Goal: Task Accomplishment & Management: Complete application form

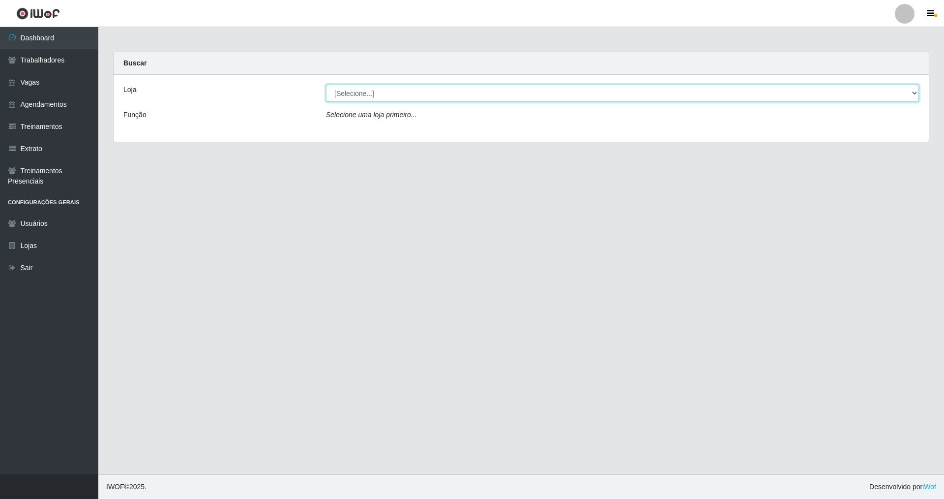
drag, startPoint x: 916, startPoint y: 91, endPoint x: 746, endPoint y: 75, distance: 170.9
click at [789, 75] on div "Loja [Selecione...] [GEOGRAPHIC_DATA] [GEOGRAPHIC_DATA] Função Selecione uma lo…" at bounding box center [522, 108] width 816 height 67
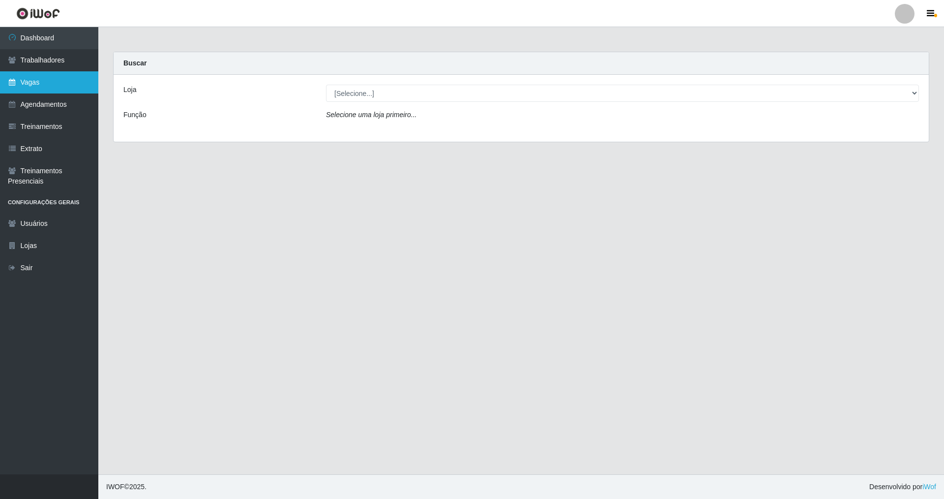
click at [25, 84] on link "Vagas" at bounding box center [49, 82] width 98 height 22
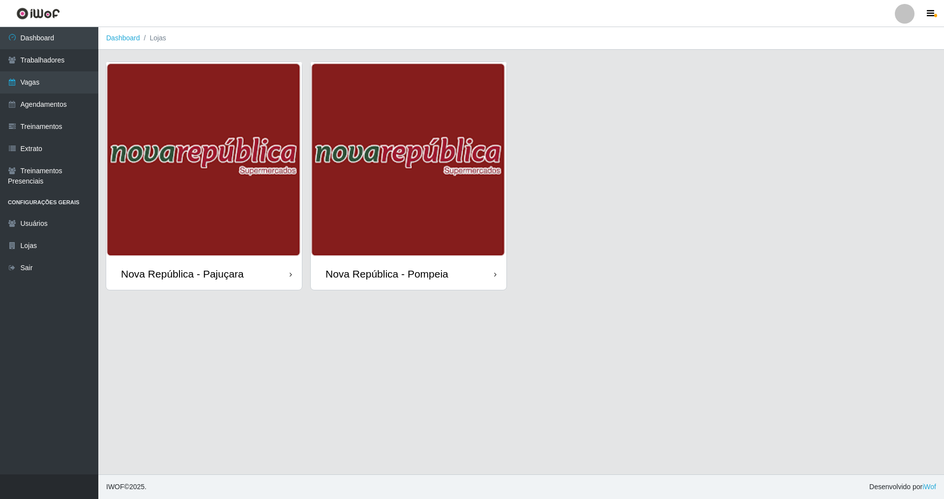
click at [413, 273] on div "Nova República - Pompeia" at bounding box center [387, 274] width 123 height 12
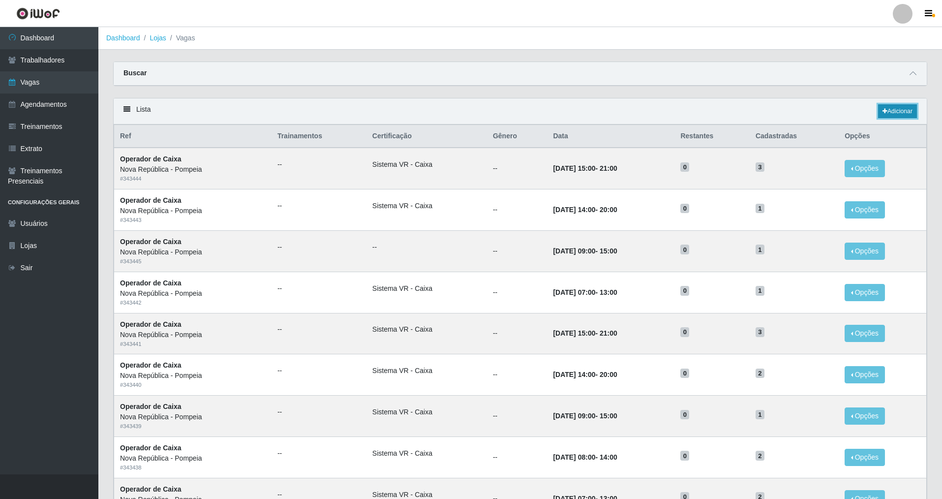
click at [896, 112] on link "Adicionar" at bounding box center [897, 111] width 39 height 14
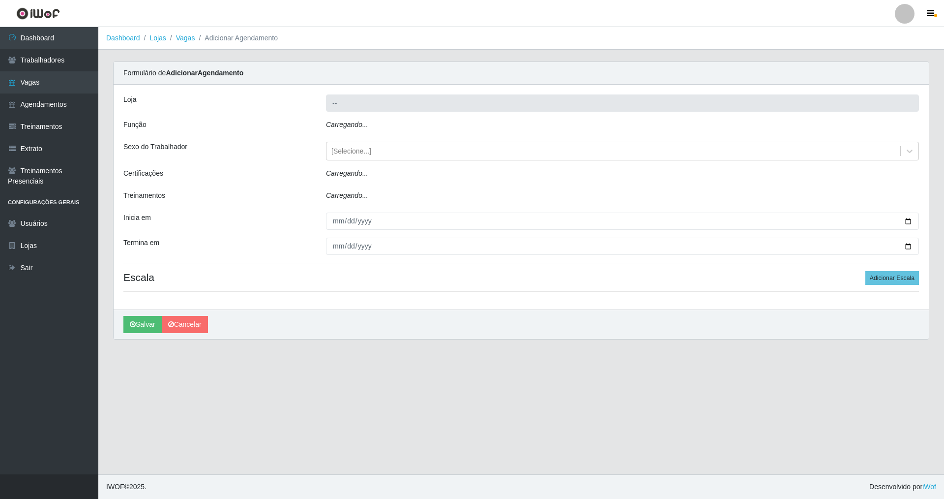
type input "Nova República - Pompeia"
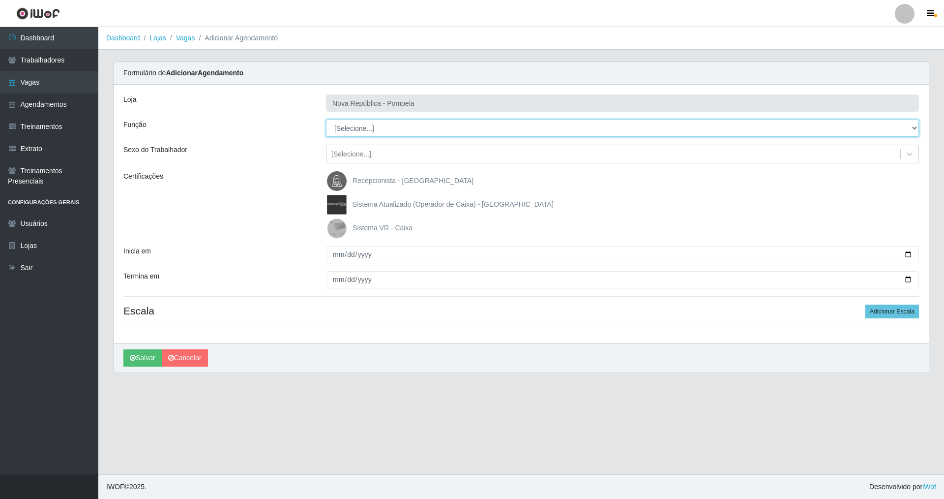
drag, startPoint x: 914, startPoint y: 127, endPoint x: 817, endPoint y: 134, distance: 97.7
click at [890, 122] on select "[Selecione...] Balconista Operador de Caixa Recepcionista Repositor" at bounding box center [622, 128] width 593 height 17
select select "22"
click at [326, 120] on select "[Selecione...] Balconista Operador de Caixa Recepcionista Repositor" at bounding box center [622, 128] width 593 height 17
click at [337, 222] on img at bounding box center [339, 228] width 24 height 20
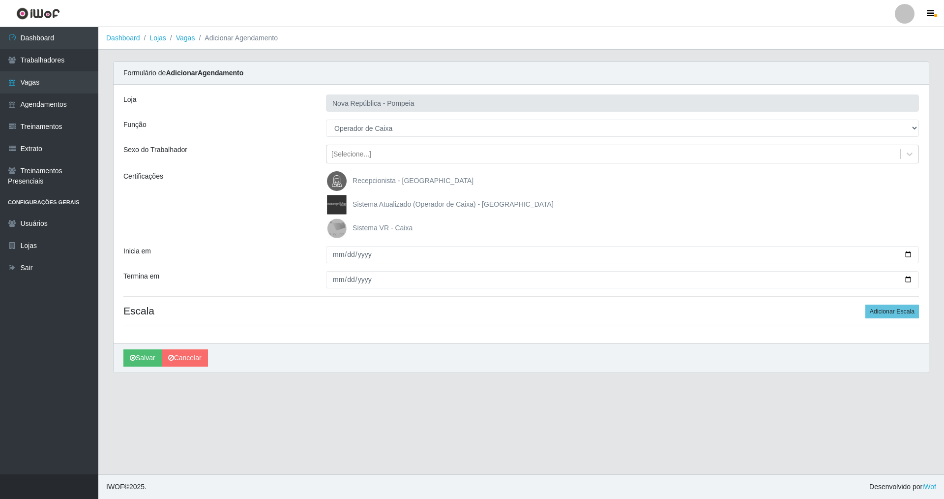
click at [0, 0] on input "Sistema VR - Caixa" at bounding box center [0, 0] width 0 height 0
click at [334, 256] on input "Inicia em" at bounding box center [622, 254] width 593 height 17
type input "[DATE]"
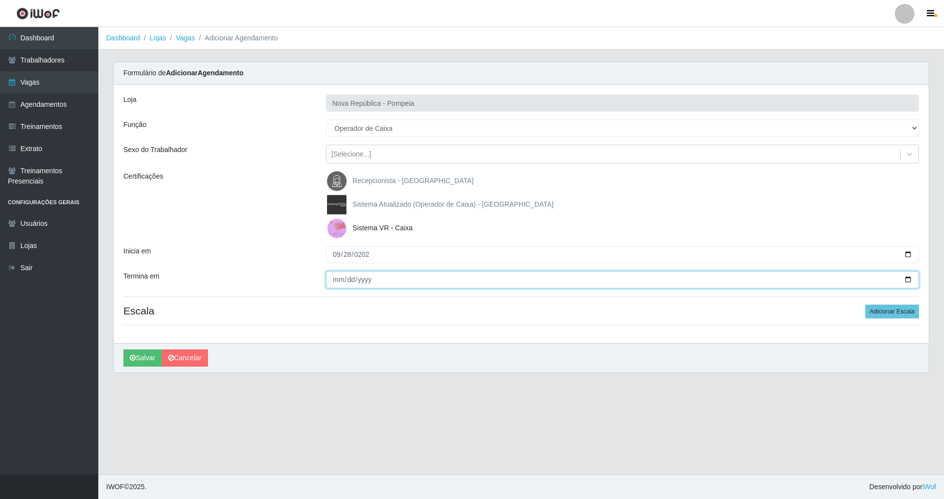
drag, startPoint x: 331, startPoint y: 281, endPoint x: 329, endPoint y: 273, distance: 8.1
click at [331, 280] on input "Termina em" at bounding box center [622, 279] width 593 height 17
type input "[DATE]"
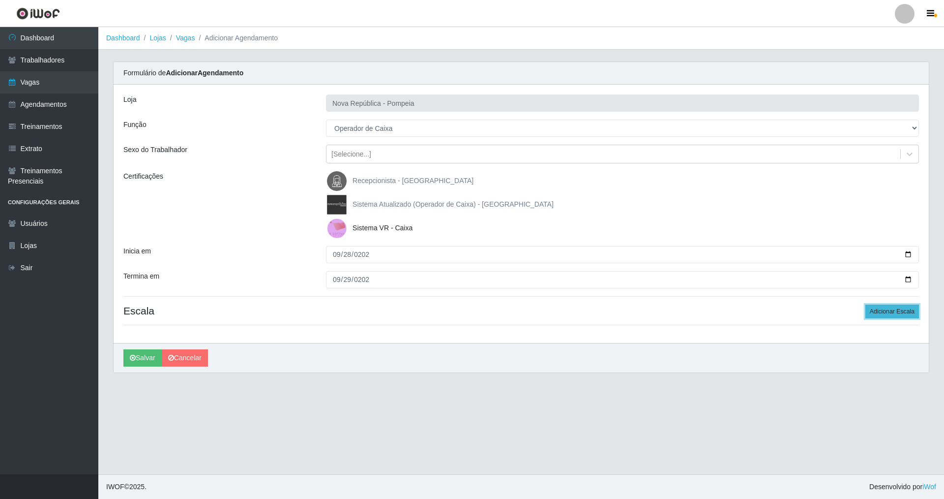
drag, startPoint x: 875, startPoint y: 318, endPoint x: 589, endPoint y: 258, distance: 292.5
click at [874, 317] on button "Adicionar Escala" at bounding box center [893, 311] width 54 height 14
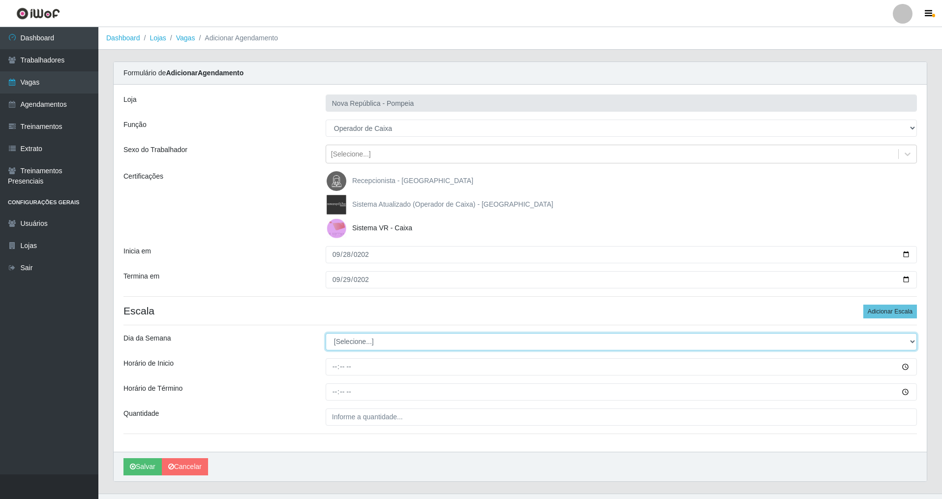
drag, startPoint x: 911, startPoint y: 339, endPoint x: 232, endPoint y: 330, distance: 679.4
click at [743, 327] on div "Loja Nova República - Pompeia Função [Selecione...] Balconista Operador de Caix…" at bounding box center [520, 268] width 813 height 367
select select "5"
click at [326, 333] on select "[Selecione...] Segunda Terça Quarta Quinta Sexta Sábado Domingo" at bounding box center [621, 341] width 591 height 17
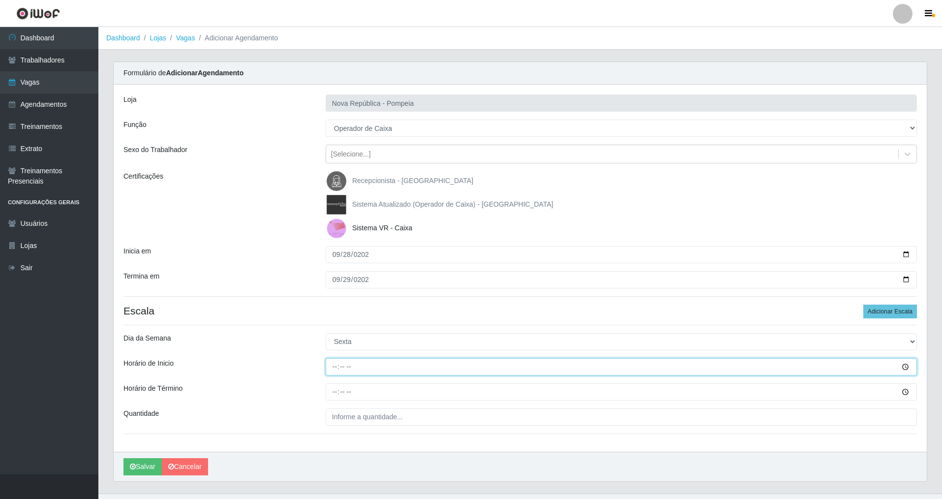
click at [331, 365] on input "Horário de Inicio" at bounding box center [621, 366] width 591 height 17
type input "06:50"
click at [333, 395] on input "Horário de Término" at bounding box center [621, 391] width 591 height 17
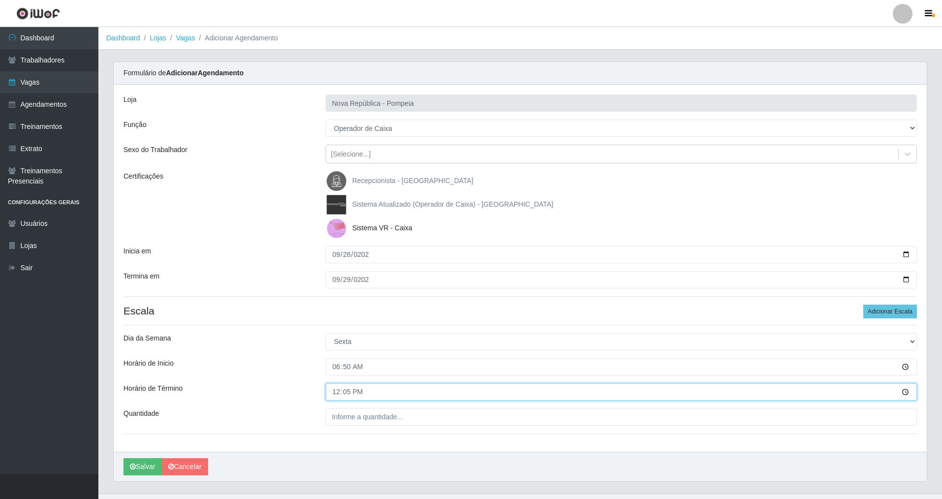
type input "12:50"
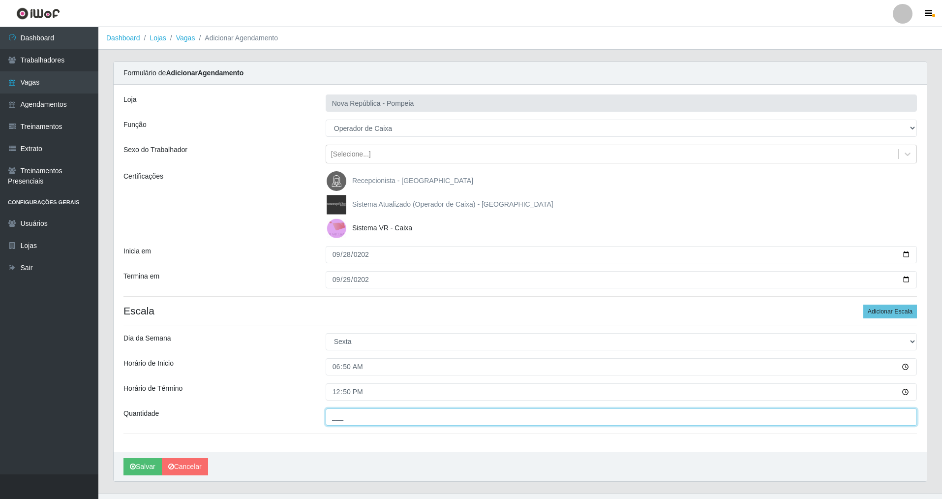
click at [342, 415] on input "___" at bounding box center [621, 416] width 591 height 17
type input "3__"
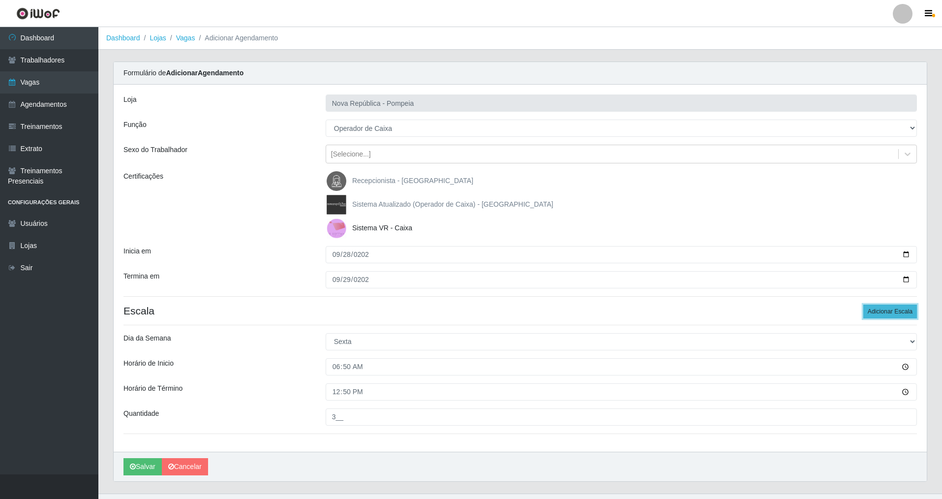
click at [882, 314] on button "Adicionar Escala" at bounding box center [890, 311] width 54 height 14
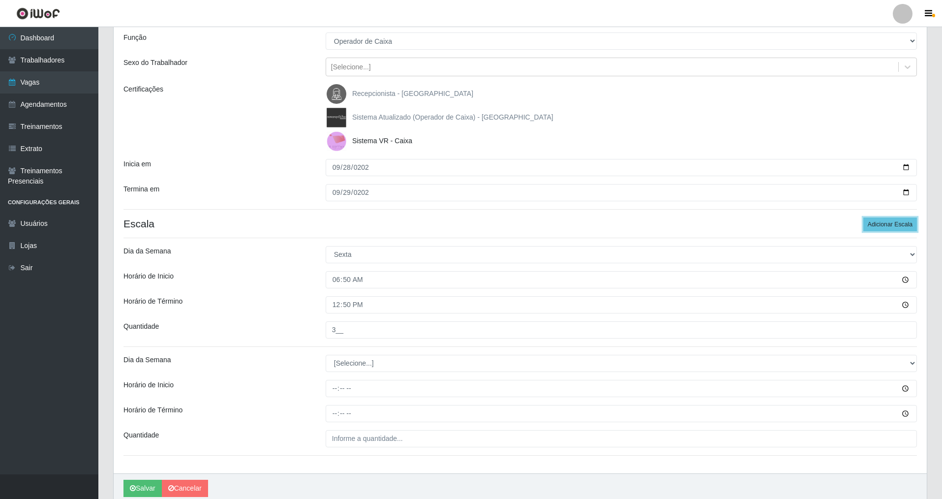
scroll to position [128, 0]
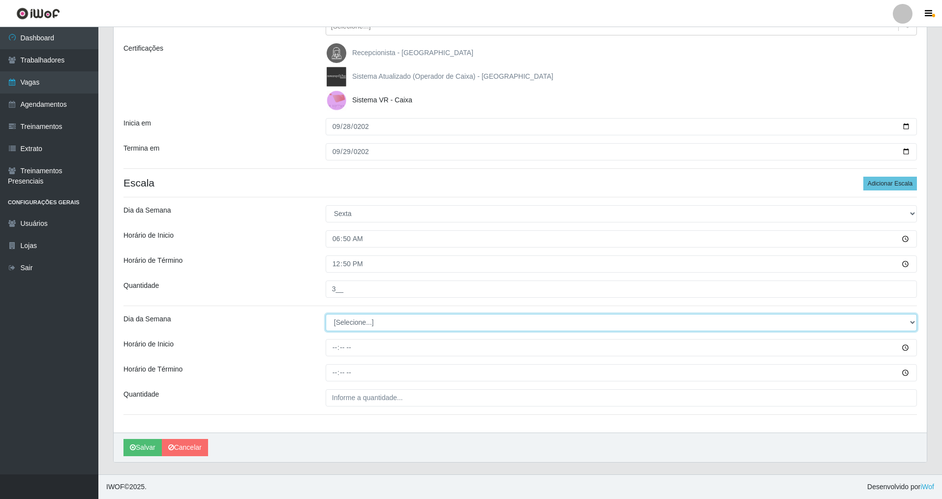
drag, startPoint x: 911, startPoint y: 322, endPoint x: 754, endPoint y: 323, distance: 157.9
click at [817, 323] on select "[Selecione...] Segunda Terça Quarta Quinta Sexta Sábado Domingo" at bounding box center [621, 322] width 591 height 17
select select "6"
click at [326, 314] on select "[Selecione...] Segunda Terça Quarta Quinta Sexta Sábado Domingo" at bounding box center [621, 322] width 591 height 17
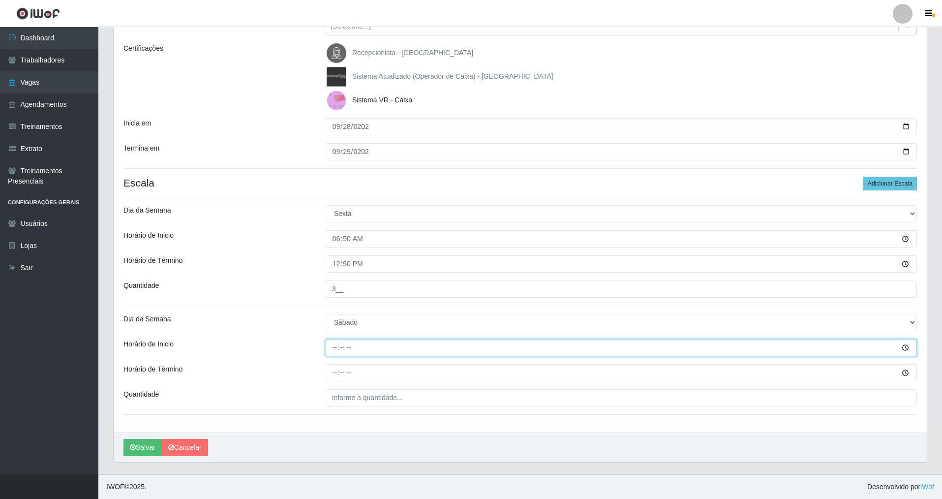
click at [333, 346] on input "Horário de Inicio" at bounding box center [621, 347] width 591 height 17
type input "07:20"
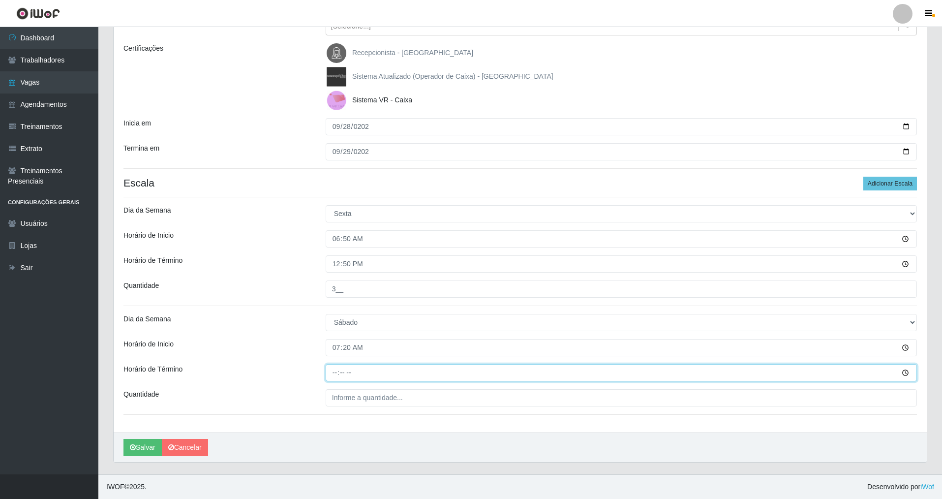
drag, startPoint x: 332, startPoint y: 377, endPoint x: 336, endPoint y: 361, distance: 16.8
click at [331, 371] on input "Horário de Término" at bounding box center [621, 372] width 591 height 17
type input "13:20"
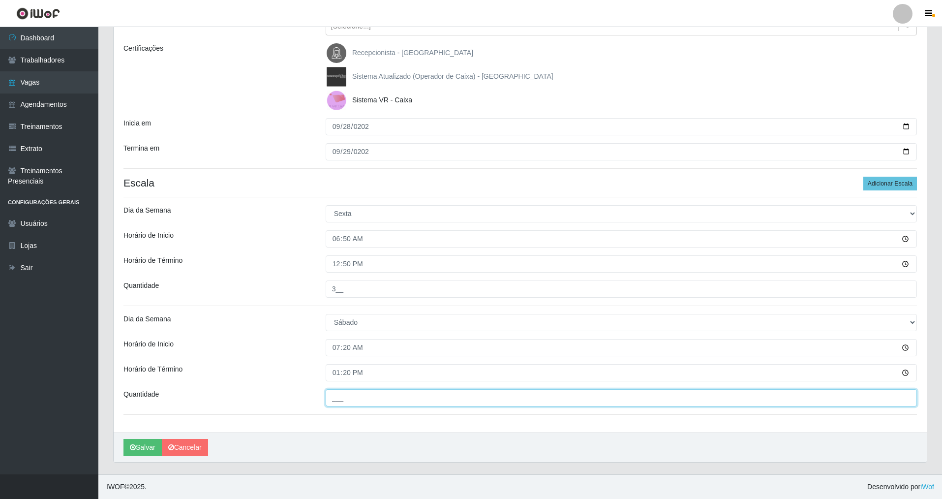
click at [335, 399] on input "___" at bounding box center [621, 397] width 591 height 17
type input "2__"
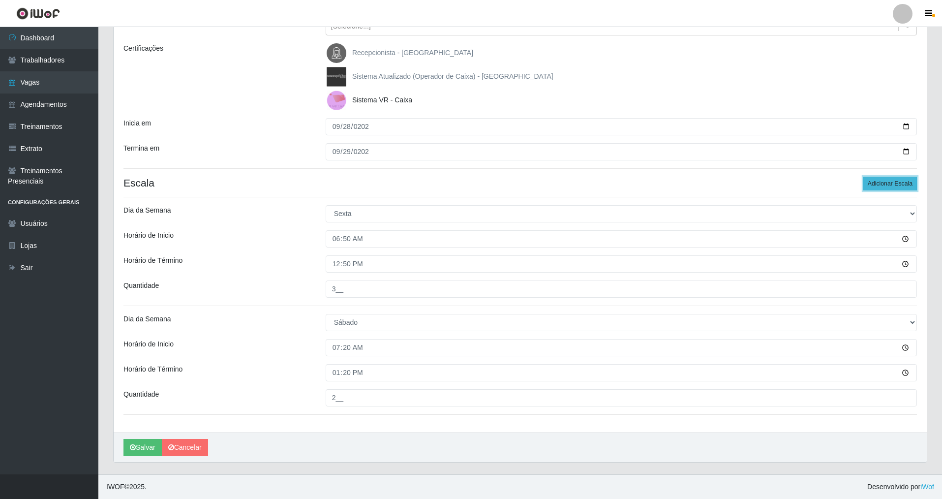
click at [872, 180] on button "Adicionar Escala" at bounding box center [890, 184] width 54 height 14
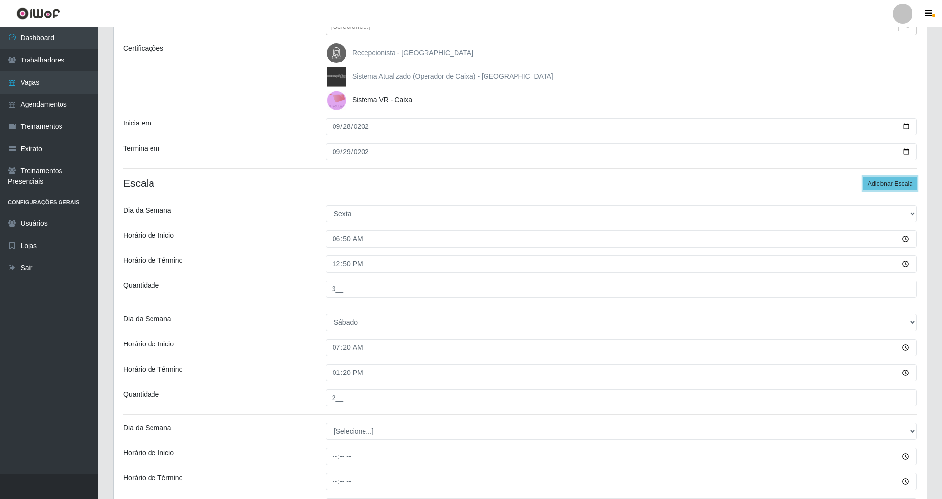
scroll to position [237, 0]
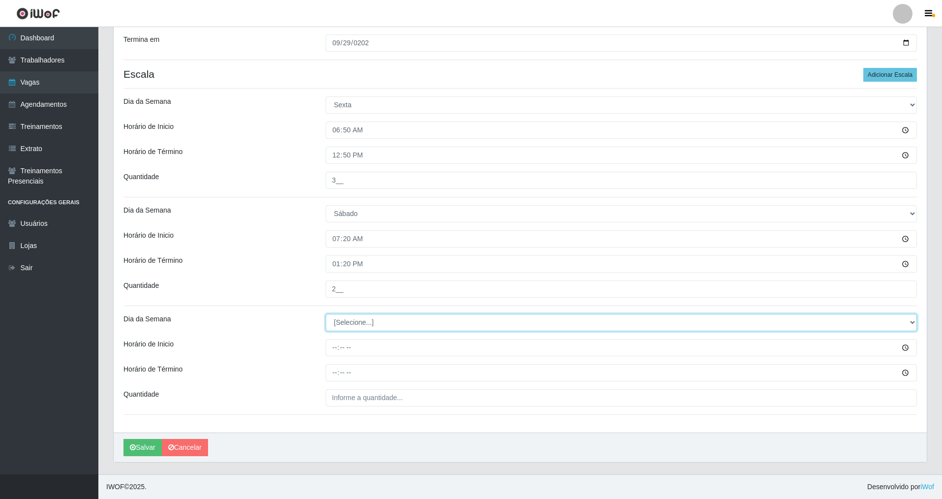
click at [915, 319] on select "[Selecione...] Segunda Terça Quarta Quinta Sexta Sábado Domingo" at bounding box center [621, 322] width 591 height 17
select select "0"
click at [326, 314] on select "[Selecione...] Segunda Terça Quarta Quinta Sexta Sábado Domingo" at bounding box center [621, 322] width 591 height 17
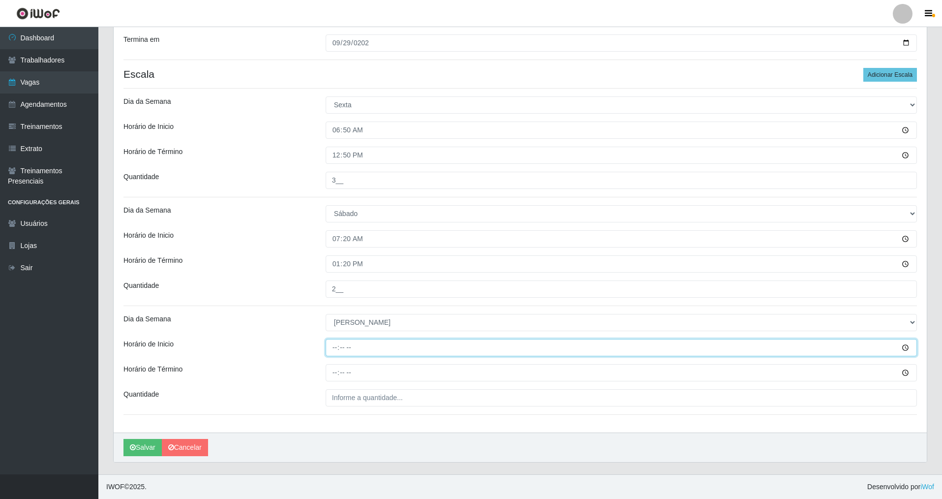
click at [332, 351] on input "Horário de Inicio" at bounding box center [621, 347] width 591 height 17
type input "07:30"
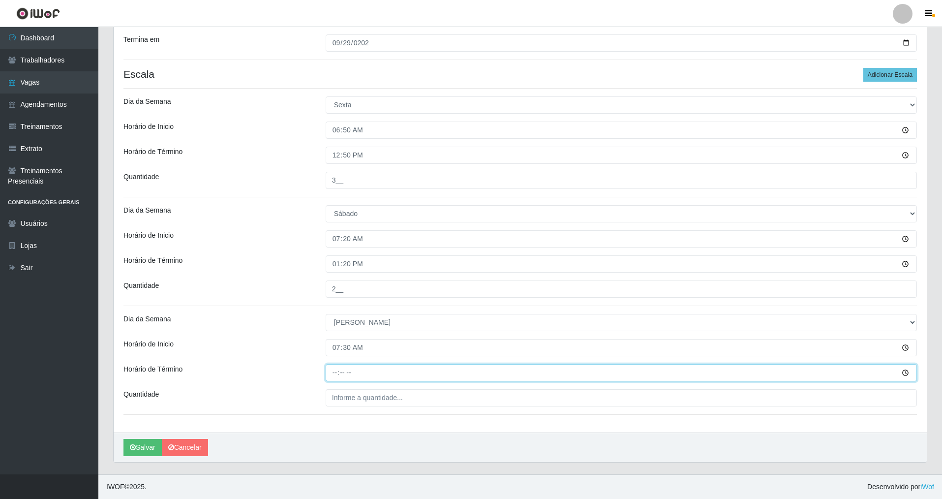
click at [337, 370] on input "Horário de Término" at bounding box center [621, 372] width 591 height 17
type input "13:30"
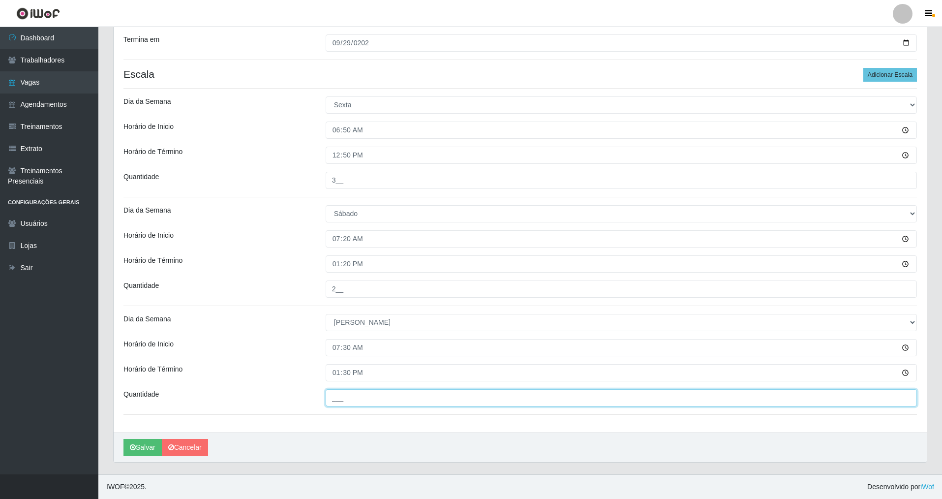
click at [338, 398] on input "___" at bounding box center [621, 397] width 591 height 17
type input "2__"
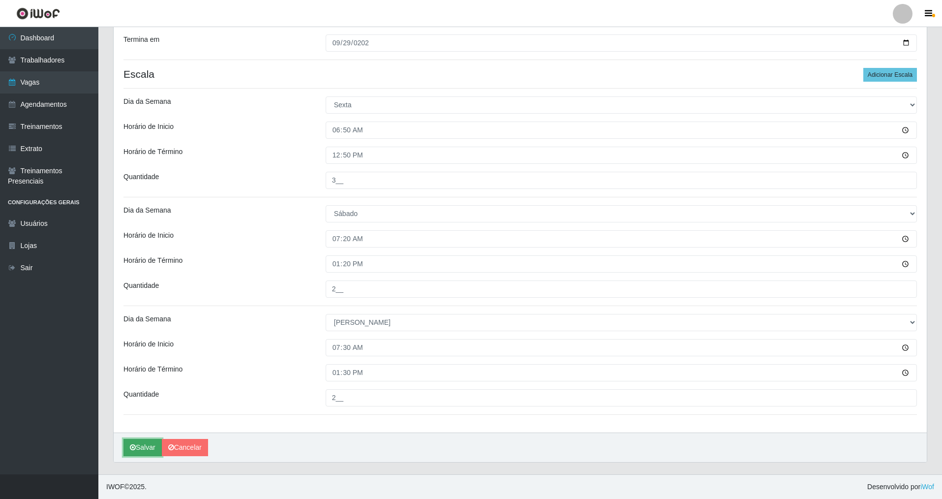
click at [144, 441] on button "Salvar" at bounding box center [142, 447] width 38 height 17
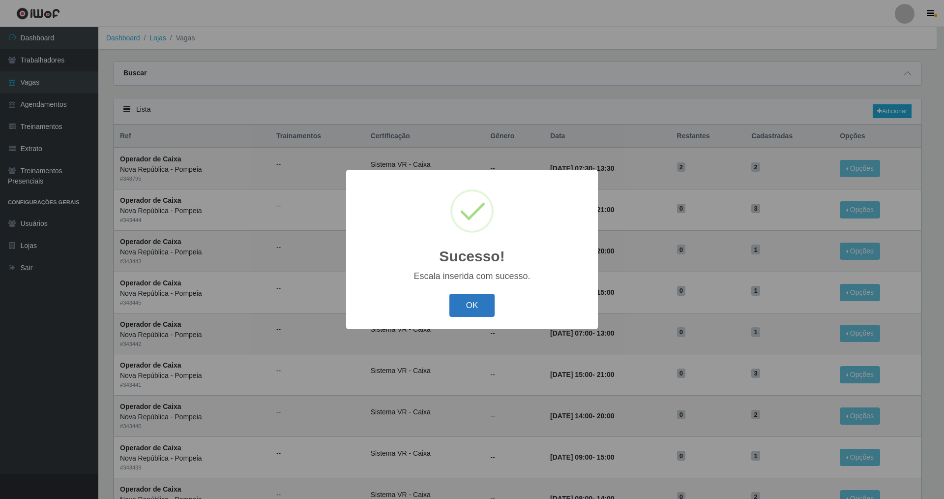
click at [461, 308] on button "OK" at bounding box center [473, 305] width 46 height 23
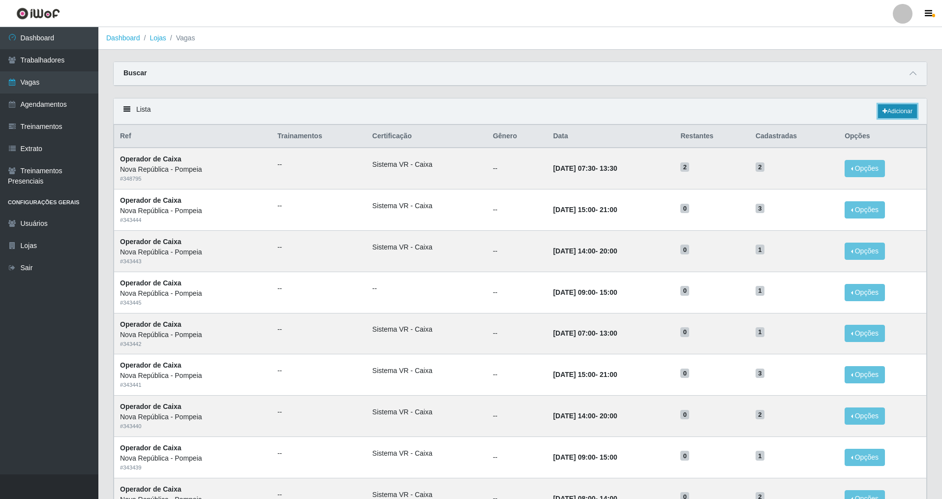
click at [889, 110] on link "Adicionar" at bounding box center [897, 111] width 39 height 14
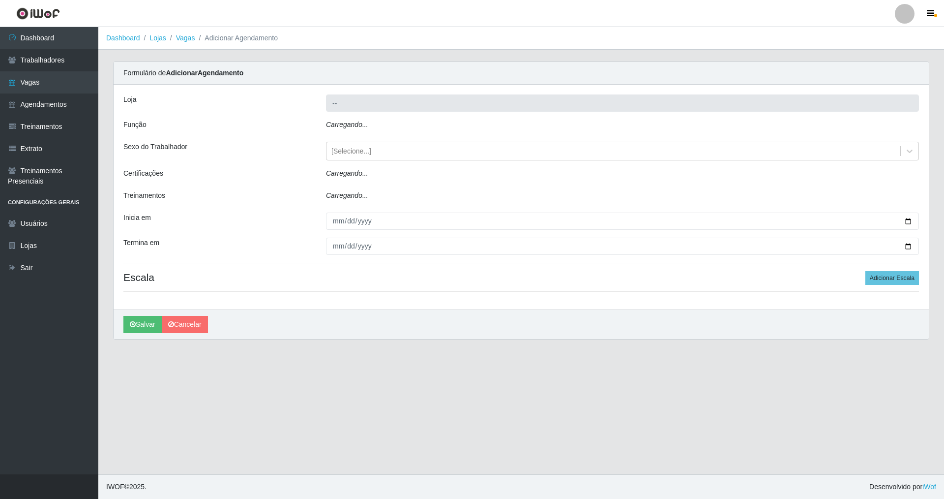
type input "Nova República - Pompeia"
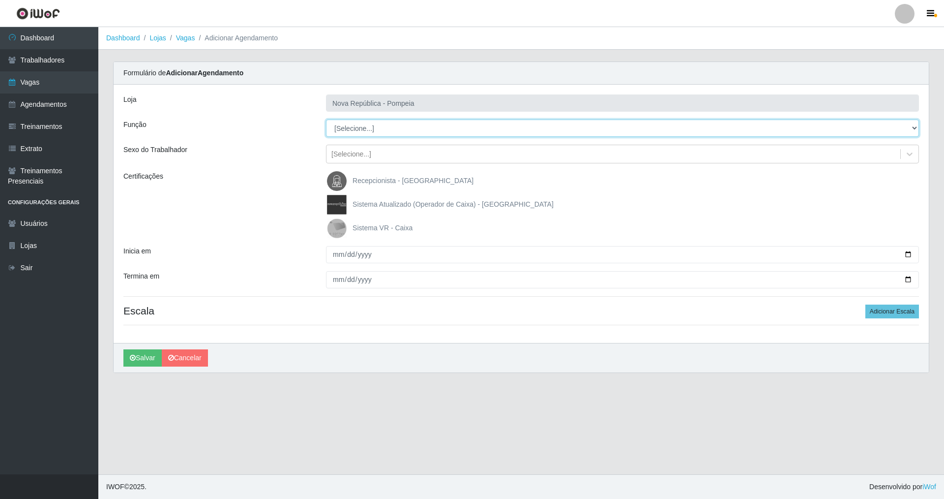
drag, startPoint x: 913, startPoint y: 128, endPoint x: 721, endPoint y: 127, distance: 192.3
click at [721, 127] on select "[Selecione...] Balconista Operador de Caixa Recepcionista Repositor" at bounding box center [622, 128] width 593 height 17
select select "22"
click at [326, 120] on select "[Selecione...] Balconista Operador de Caixa Recepcionista Repositor" at bounding box center [622, 128] width 593 height 17
drag, startPoint x: 330, startPoint y: 226, endPoint x: 325, endPoint y: 242, distance: 16.5
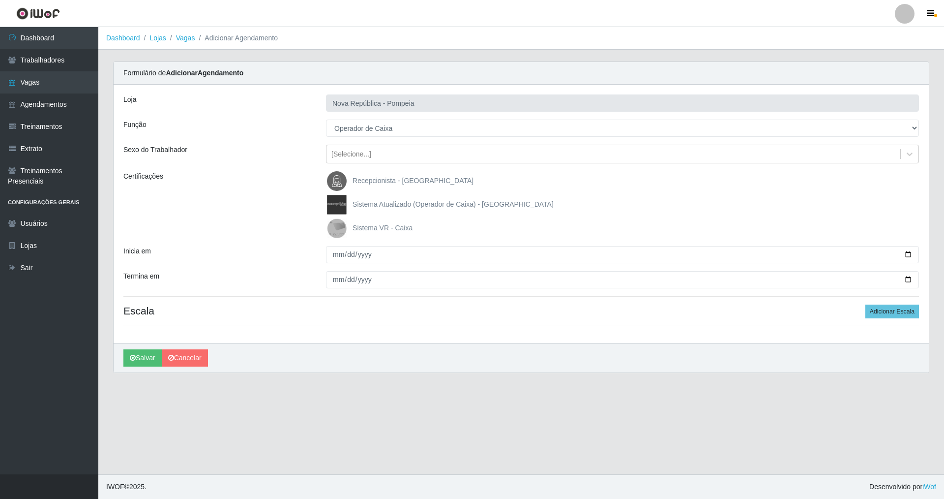
click at [331, 227] on img at bounding box center [339, 228] width 24 height 20
click at [0, 0] on input "Sistema VR - Caixa" at bounding box center [0, 0] width 0 height 0
click at [329, 253] on input "Inicia em" at bounding box center [622, 254] width 593 height 17
type input "[DATE]"
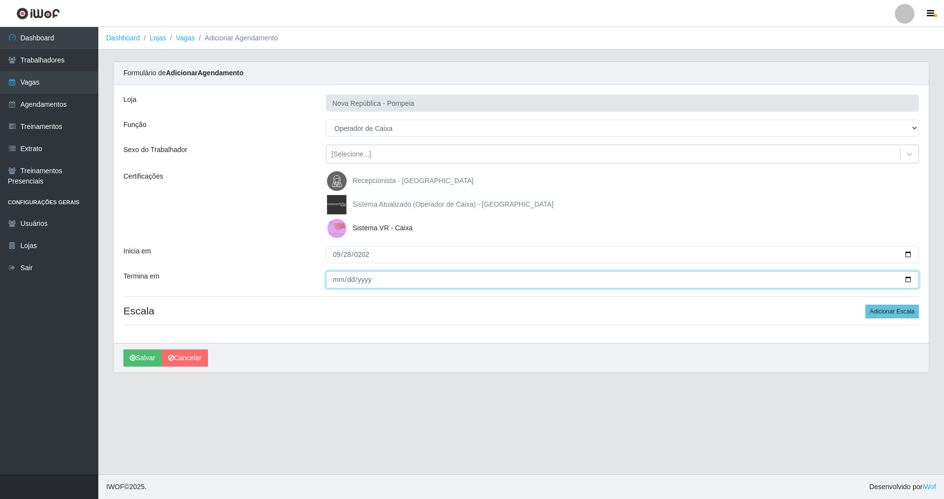
drag, startPoint x: 336, startPoint y: 277, endPoint x: 339, endPoint y: 263, distance: 14.6
click at [334, 269] on div "Loja Nova República - Pompeia Função [Selecione...] Balconista Operador de Caix…" at bounding box center [522, 214] width 816 height 258
type input "[DATE]"
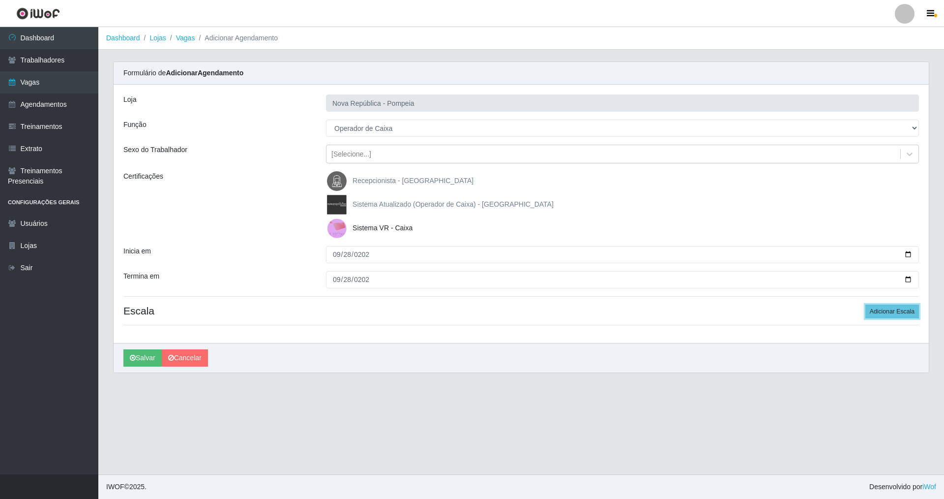
drag, startPoint x: 880, startPoint y: 305, endPoint x: 726, endPoint y: 306, distance: 154.9
click at [854, 305] on h4 "Escala Adicionar Escala" at bounding box center [521, 310] width 796 height 12
click at [877, 311] on button "Adicionar Escala" at bounding box center [893, 311] width 54 height 14
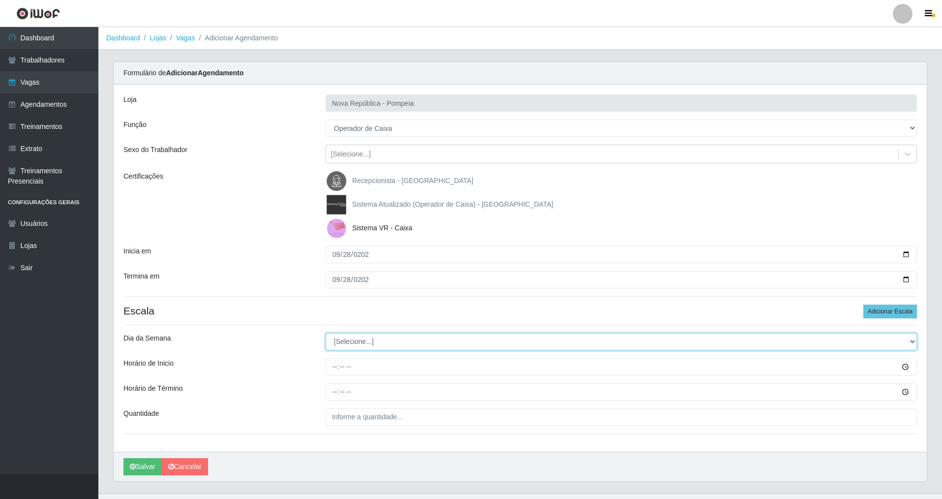
drag, startPoint x: 910, startPoint y: 344, endPoint x: 861, endPoint y: 348, distance: 48.9
click at [879, 345] on select "[Selecione...] Segunda Terça Quarta Quinta Sexta Sábado Domingo" at bounding box center [621, 341] width 591 height 17
select select "0"
click at [326, 333] on select "[Selecione...] Segunda Terça Quarta Quinta Sexta Sábado Domingo" at bounding box center [621, 341] width 591 height 17
click at [335, 373] on input "Horário de Inicio" at bounding box center [621, 366] width 591 height 17
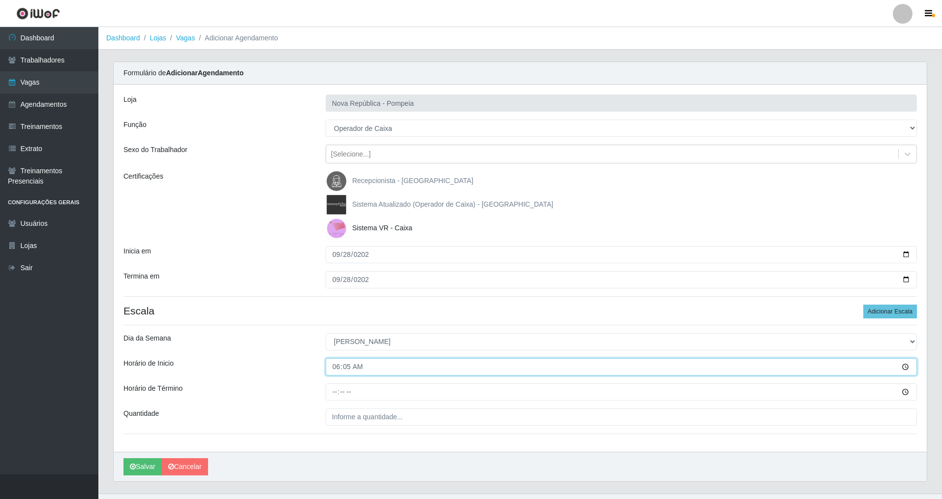
type input "06:50"
click at [335, 390] on input "Horário de Término" at bounding box center [621, 391] width 591 height 17
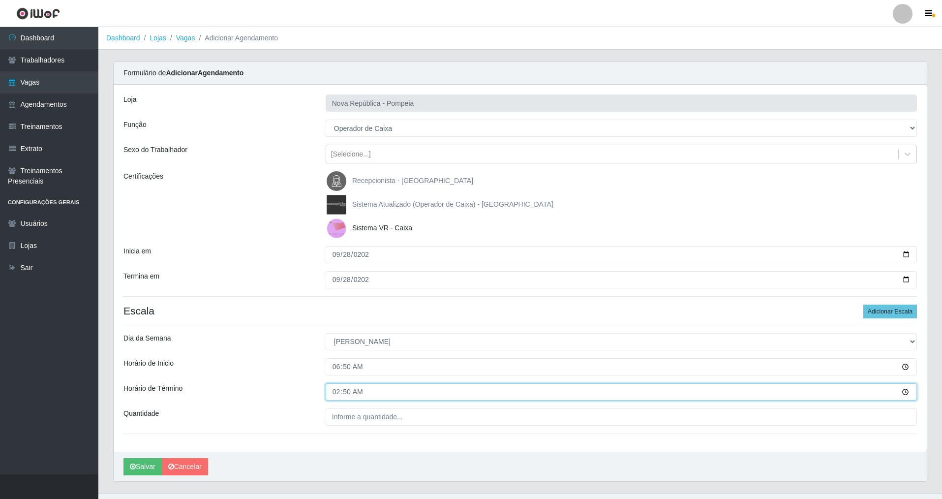
click at [335, 393] on input "02:50" at bounding box center [621, 391] width 591 height 17
type input "12:50"
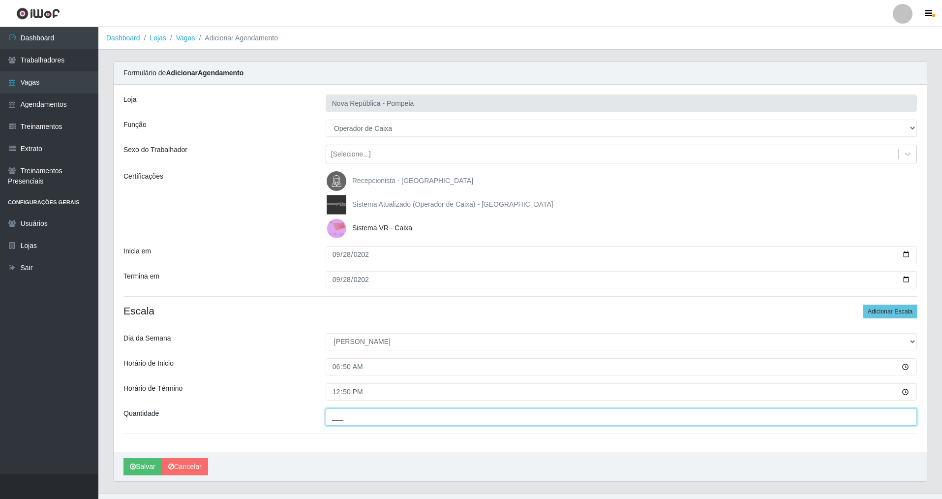
click at [342, 416] on input "___" at bounding box center [621, 416] width 591 height 17
type input "3__"
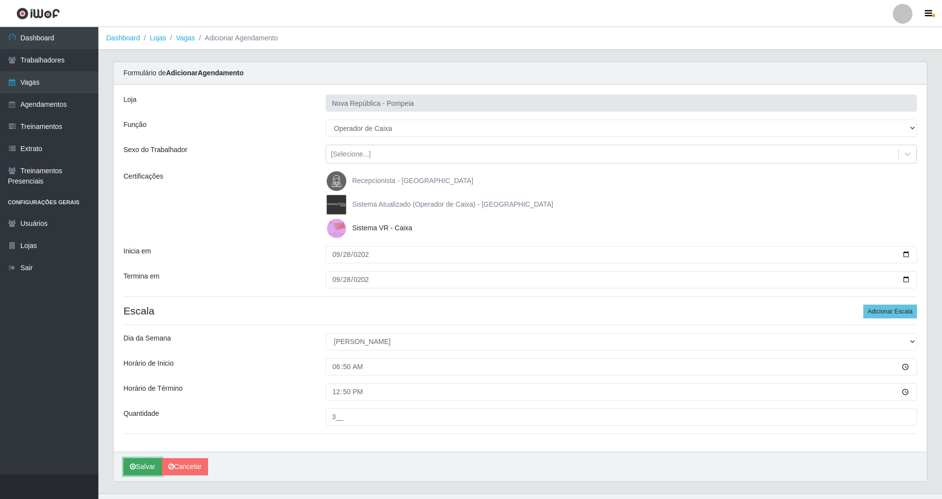
click at [144, 462] on button "Salvar" at bounding box center [142, 466] width 38 height 17
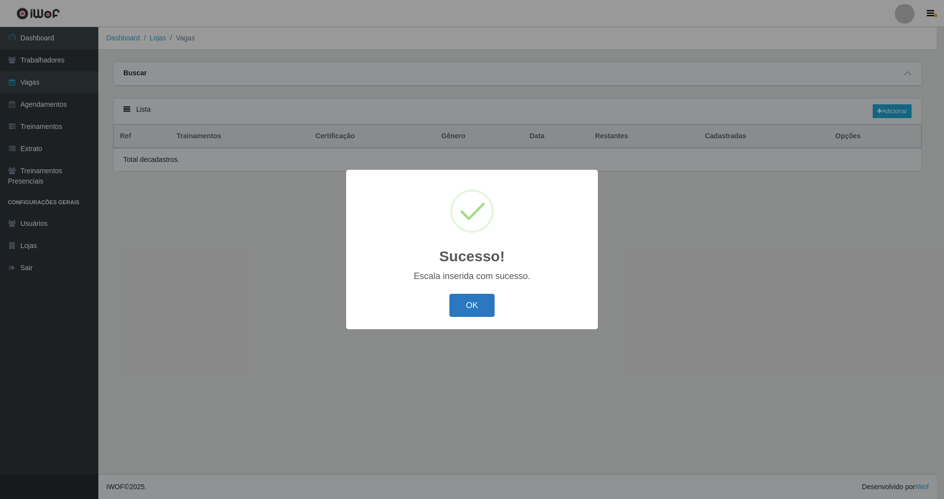
click at [465, 306] on button "OK" at bounding box center [473, 305] width 46 height 23
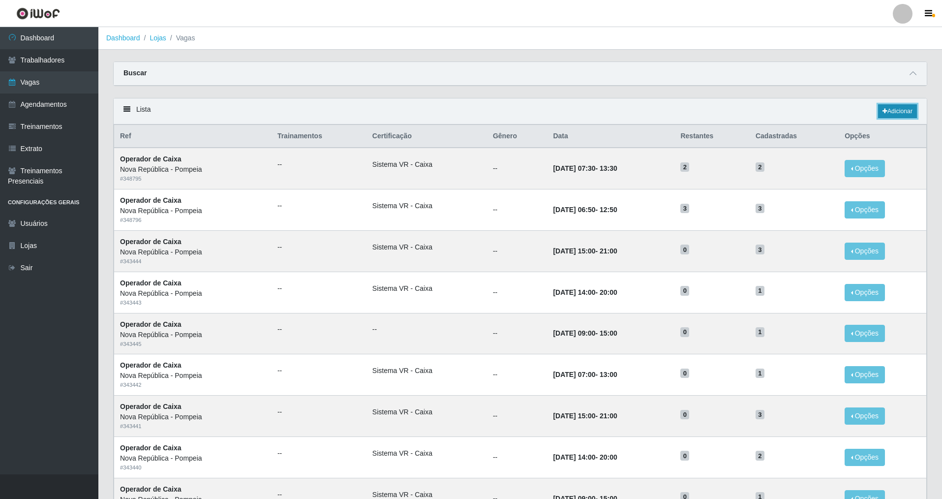
click at [898, 108] on link "Adicionar" at bounding box center [897, 111] width 39 height 14
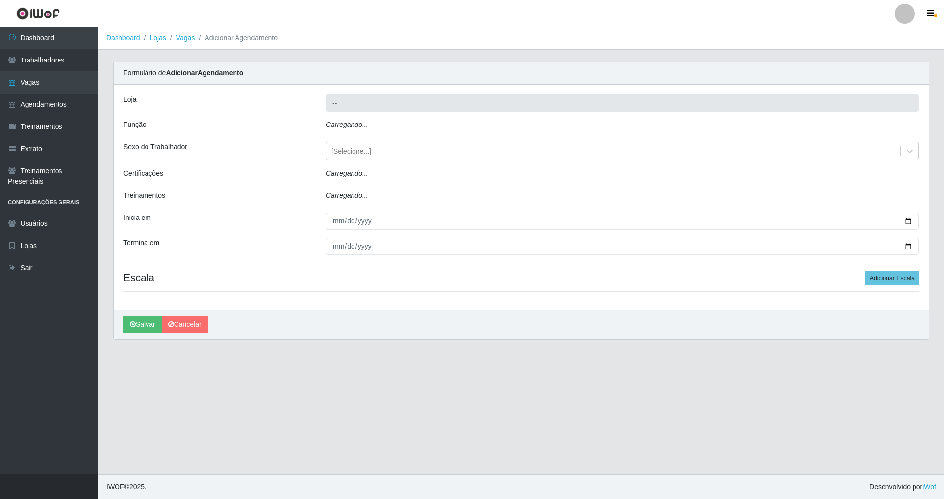
type input "Nova República - Pompeia"
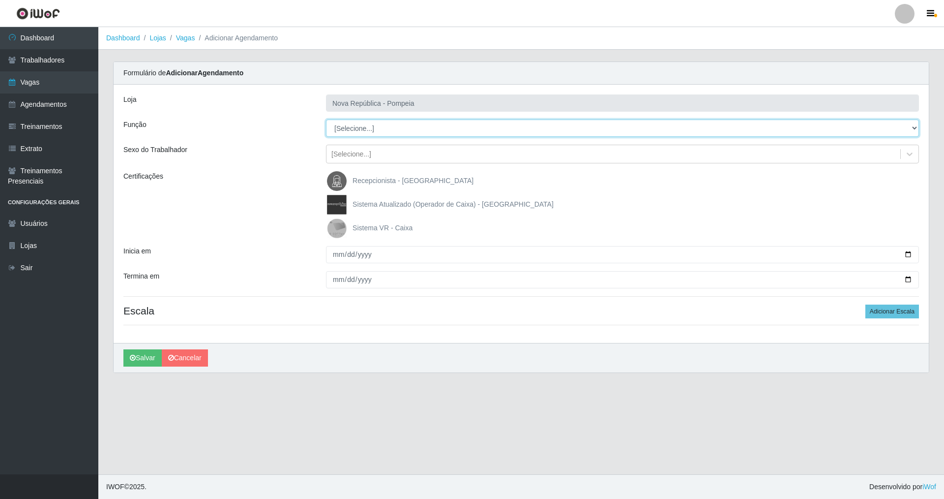
drag, startPoint x: 912, startPoint y: 128, endPoint x: 563, endPoint y: 129, distance: 349.2
click at [784, 128] on select "[Selecione...] Balconista Operador de Caixa Recepcionista Repositor" at bounding box center [622, 128] width 593 height 17
select select "22"
click at [326, 120] on select "[Selecione...] Balconista Operador de Caixa Recepcionista Repositor" at bounding box center [622, 128] width 593 height 17
click at [340, 225] on img at bounding box center [339, 228] width 24 height 20
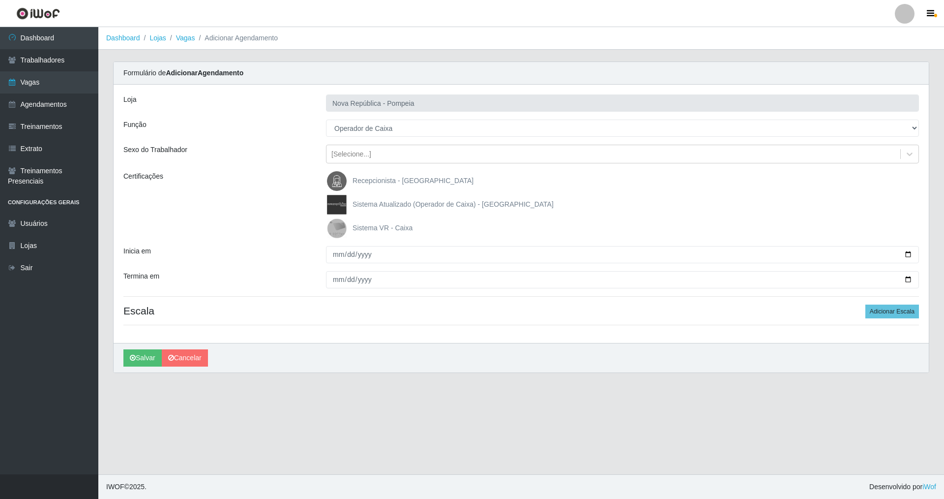
click at [0, 0] on input "Sistema VR - Caixa" at bounding box center [0, 0] width 0 height 0
click at [330, 259] on input "Inicia em" at bounding box center [622, 254] width 593 height 17
type input "[DATE]"
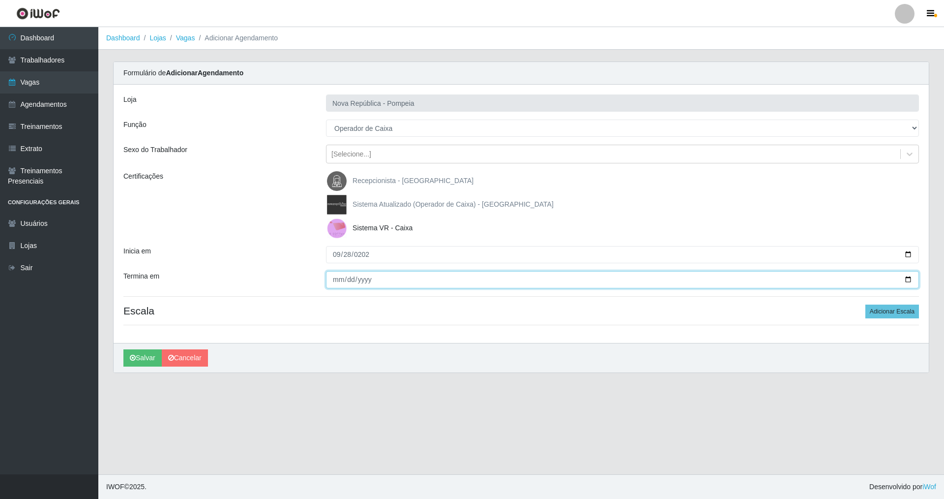
click at [330, 281] on input "Termina em" at bounding box center [622, 279] width 593 height 17
type input "[DATE]"
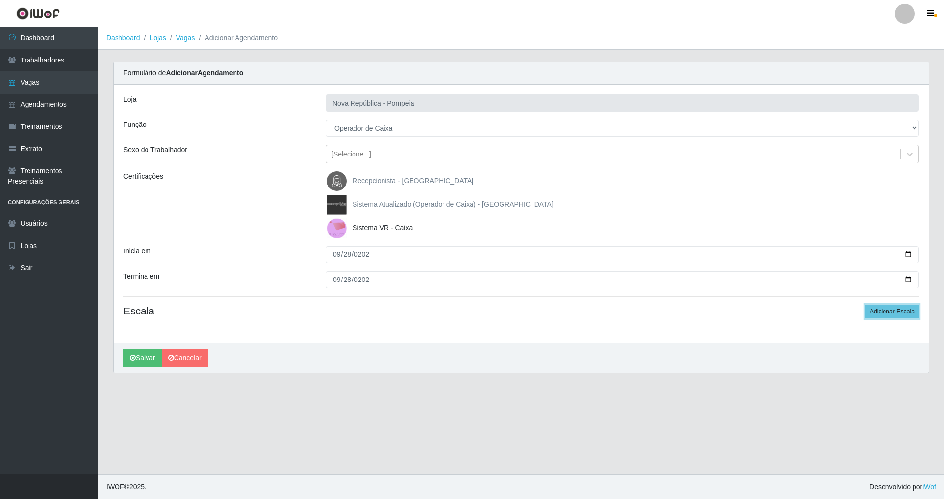
drag, startPoint x: 890, startPoint y: 314, endPoint x: 741, endPoint y: 285, distance: 151.8
click at [876, 312] on button "Adicionar Escala" at bounding box center [893, 311] width 54 height 14
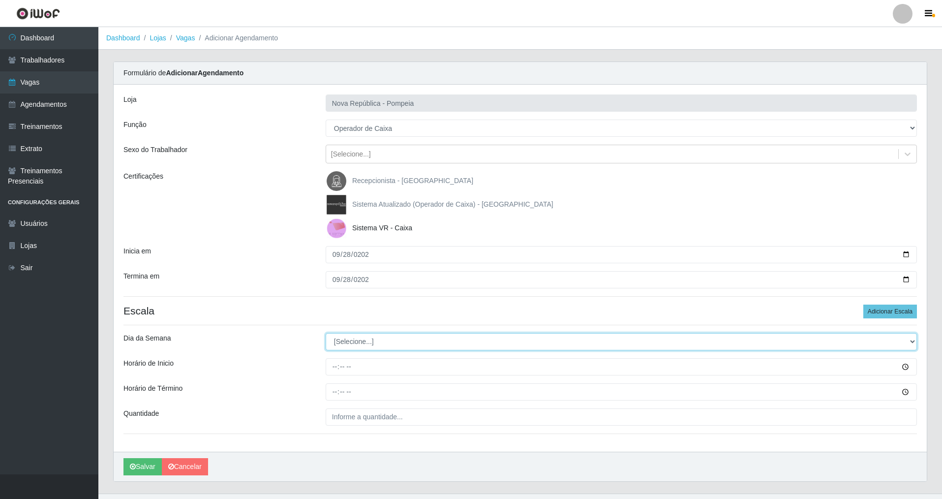
drag, startPoint x: 910, startPoint y: 338, endPoint x: 711, endPoint y: 337, distance: 199.7
click at [777, 337] on select "[Selecione...] Segunda Terça Quarta Quinta Sexta Sábado Domingo" at bounding box center [621, 341] width 591 height 17
select select "0"
click at [326, 333] on select "[Selecione...] Segunda Terça Quarta Quinta Sexta Sábado Domingo" at bounding box center [621, 341] width 591 height 17
click at [331, 371] on input "Horário de Inicio" at bounding box center [621, 366] width 591 height 17
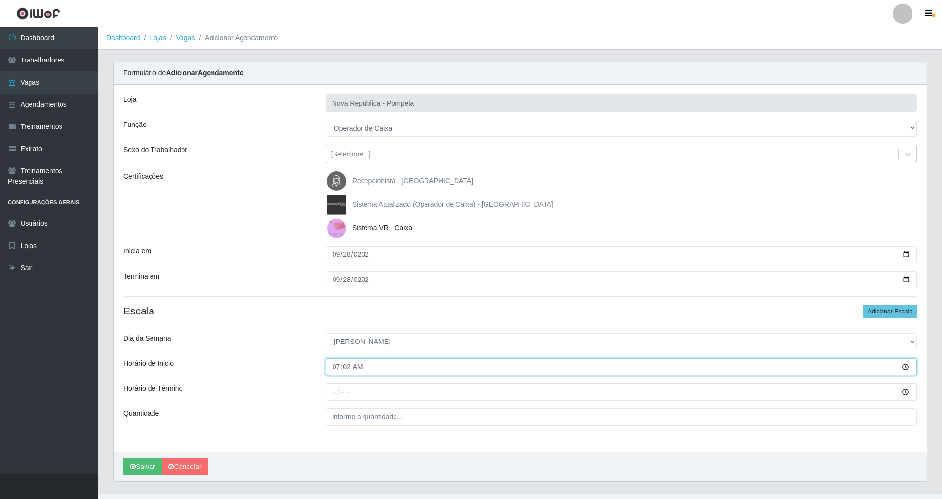
type input "07:20"
click at [329, 395] on input "Horário de Término" at bounding box center [621, 391] width 591 height 17
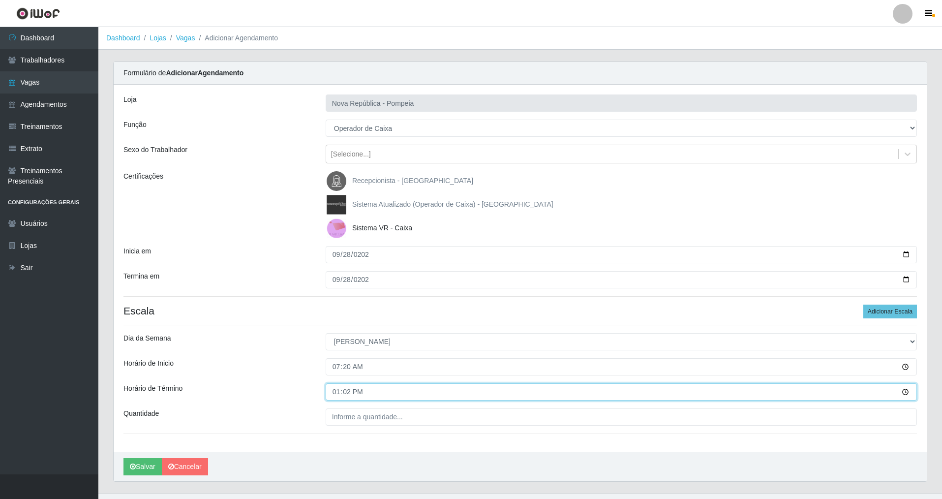
type input "13:20"
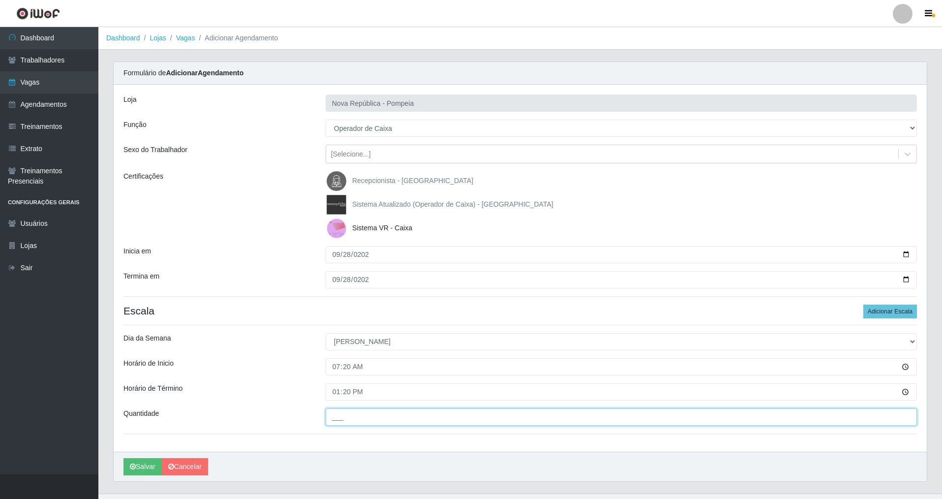
click at [337, 416] on input "___" at bounding box center [621, 416] width 591 height 17
type input "2__"
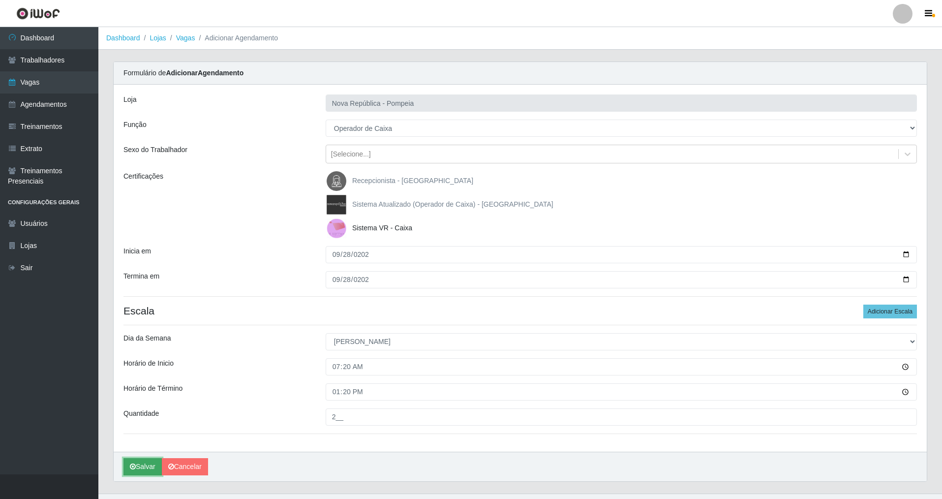
click at [144, 466] on button "Salvar" at bounding box center [142, 466] width 38 height 17
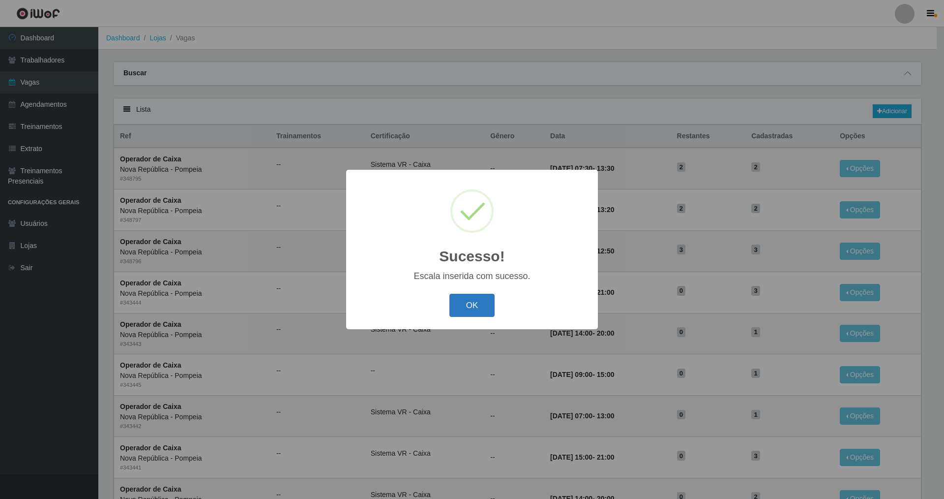
click at [469, 303] on button "OK" at bounding box center [473, 305] width 46 height 23
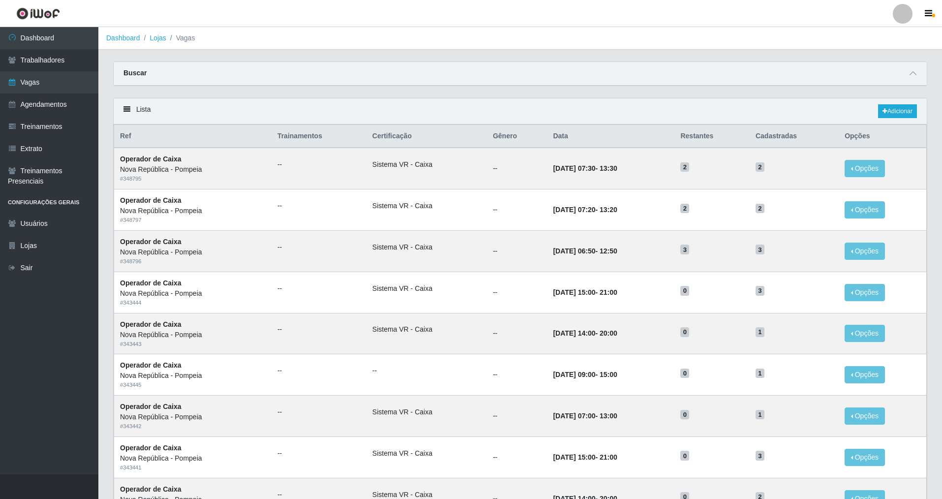
drag, startPoint x: 12, startPoint y: 360, endPoint x: 0, endPoint y: 304, distance: 57.3
click at [6, 341] on ul "Dashboard Trabalhadores Vagas Agendamentos Treinamentos Extrato Treinamentos Pr…" at bounding box center [49, 250] width 98 height 447
click at [59, 86] on link "Vagas" at bounding box center [49, 82] width 98 height 22
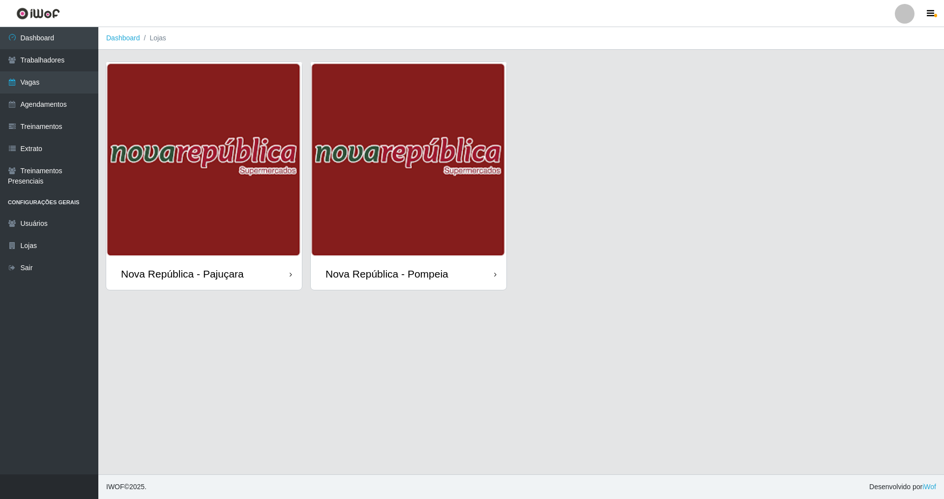
click at [188, 270] on div "Nova República - Pajuçara" at bounding box center [182, 274] width 123 height 12
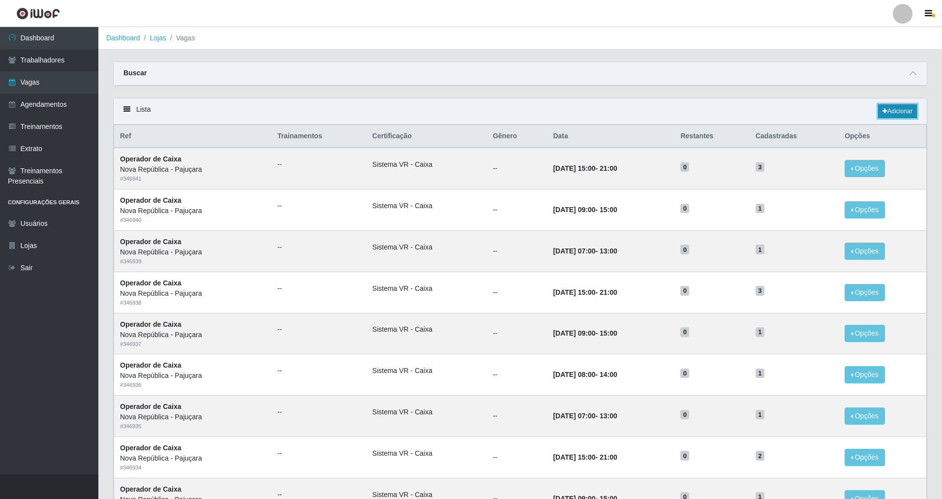
click at [896, 111] on link "Adicionar" at bounding box center [897, 111] width 39 height 14
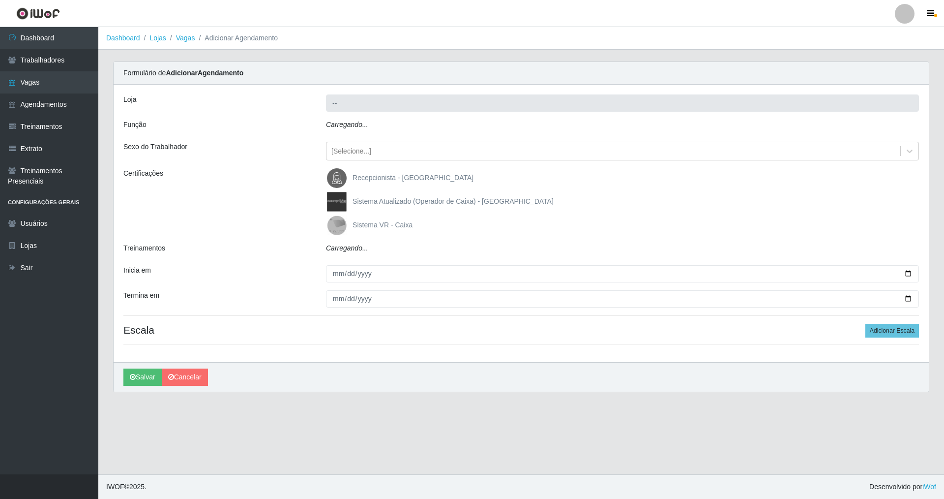
type input "Nova República - Pajuçara"
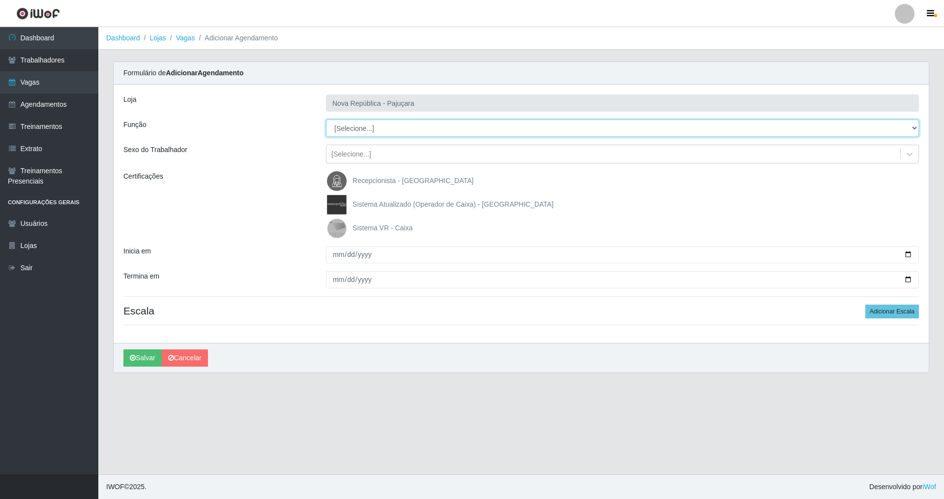
drag, startPoint x: 915, startPoint y: 126, endPoint x: 520, endPoint y: 126, distance: 394.5
click at [842, 126] on select "[Selecione...] Balconista Operador de Caixa Repositor" at bounding box center [622, 128] width 593 height 17
select select "22"
click at [326, 120] on select "[Selecione...] Balconista Operador de Caixa Repositor" at bounding box center [622, 128] width 593 height 17
drag, startPoint x: 342, startPoint y: 225, endPoint x: 337, endPoint y: 230, distance: 6.6
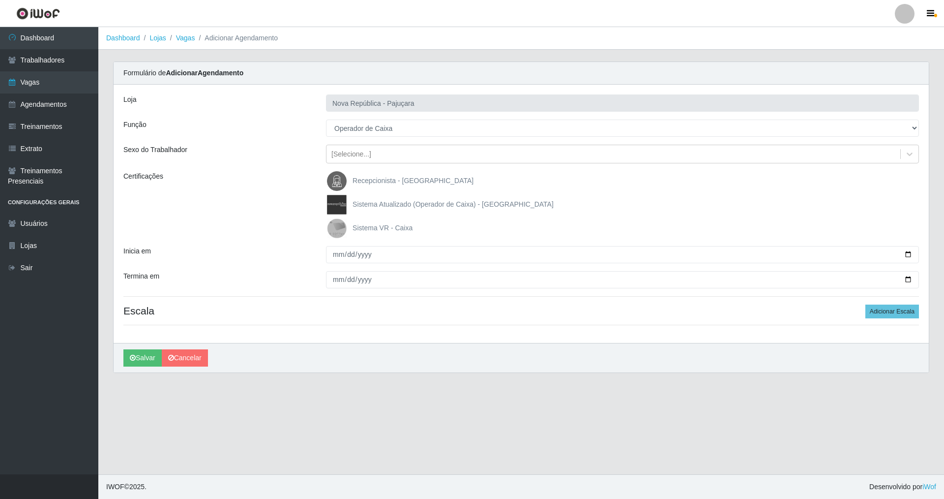
click at [341, 225] on img at bounding box center [339, 228] width 24 height 20
click at [0, 0] on input "Sistema VR - Caixa" at bounding box center [0, 0] width 0 height 0
drag, startPoint x: 334, startPoint y: 253, endPoint x: 320, endPoint y: 341, distance: 88.7
click at [329, 261] on input "Inicia em" at bounding box center [622, 254] width 593 height 17
type input "[DATE]"
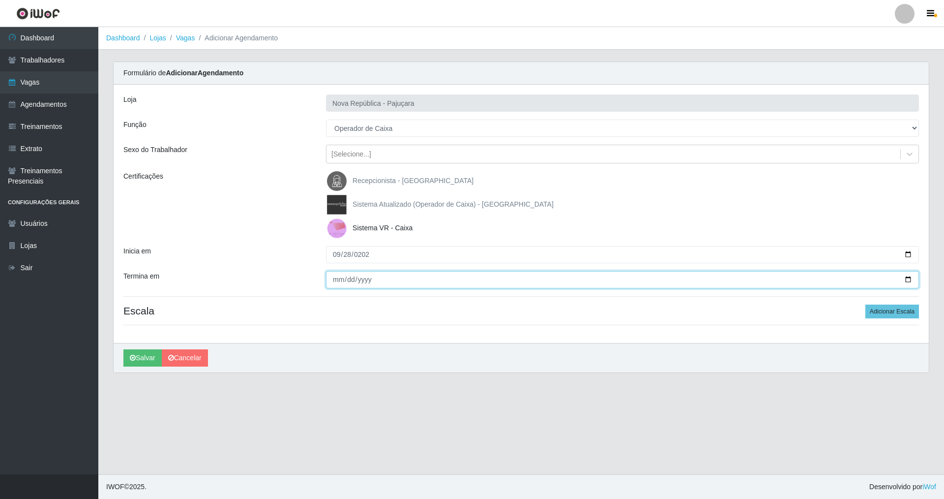
click at [333, 275] on input "Termina em" at bounding box center [622, 279] width 593 height 17
type input "[DATE]"
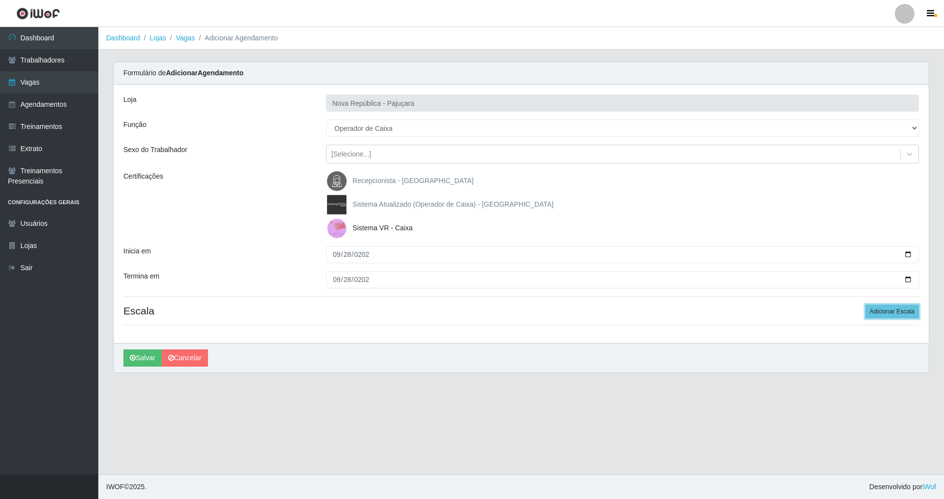
drag, startPoint x: 879, startPoint y: 310, endPoint x: 482, endPoint y: 293, distance: 397.3
click at [816, 303] on div "Loja Nova República - Pajuçara Função [Selecione...] Balconista Operador de Cai…" at bounding box center [522, 214] width 816 height 258
click at [893, 310] on button "Adicionar Escala" at bounding box center [893, 311] width 54 height 14
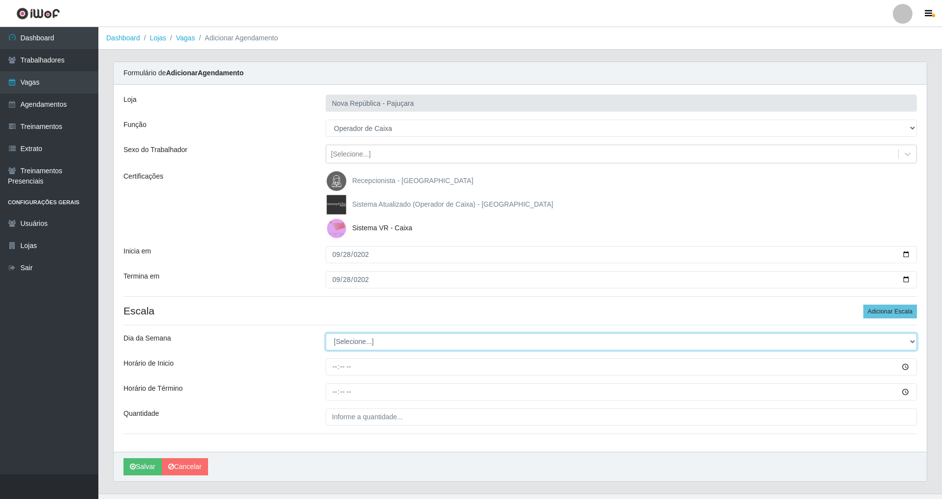
drag, startPoint x: 913, startPoint y: 342, endPoint x: 511, endPoint y: 330, distance: 402.5
click at [745, 324] on div "Loja Nova República - Pajuçara Função [Selecione...] Balconista Operador de Cai…" at bounding box center [520, 268] width 813 height 367
select select "5"
click at [326, 333] on select "[Selecione...] Segunda Terça Quarta Quinta Sexta Sábado Domingo" at bounding box center [621, 341] width 591 height 17
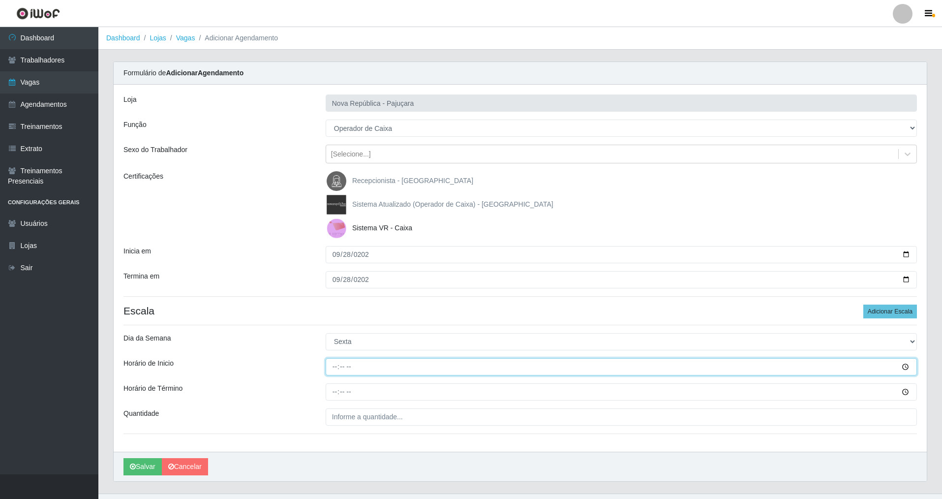
drag, startPoint x: 330, startPoint y: 365, endPoint x: 332, endPoint y: 361, distance: 5.3
click at [331, 362] on input "Horário de Inicio" at bounding box center [621, 366] width 591 height 17
type input "07:00"
click at [329, 391] on input "Horário de Término" at bounding box center [621, 391] width 591 height 17
type input "13:00"
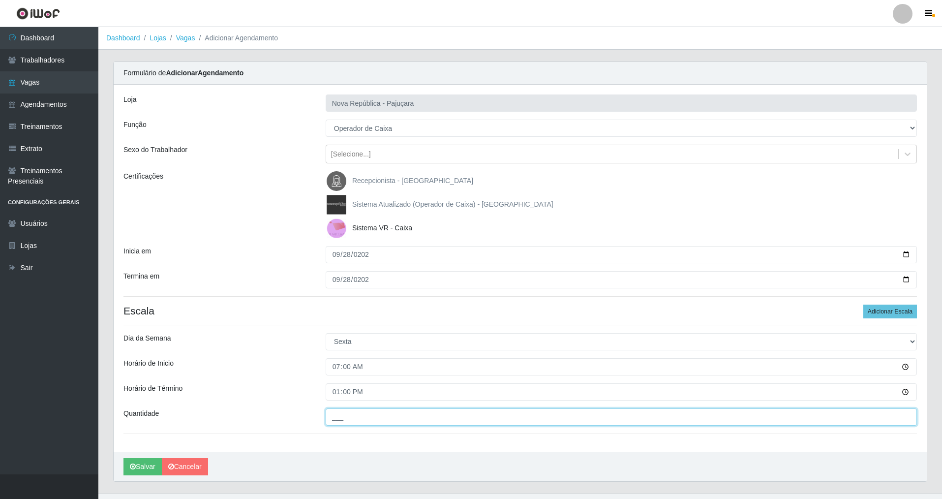
click at [333, 417] on input "___" at bounding box center [621, 416] width 591 height 17
type input "3__"
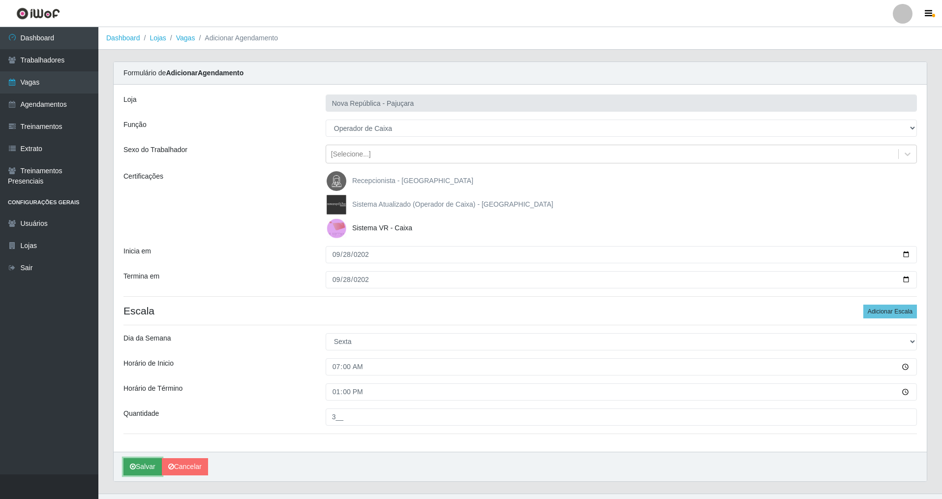
click at [143, 464] on button "Salvar" at bounding box center [142, 466] width 38 height 17
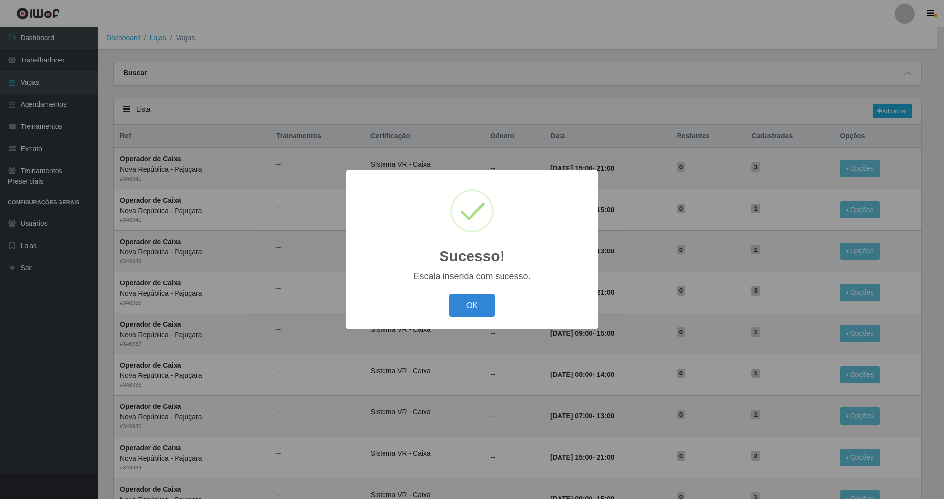
drag, startPoint x: 485, startPoint y: 300, endPoint x: 432, endPoint y: 293, distance: 53.0
click at [482, 301] on button "OK" at bounding box center [473, 305] width 46 height 23
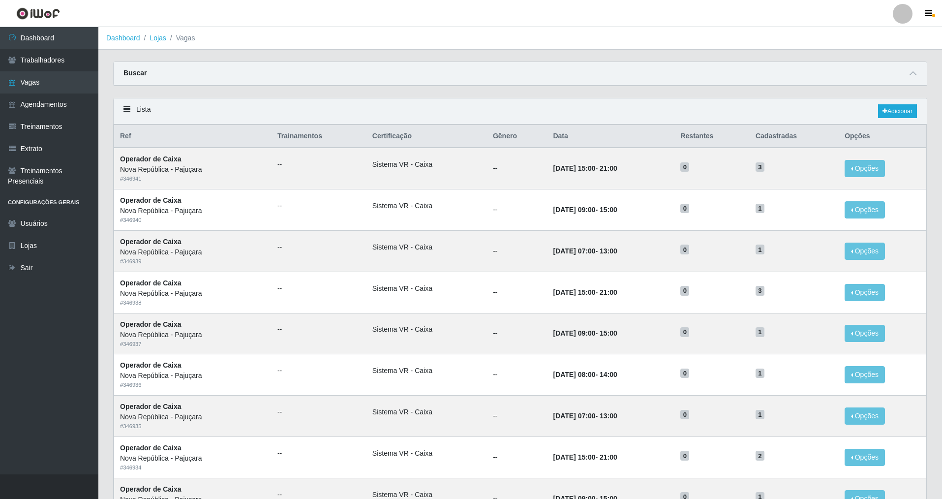
click at [872, 77] on div "Buscar" at bounding box center [520, 74] width 813 height 24
click at [910, 111] on link "Adicionar" at bounding box center [897, 111] width 39 height 14
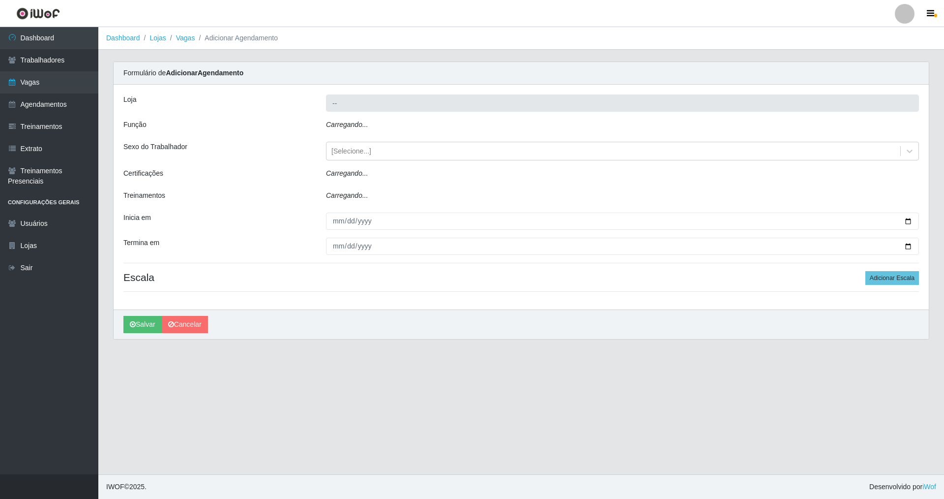
type input "Nova República - Pajuçara"
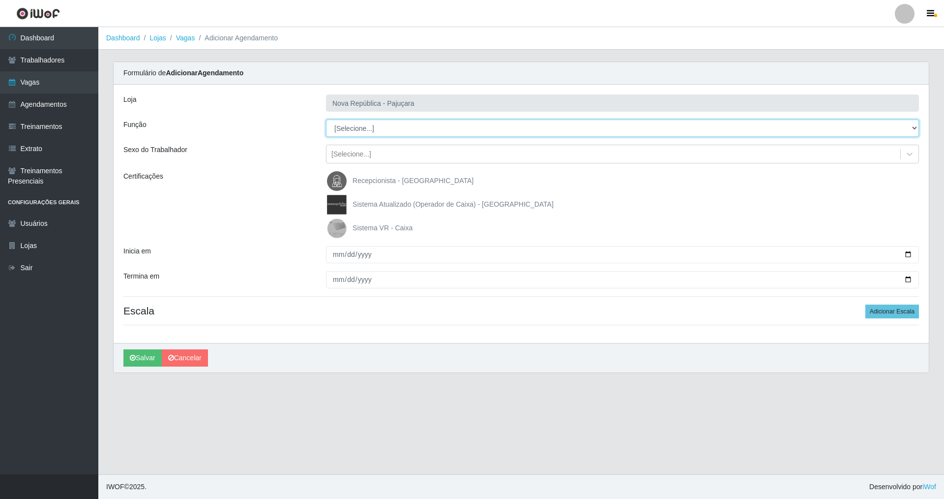
drag, startPoint x: 911, startPoint y: 125, endPoint x: 849, endPoint y: 136, distance: 62.5
click at [849, 136] on select "[Selecione...] Balconista Operador de Caixa Repositor" at bounding box center [622, 128] width 593 height 17
select select "22"
click at [326, 120] on select "[Selecione...] Balconista Operador de Caixa Repositor" at bounding box center [622, 128] width 593 height 17
click at [336, 228] on img at bounding box center [339, 228] width 24 height 20
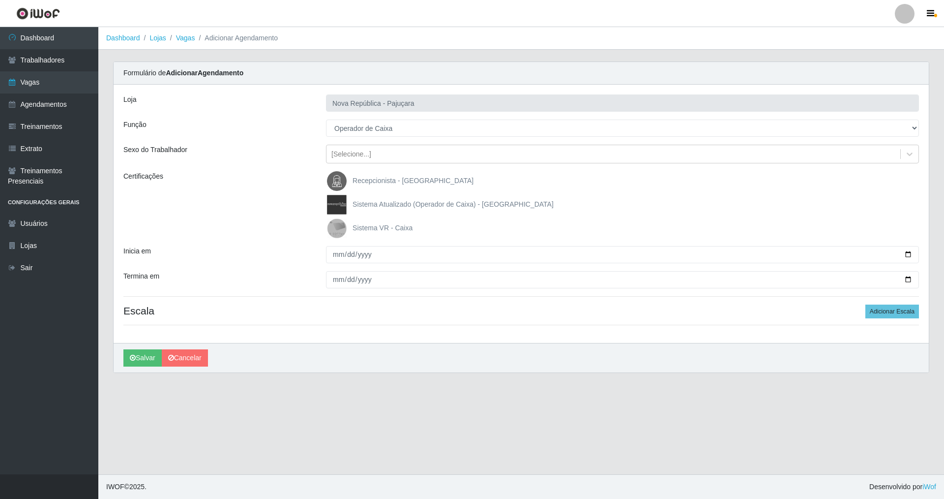
click at [0, 0] on input "Sistema VR - Caixa" at bounding box center [0, 0] width 0 height 0
click at [330, 254] on input "Inicia em" at bounding box center [622, 254] width 593 height 17
type input "[DATE]"
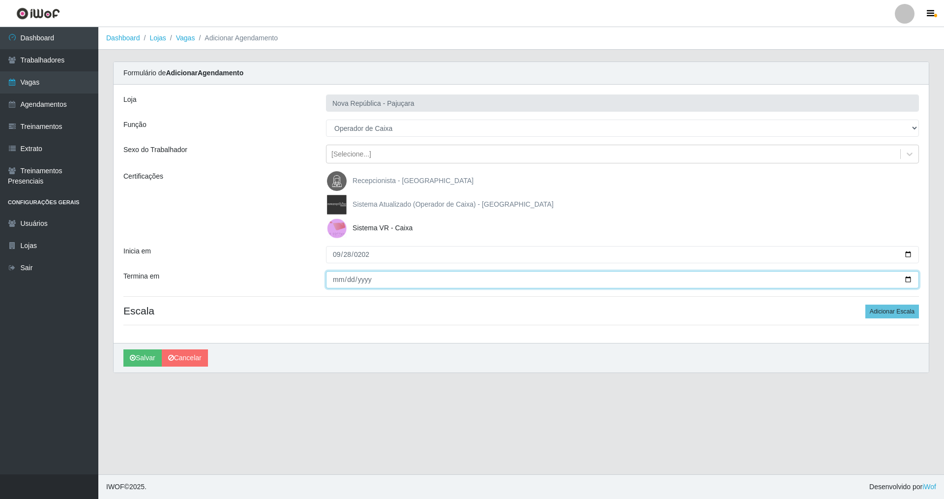
click at [332, 273] on input "Termina em" at bounding box center [622, 279] width 593 height 17
type input "[DATE]"
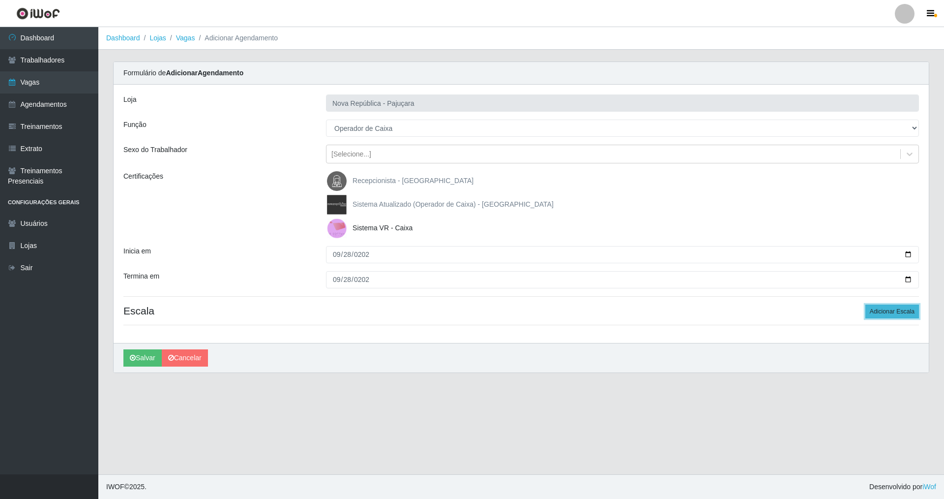
click at [884, 314] on button "Adicionar Escala" at bounding box center [893, 311] width 54 height 14
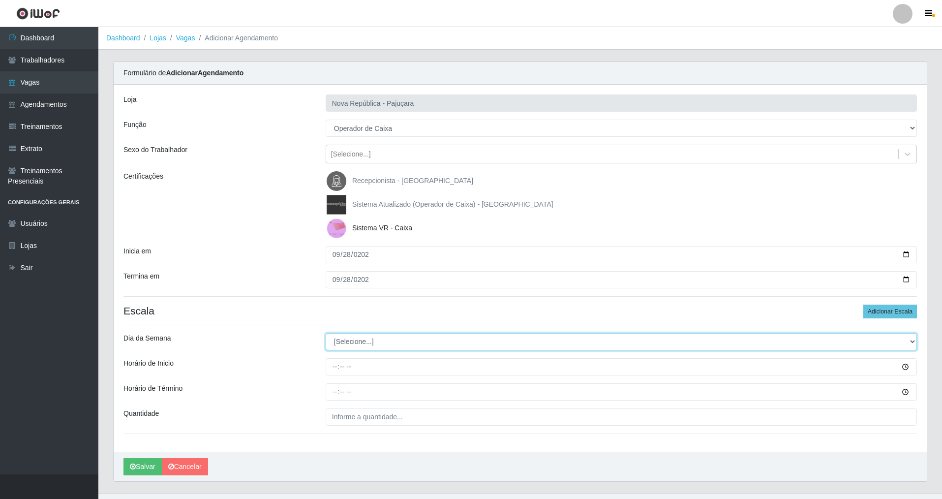
drag, startPoint x: 910, startPoint y: 336, endPoint x: 708, endPoint y: 326, distance: 202.4
click at [752, 329] on div "Loja Nova República - Pajuçara Função [Selecione...] Balconista Operador de Cai…" at bounding box center [520, 268] width 813 height 367
select select "0"
click at [326, 333] on select "[Selecione...] Segunda Terça Quarta Quinta Sexta Sábado Domingo" at bounding box center [621, 341] width 591 height 17
drag, startPoint x: 331, startPoint y: 371, endPoint x: 332, endPoint y: 366, distance: 5.0
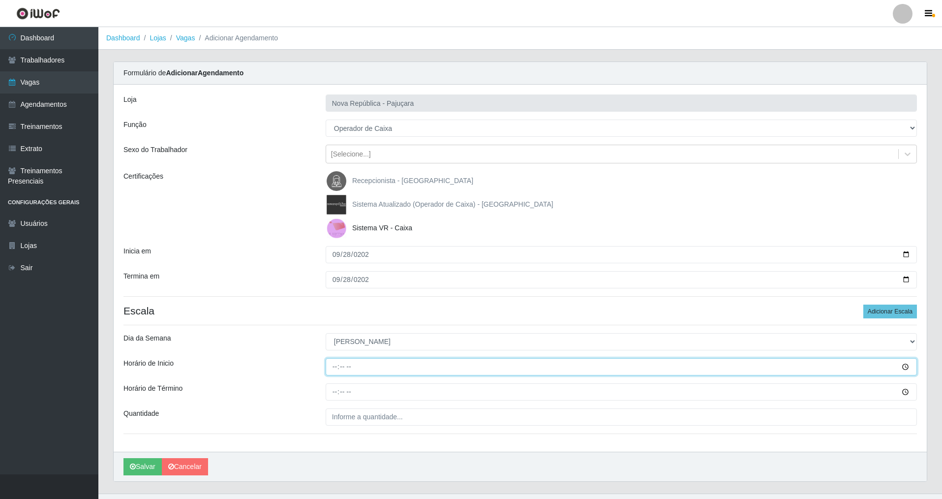
click at [332, 367] on input "Horário de Inicio" at bounding box center [621, 366] width 591 height 17
type input "07:00"
click at [333, 392] on input "Horário de Término" at bounding box center [621, 391] width 591 height 17
type input "13:00"
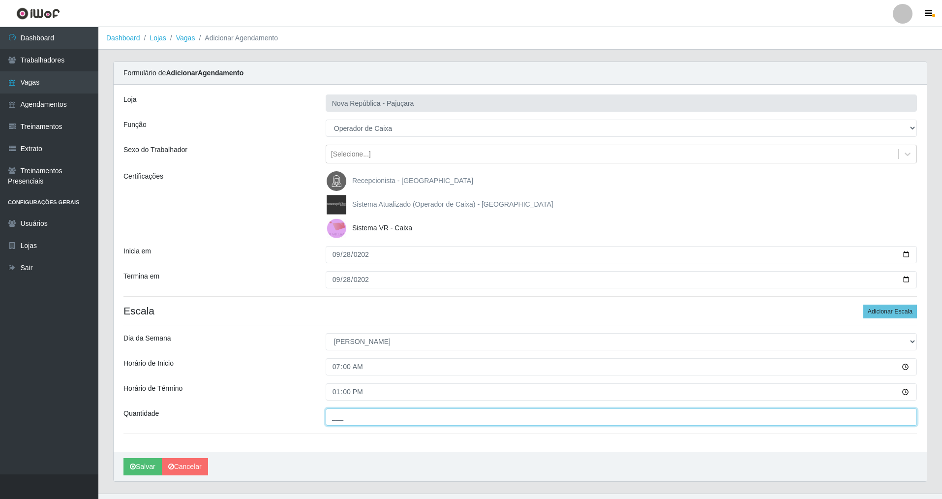
click at [329, 411] on input "___" at bounding box center [621, 416] width 591 height 17
type input "3__"
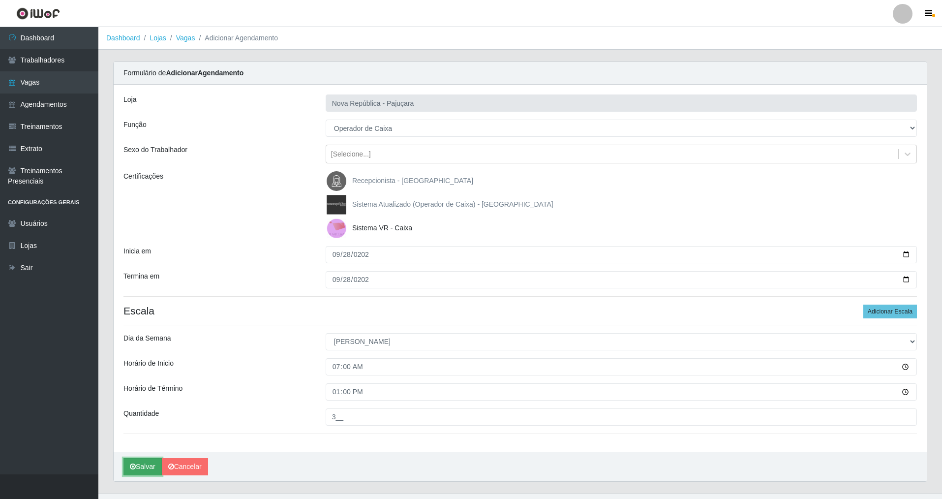
click at [136, 465] on button "Salvar" at bounding box center [142, 466] width 38 height 17
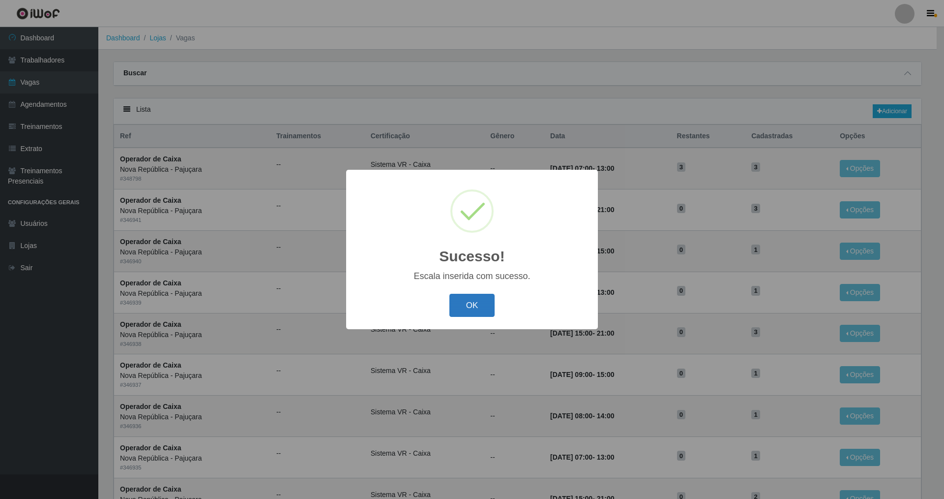
click at [488, 305] on button "OK" at bounding box center [473, 305] width 46 height 23
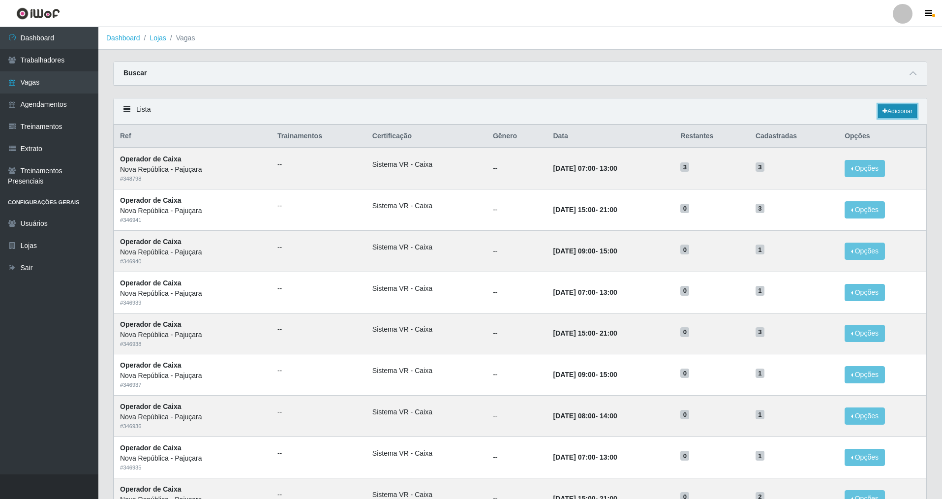
click at [901, 113] on link "Adicionar" at bounding box center [897, 111] width 39 height 14
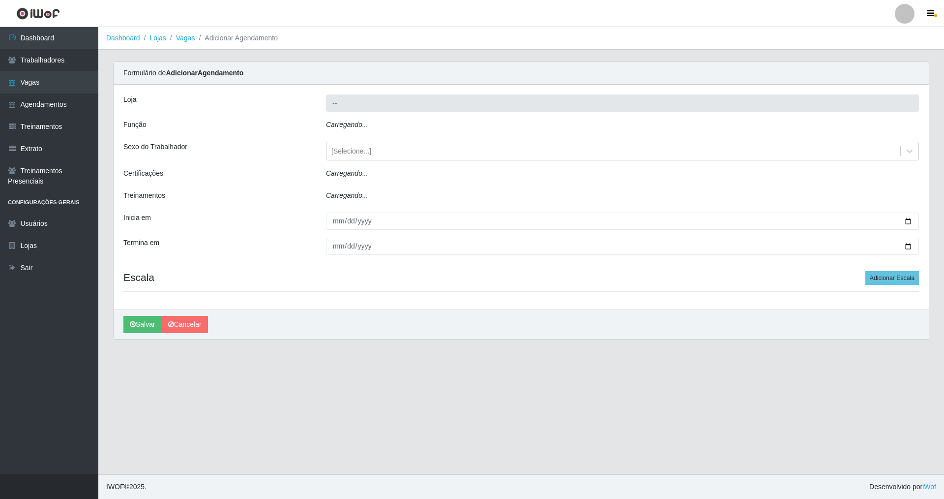
type input "Nova República - Pajuçara"
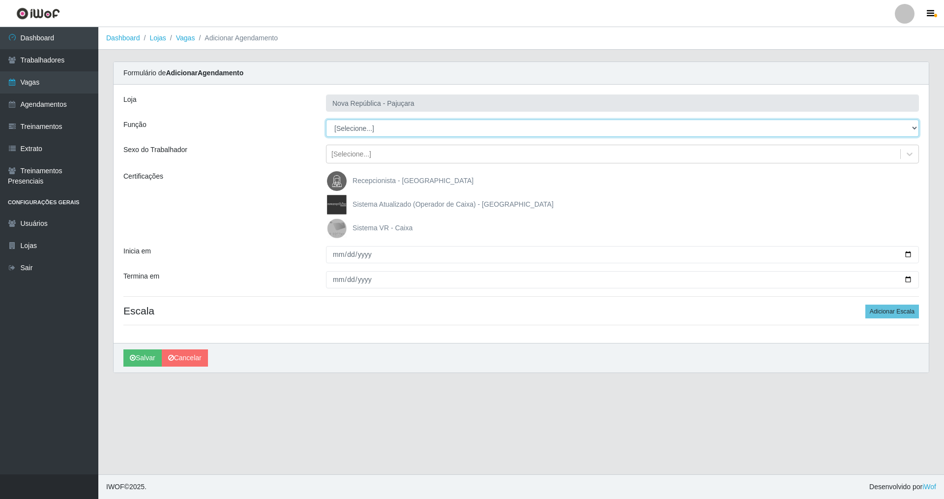
drag, startPoint x: 910, startPoint y: 123, endPoint x: 790, endPoint y: 128, distance: 120.1
click at [821, 126] on select "[Selecione...] Balconista Operador de Caixa Repositor" at bounding box center [622, 128] width 593 height 17
select select "22"
click at [326, 120] on select "[Selecione...] Balconista Operador de Caixa Repositor" at bounding box center [622, 128] width 593 height 17
click at [333, 228] on img at bounding box center [339, 228] width 24 height 20
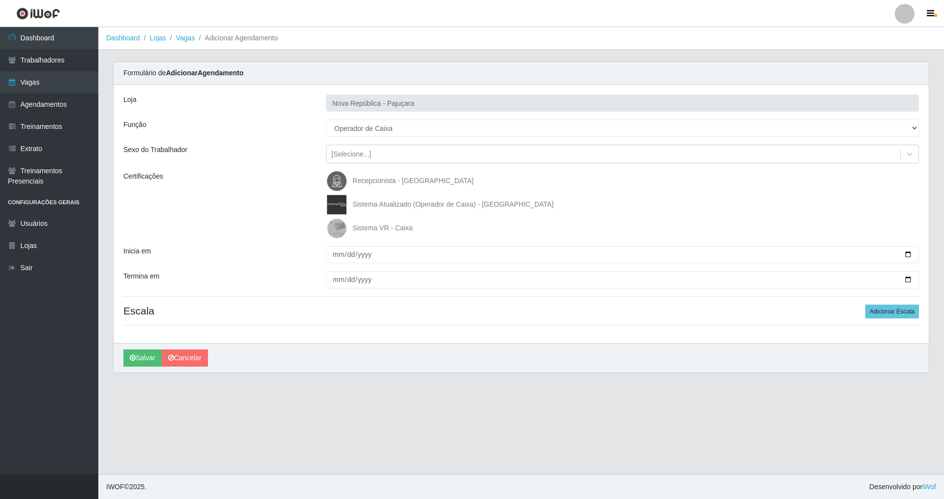
click at [0, 0] on input "Sistema VR - Caixa" at bounding box center [0, 0] width 0 height 0
click at [334, 261] on input "Inicia em" at bounding box center [622, 254] width 593 height 17
type input "[DATE]"
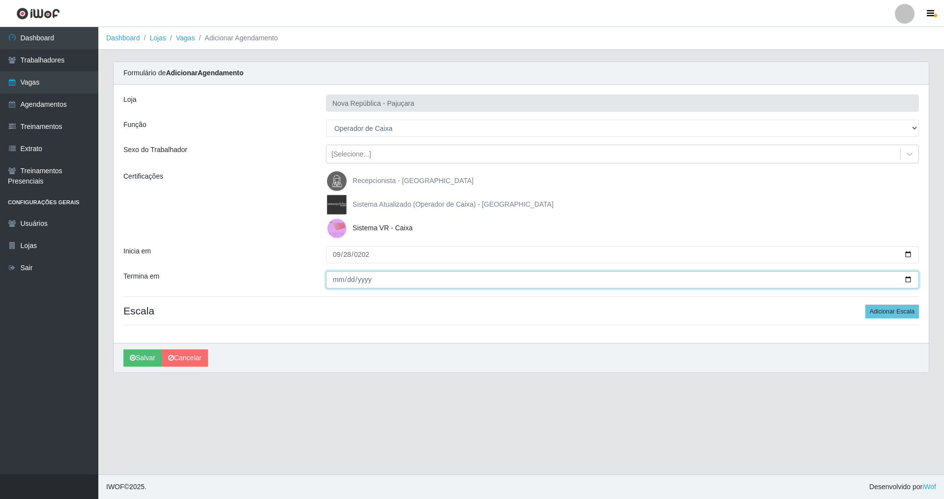
click at [331, 285] on input "Termina em" at bounding box center [622, 279] width 593 height 17
type input "[DATE]"
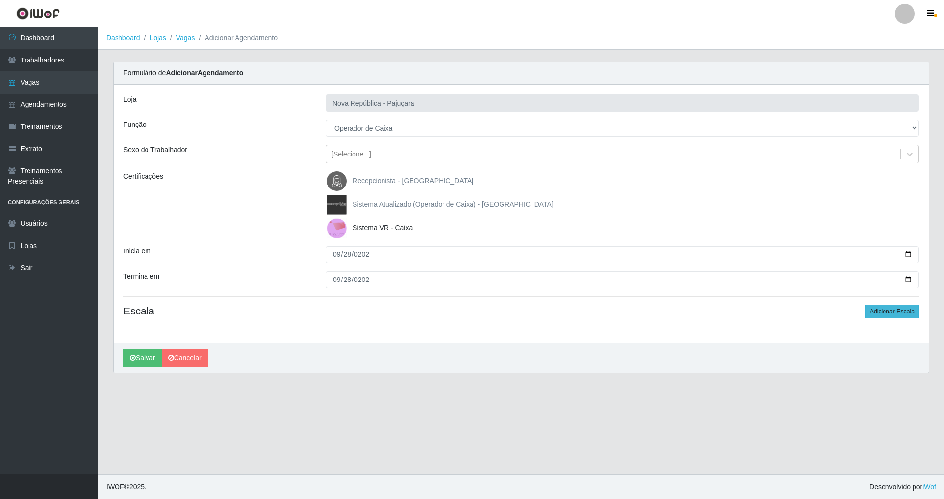
drag, startPoint x: 891, startPoint y: 308, endPoint x: 878, endPoint y: 307, distance: 13.8
click at [881, 308] on div "Loja Nova República - Pajuçara Função [Selecione...] Balconista Operador de Cai…" at bounding box center [522, 214] width 816 height 258
drag, startPoint x: 885, startPoint y: 306, endPoint x: 875, endPoint y: 308, distance: 10.0
click at [880, 306] on button "Adicionar Escala" at bounding box center [893, 311] width 54 height 14
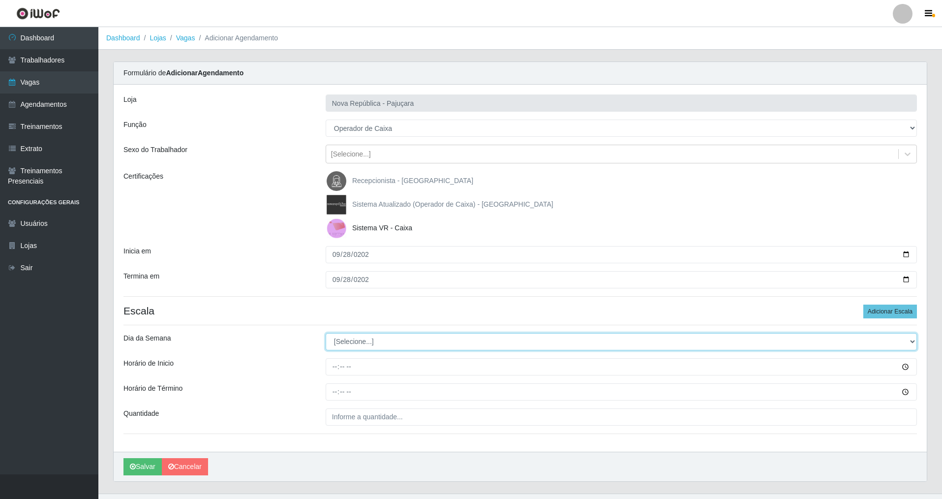
drag, startPoint x: 913, startPoint y: 341, endPoint x: 542, endPoint y: 348, distance: 371.4
click at [838, 344] on select "[Selecione...] Segunda Terça Quarta Quinta Sexta Sábado Domingo" at bounding box center [621, 341] width 591 height 17
select select "6"
click at [326, 333] on select "[Selecione...] Segunda Terça Quarta Quinta Sexta Sábado Domingo" at bounding box center [621, 341] width 591 height 17
click at [330, 370] on input "Horário de Inicio" at bounding box center [621, 366] width 591 height 17
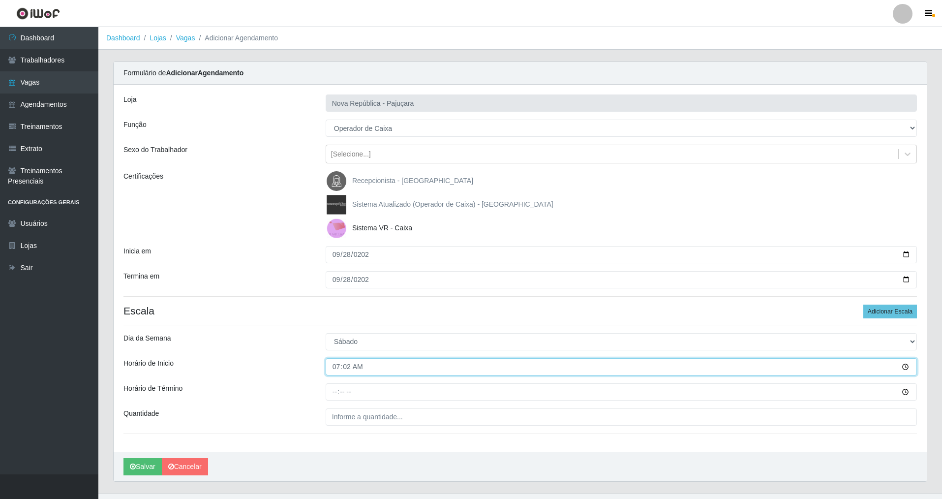
type input "07:20"
click at [338, 393] on input "Horário de Término" at bounding box center [621, 391] width 591 height 17
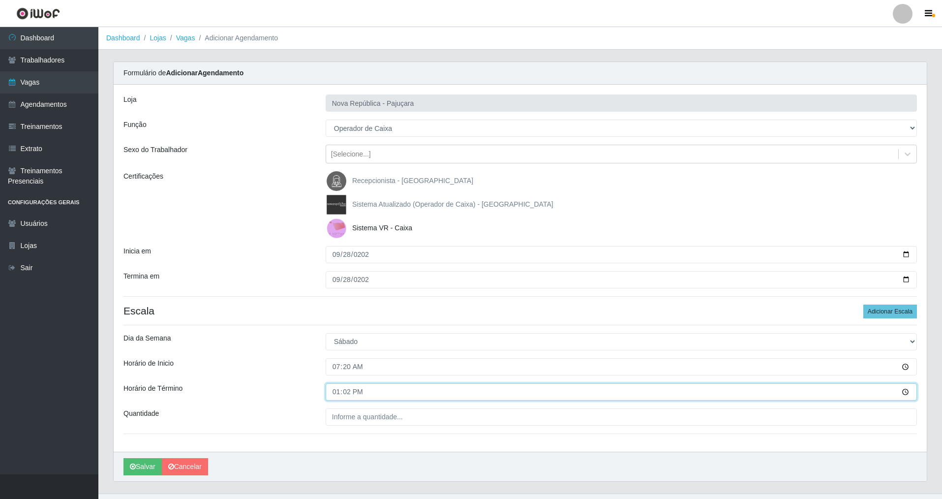
type input "13:20"
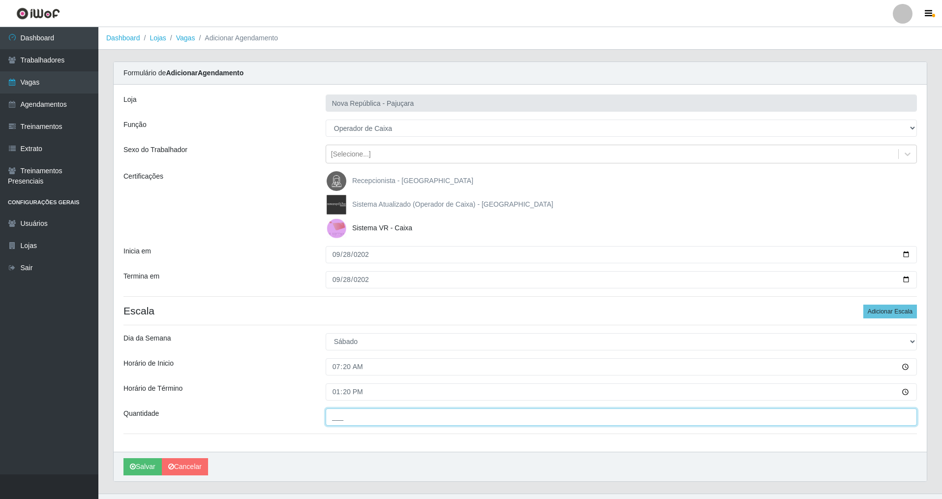
click at [344, 420] on input "___" at bounding box center [621, 416] width 591 height 17
type input "2__"
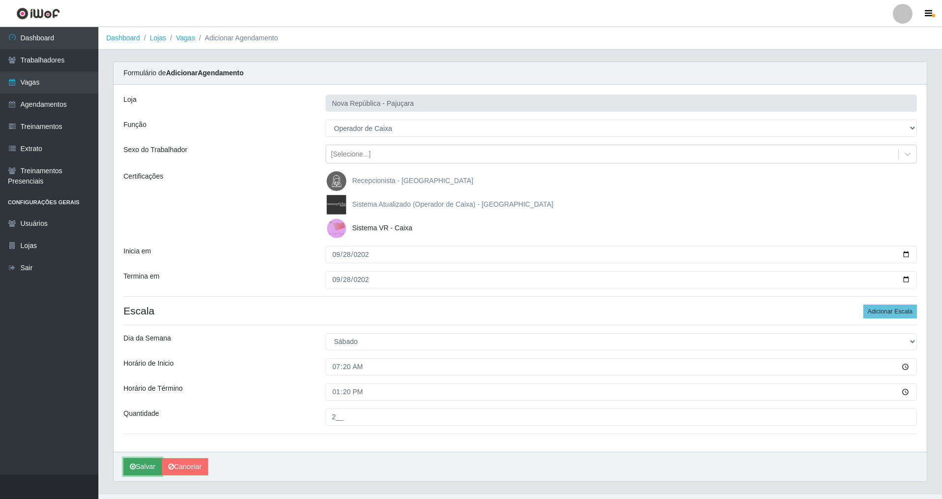
click at [137, 466] on button "Salvar" at bounding box center [142, 466] width 38 height 17
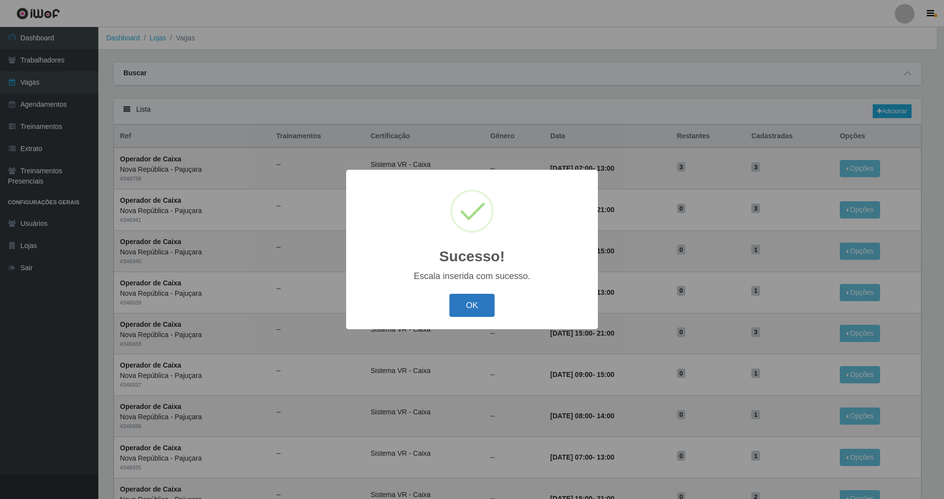
click at [472, 313] on button "OK" at bounding box center [473, 305] width 46 height 23
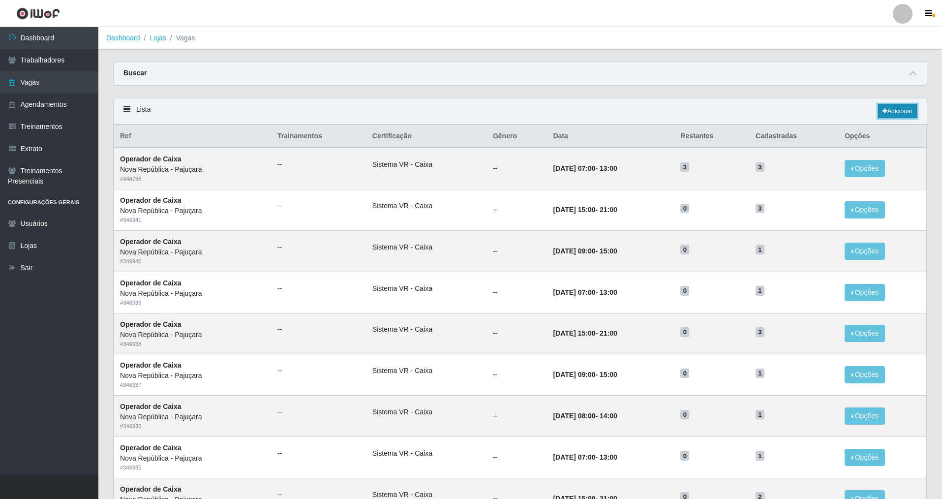
click at [882, 113] on icon at bounding box center [884, 111] width 5 height 6
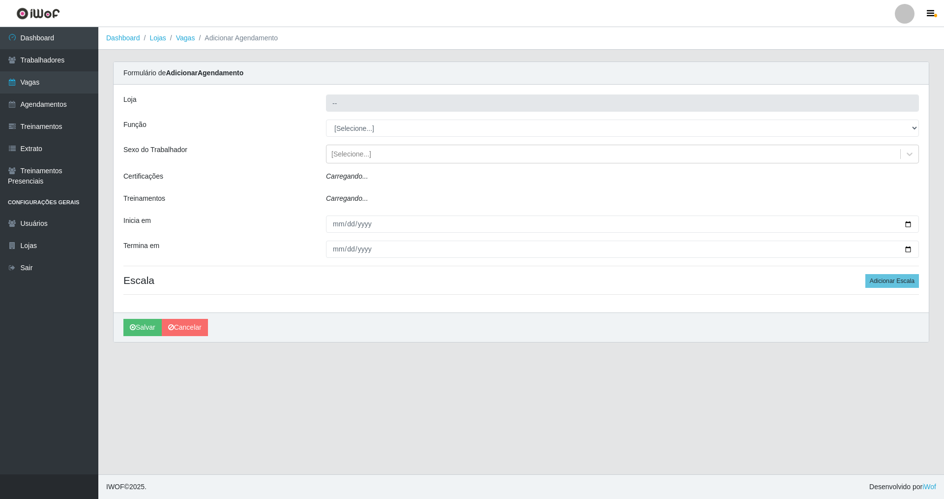
type input "Nova República - Pajuçara"
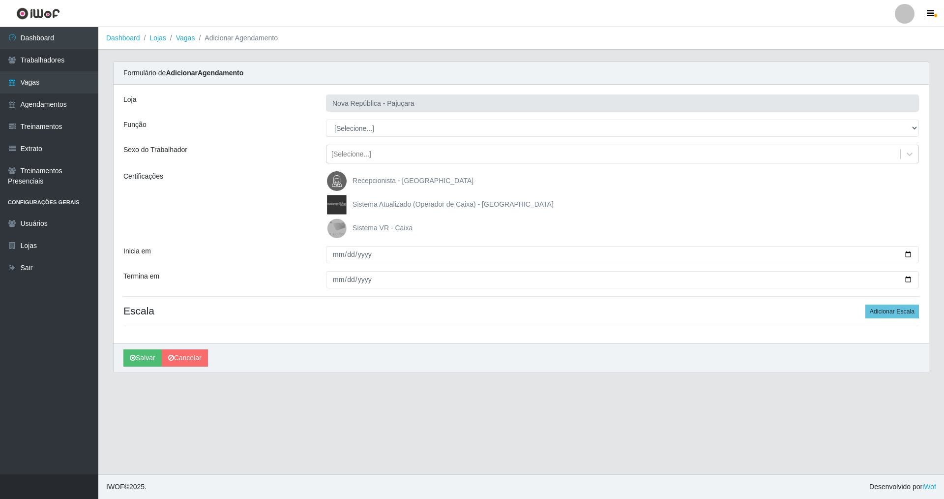
drag, startPoint x: 920, startPoint y: 126, endPoint x: 813, endPoint y: 122, distance: 107.3
click at [837, 122] on div "[Selecione...] Balconista Operador de Caixa Repositor" at bounding box center [623, 128] width 608 height 17
drag, startPoint x: 911, startPoint y: 129, endPoint x: 601, endPoint y: 135, distance: 310.0
click at [897, 125] on select "[Selecione...] Balconista Operador de Caixa Repositor" at bounding box center [622, 128] width 593 height 17
select select "22"
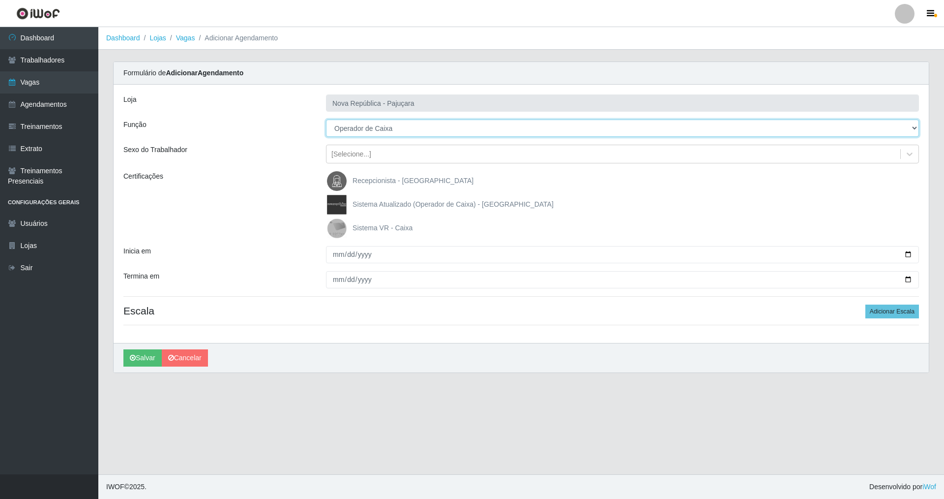
click at [326, 120] on select "[Selecione...] Balconista Operador de Caixa Repositor" at bounding box center [622, 128] width 593 height 17
click at [333, 226] on img at bounding box center [339, 228] width 24 height 20
click at [0, 0] on input "Sistema VR - Caixa" at bounding box center [0, 0] width 0 height 0
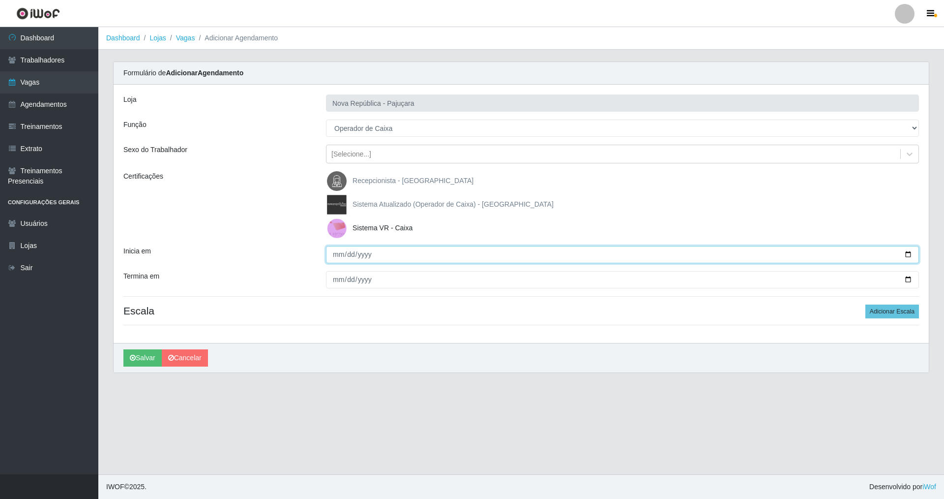
click at [331, 256] on input "Inicia em" at bounding box center [622, 254] width 593 height 17
type input "[PHONE_NUMBER]"
type input "[DATE]"
click at [333, 280] on input "Termina em" at bounding box center [622, 279] width 593 height 17
type input "[DATE]"
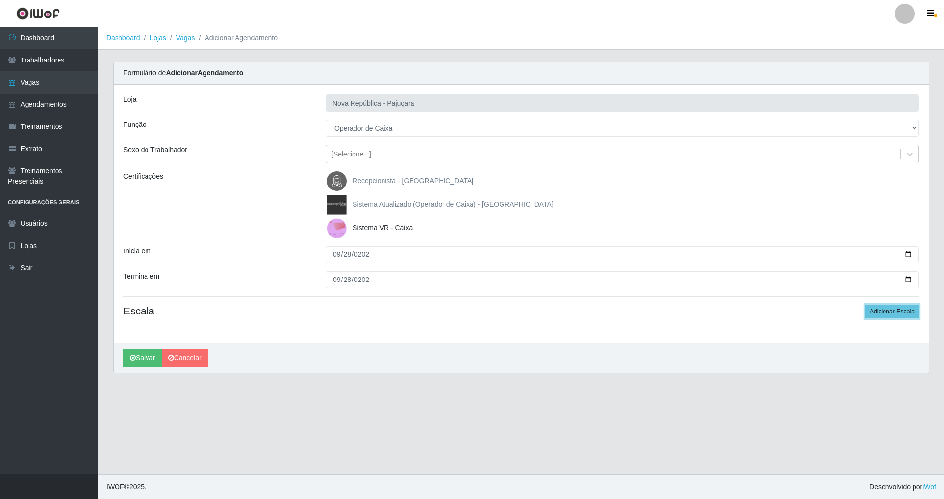
drag, startPoint x: 881, startPoint y: 307, endPoint x: 372, endPoint y: 307, distance: 508.6
click at [861, 307] on h4 "Escala Adicionar Escala" at bounding box center [521, 310] width 796 height 12
click at [896, 309] on button "Adicionar Escala" at bounding box center [893, 311] width 54 height 14
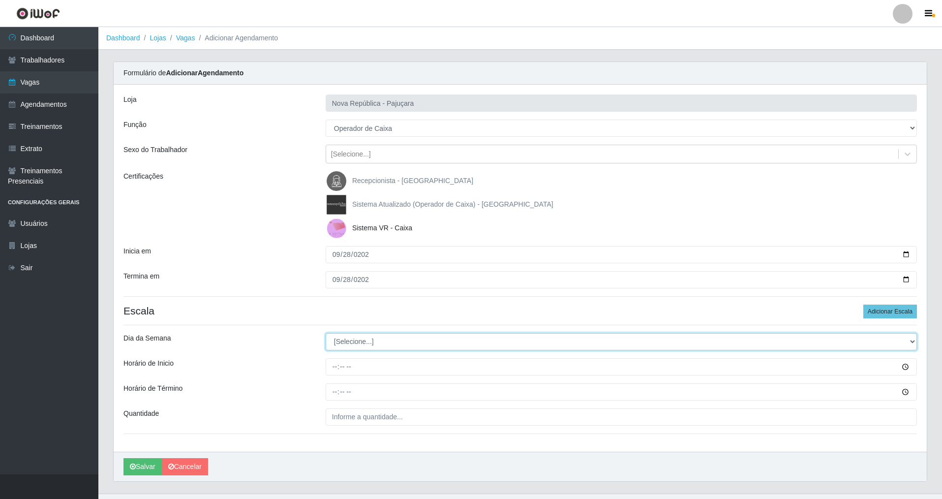
drag, startPoint x: 913, startPoint y: 339, endPoint x: 731, endPoint y: 339, distance: 182.0
click at [825, 339] on select "[Selecione...] Segunda Terça Quarta Quinta Sexta Sábado Domingo" at bounding box center [621, 341] width 591 height 17
select select "0"
click at [326, 333] on select "[Selecione...] Segunda Terça Quarta Quinta Sexta Sábado Domingo" at bounding box center [621, 341] width 591 height 17
click at [333, 372] on input "Horário de Inicio" at bounding box center [621, 366] width 591 height 17
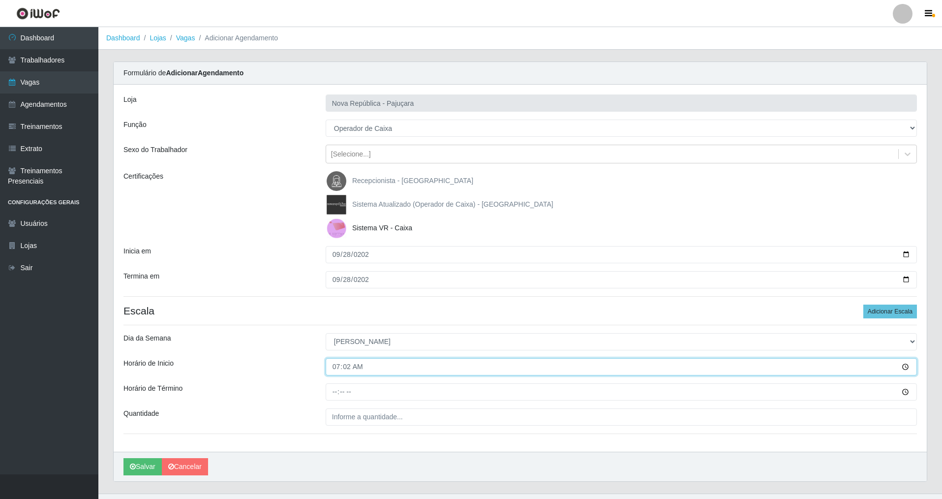
type input "07:20"
click at [334, 394] on input "Horário de Término" at bounding box center [621, 391] width 591 height 17
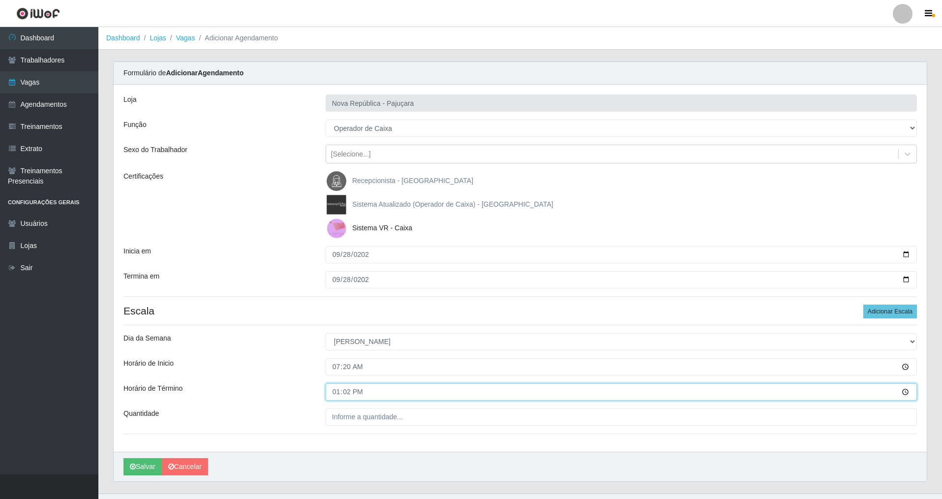
type input "13:20"
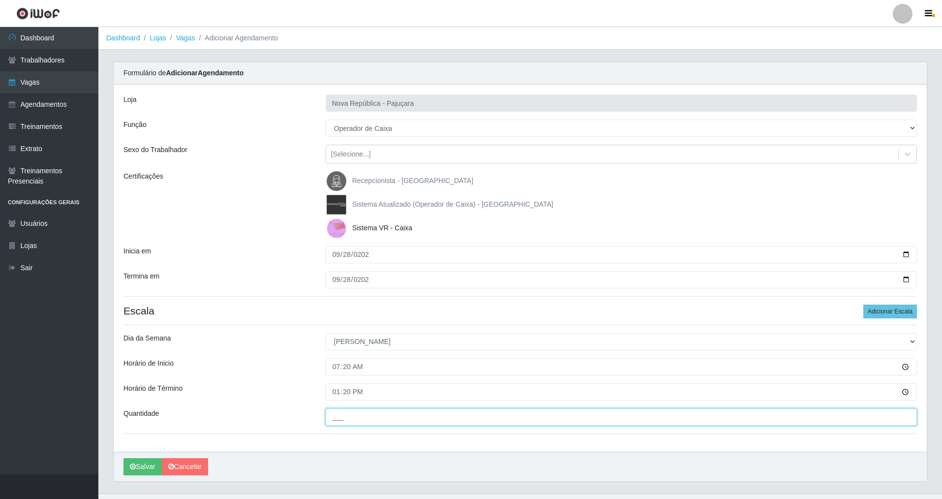
click at [353, 421] on input "___" at bounding box center [621, 416] width 591 height 17
type input "2__"
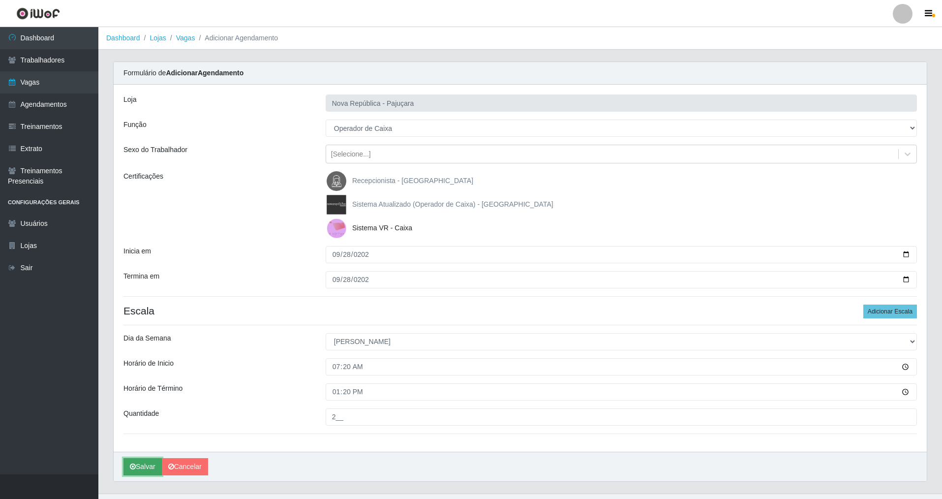
click at [147, 465] on button "Salvar" at bounding box center [142, 466] width 38 height 17
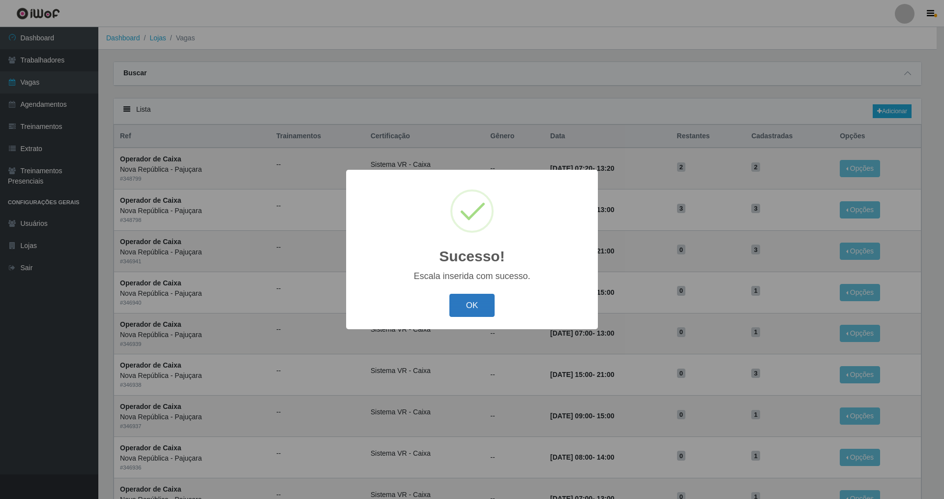
click at [464, 302] on button "OK" at bounding box center [473, 305] width 46 height 23
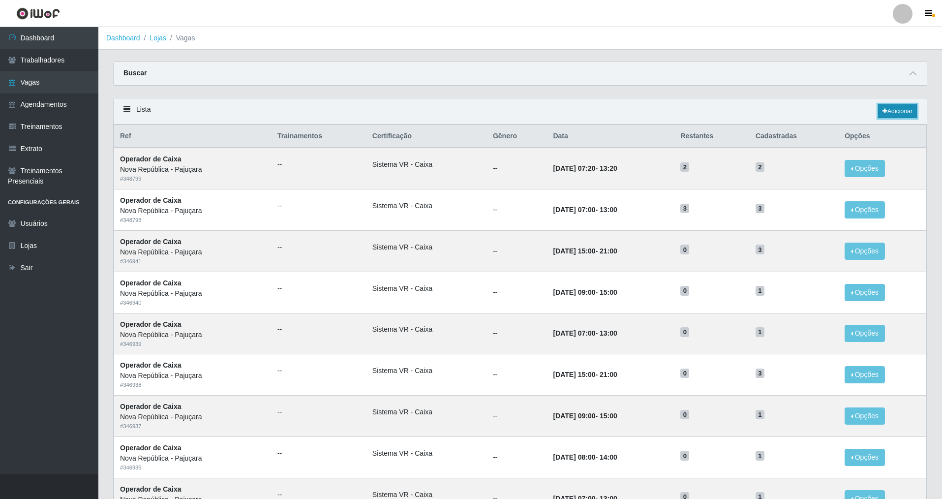
click at [903, 110] on link "Adicionar" at bounding box center [897, 111] width 39 height 14
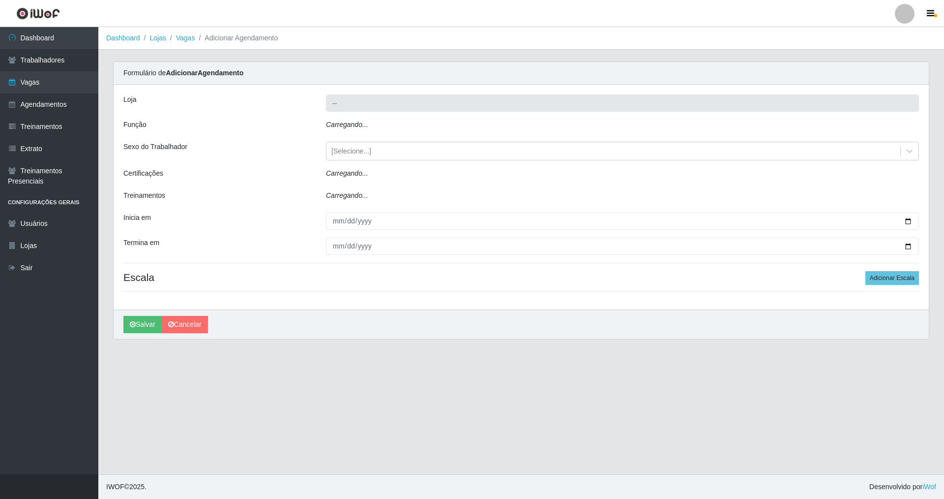
type input "Nova República - Pajuçara"
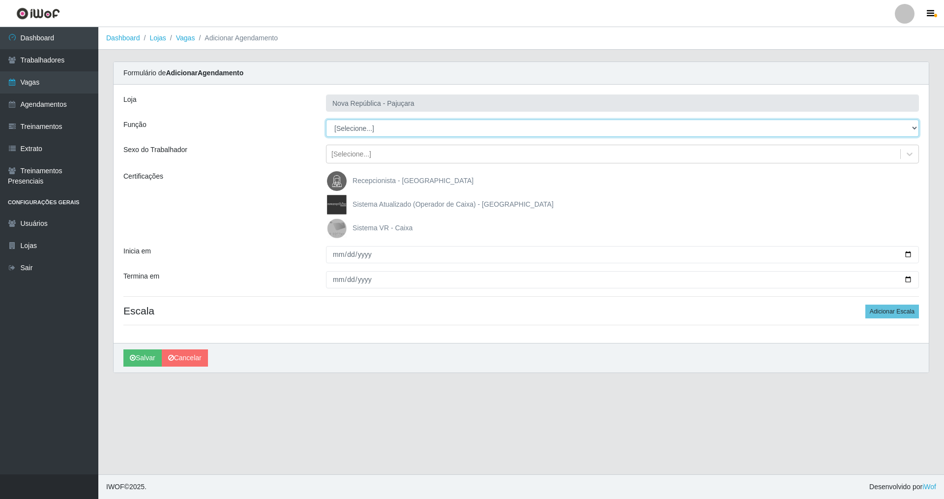
drag, startPoint x: 914, startPoint y: 127, endPoint x: 811, endPoint y: 118, distance: 103.7
click at [833, 118] on div "Loja Nova República - Pajuçara Função [Selecione...] Balconista Operador de Cai…" at bounding box center [522, 214] width 816 height 258
select select "22"
click at [326, 120] on select "[Selecione...] Balconista Operador de Caixa Repositor" at bounding box center [622, 128] width 593 height 17
drag, startPoint x: 341, startPoint y: 224, endPoint x: 311, endPoint y: 279, distance: 63.2
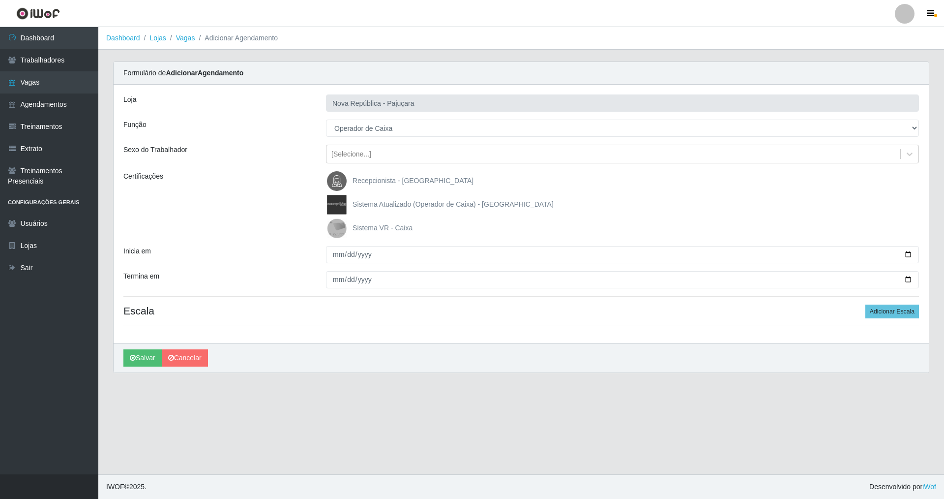
click at [339, 224] on img at bounding box center [339, 228] width 24 height 20
click at [0, 0] on input "Sistema VR - Caixa" at bounding box center [0, 0] width 0 height 0
click at [338, 251] on input "Inicia em" at bounding box center [622, 254] width 593 height 17
type input "[DATE]"
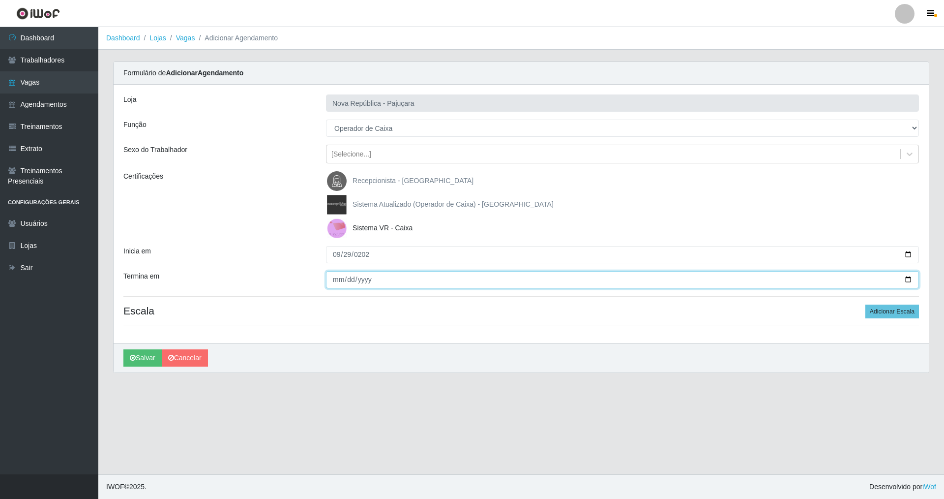
click at [330, 283] on input "Termina em" at bounding box center [622, 279] width 593 height 17
type input "[DATE]"
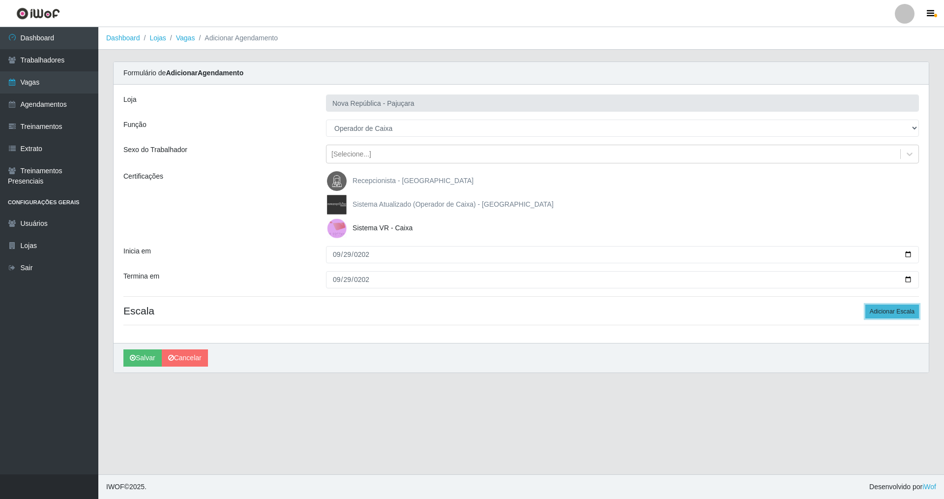
drag, startPoint x: 880, startPoint y: 310, endPoint x: 875, endPoint y: 305, distance: 7.3
click at [880, 309] on button "Adicionar Escala" at bounding box center [893, 311] width 54 height 14
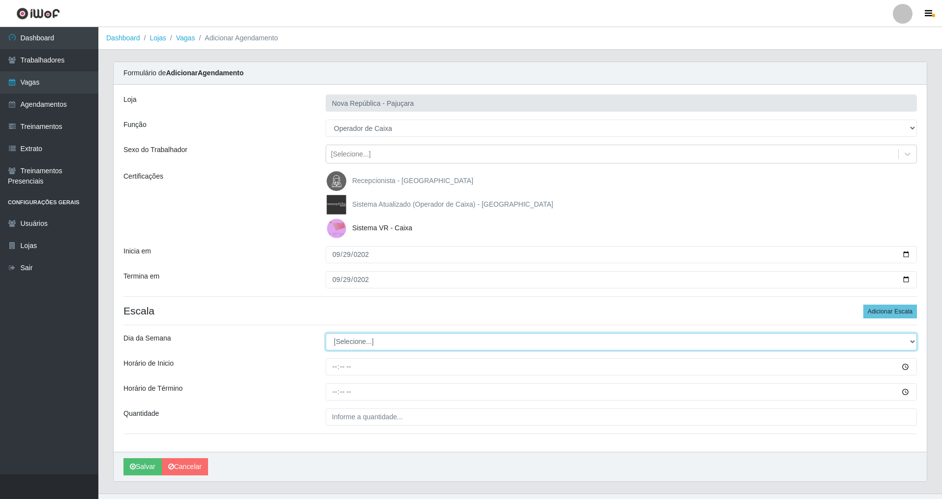
drag, startPoint x: 910, startPoint y: 338, endPoint x: 646, endPoint y: 337, distance: 264.6
click at [854, 337] on select "[Selecione...] Segunda Terça Quarta Quinta Sexta Sábado Domingo" at bounding box center [621, 341] width 591 height 17
select select "1"
click at [326, 333] on select "[Selecione...] Segunda Terça Quarta Quinta Sexta Sábado Domingo" at bounding box center [621, 341] width 591 height 17
click at [331, 366] on input "Horário de Inicio" at bounding box center [621, 366] width 591 height 17
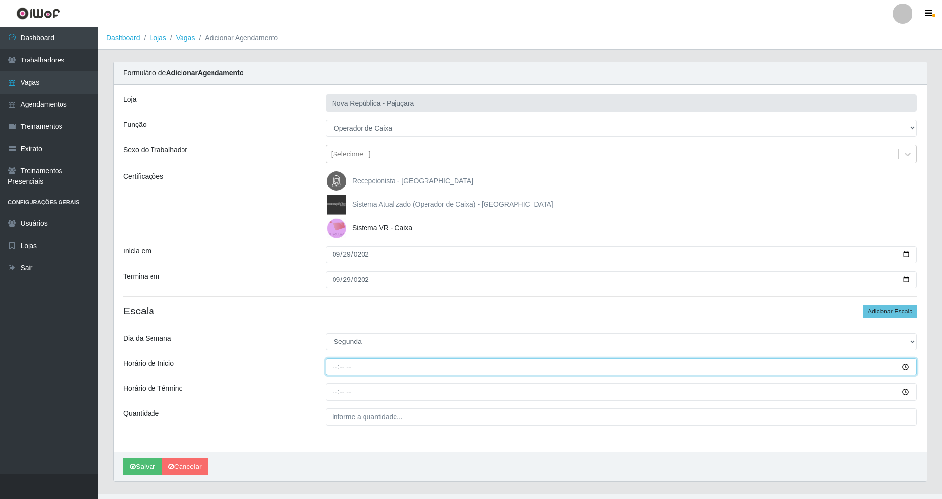
type input "07:00"
click at [331, 393] on input "Horário de Término" at bounding box center [621, 391] width 591 height 17
type input "13:00"
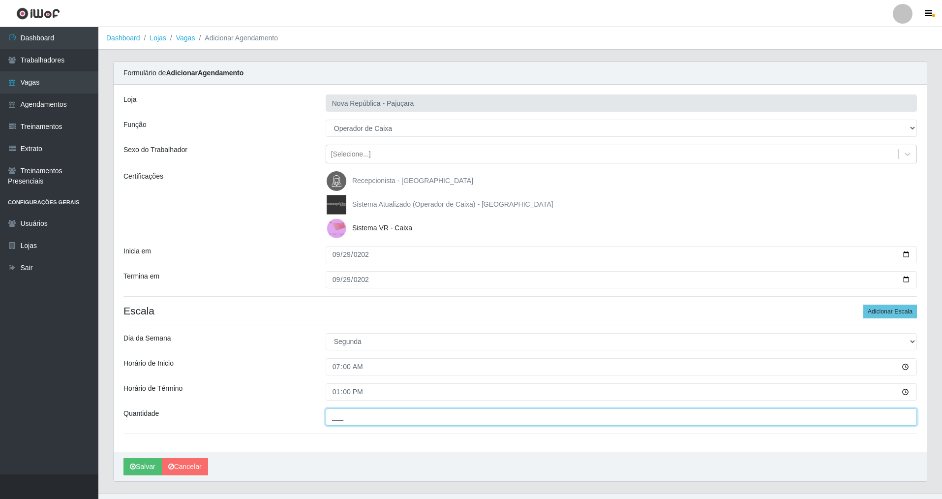
click at [330, 418] on input "___" at bounding box center [621, 416] width 591 height 17
type input "1__"
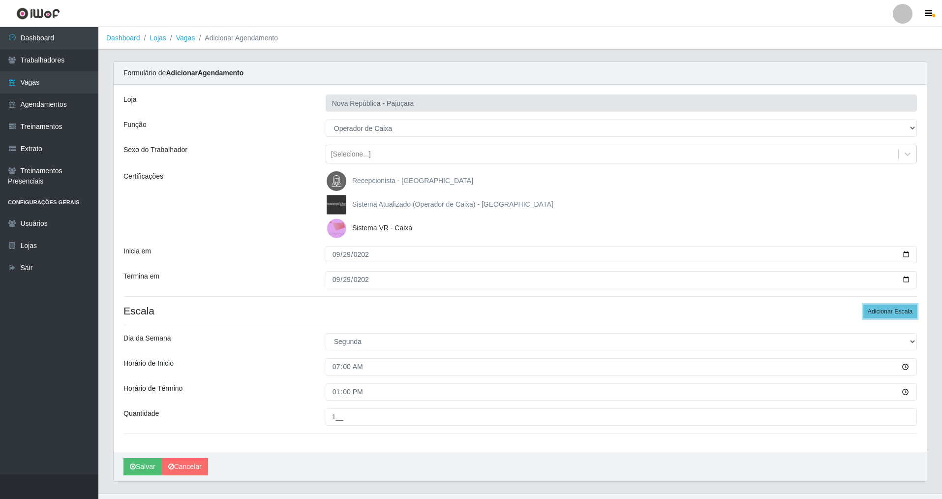
drag, startPoint x: 881, startPoint y: 308, endPoint x: 673, endPoint y: 311, distance: 207.6
click at [878, 309] on button "Adicionar Escala" at bounding box center [890, 311] width 54 height 14
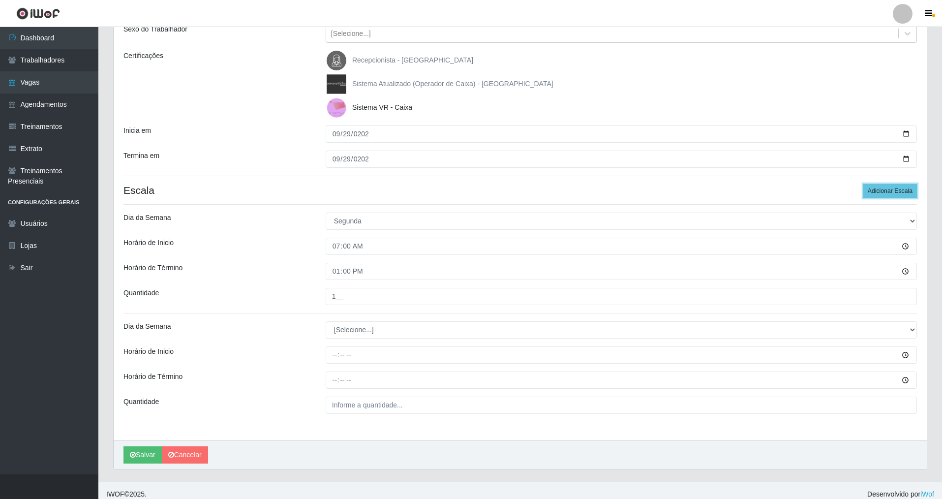
scroll to position [128, 0]
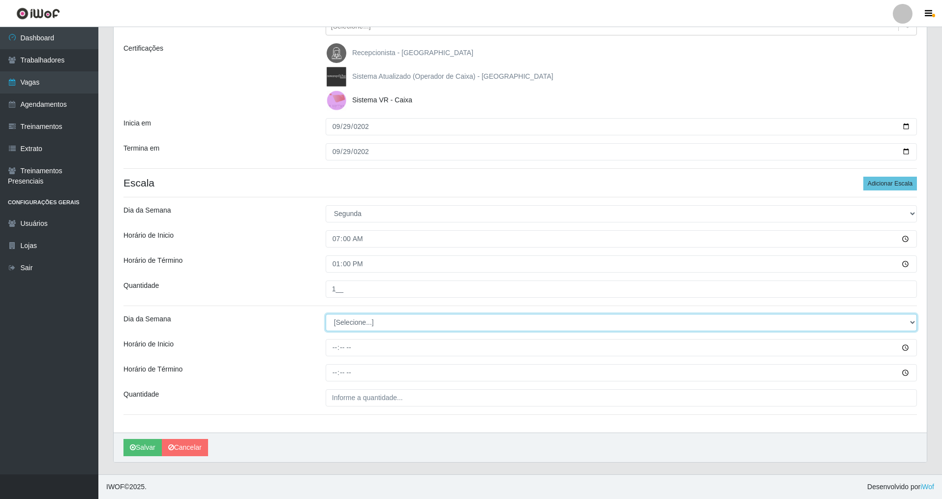
drag, startPoint x: 908, startPoint y: 322, endPoint x: 740, endPoint y: 327, distance: 167.8
click at [835, 322] on select "[Selecione...] Segunda Terça Quarta Quinta Sexta Sábado Domingo" at bounding box center [621, 322] width 591 height 17
select select "0"
click at [326, 314] on select "[Selecione...] Segunda Terça Quarta Quinta Sexta Sábado Domingo" at bounding box center [621, 322] width 591 height 17
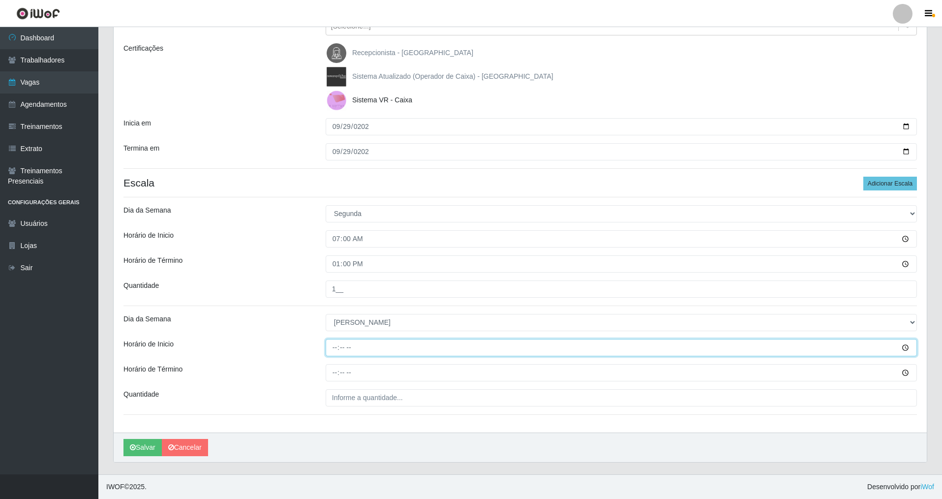
click at [336, 348] on input "Horário de Inicio" at bounding box center [621, 347] width 591 height 17
type input "08:00"
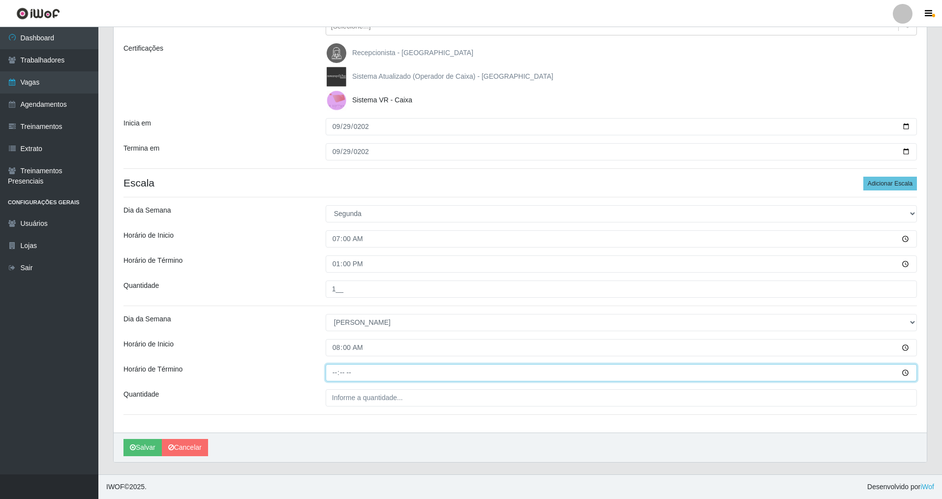
click at [333, 377] on input "Horário de Término" at bounding box center [621, 372] width 591 height 17
type input "14:00"
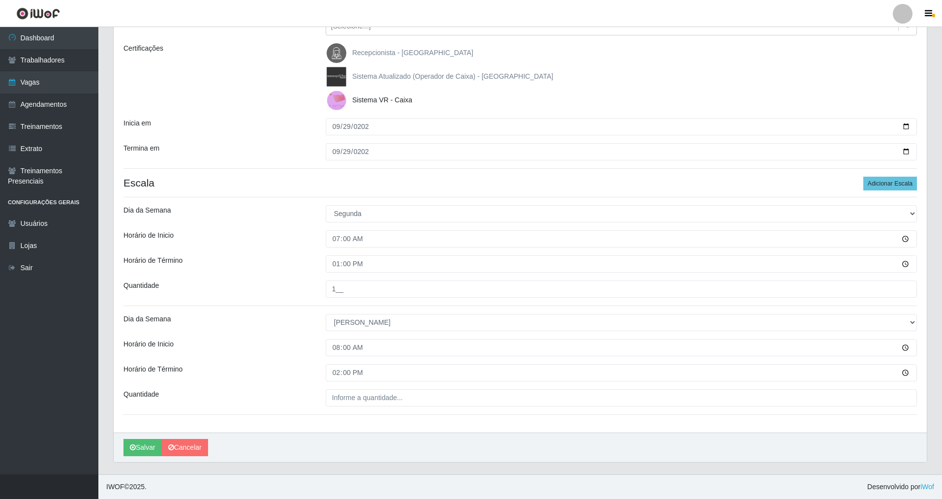
click at [338, 408] on div "Loja Nova República - Pajuçara Função [Selecione...] Balconista Operador de Cai…" at bounding box center [520, 195] width 813 height 476
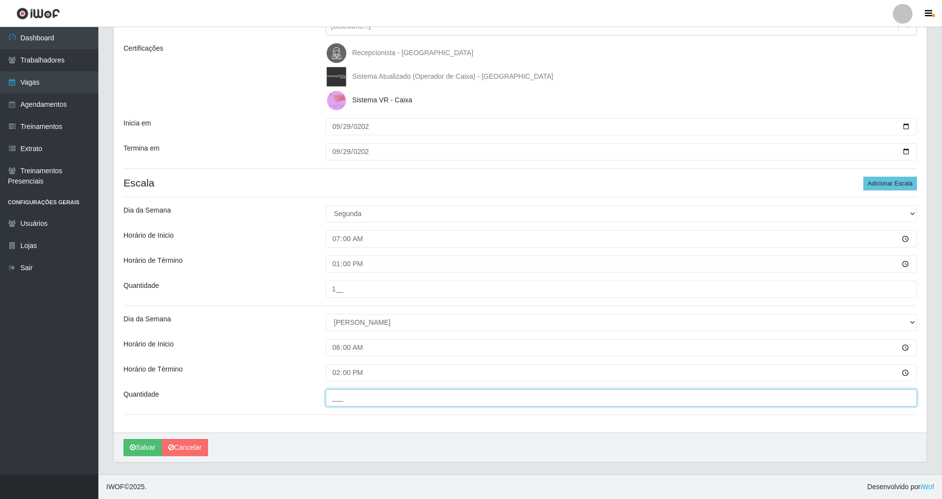
click at [338, 399] on input "___" at bounding box center [621, 397] width 591 height 17
type input "1__"
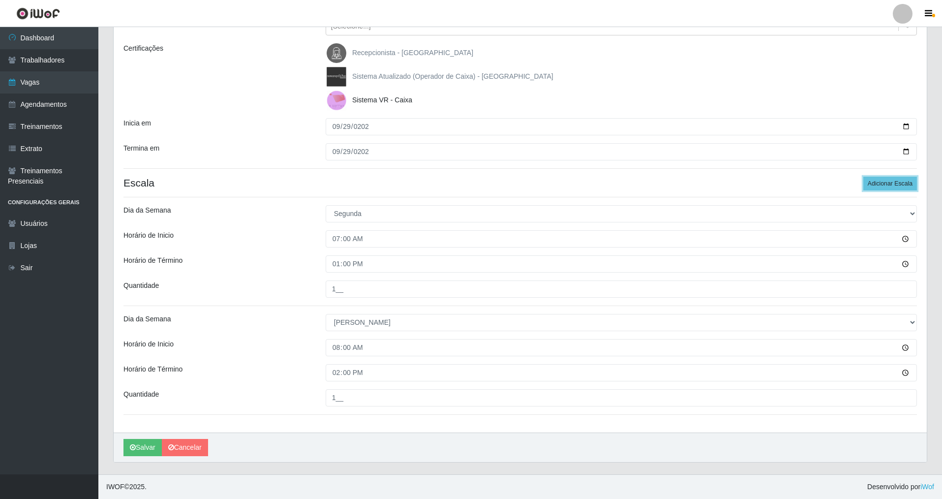
drag, startPoint x: 891, startPoint y: 186, endPoint x: 944, endPoint y: 220, distance: 62.6
click at [895, 187] on button "Adicionar Escala" at bounding box center [890, 184] width 54 height 14
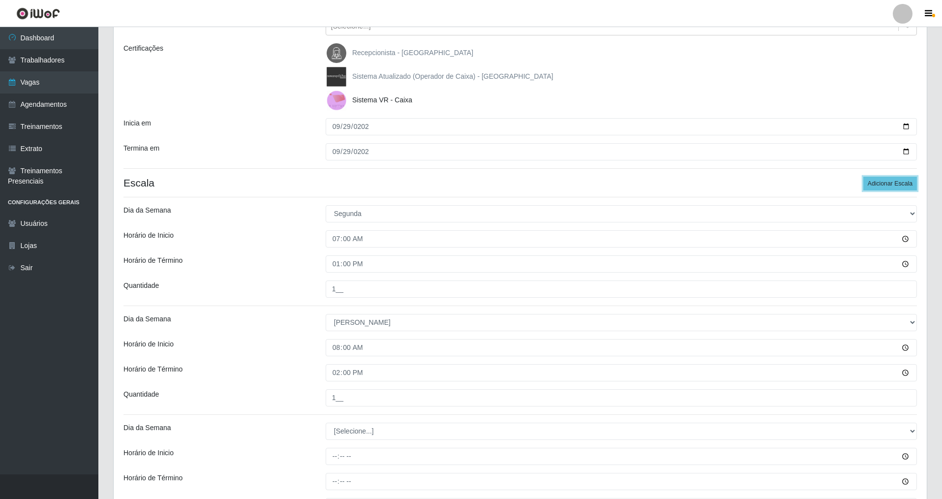
scroll to position [237, 0]
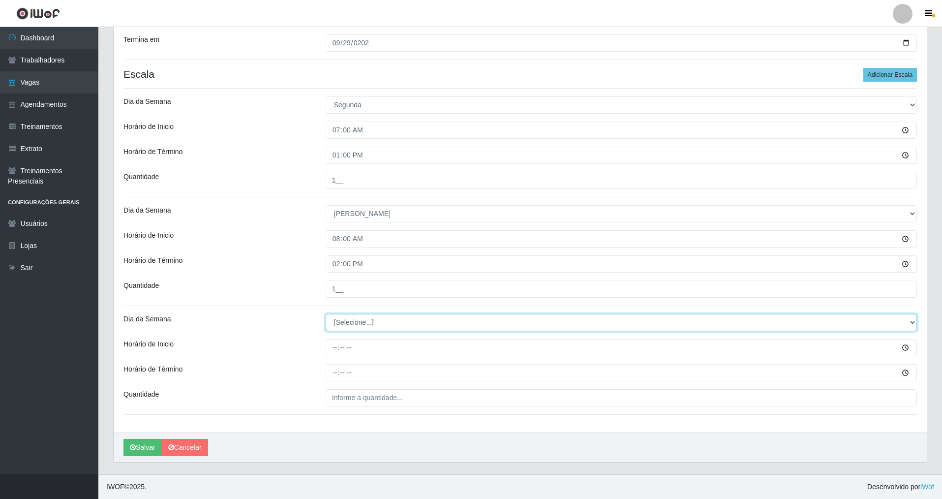
drag, startPoint x: 910, startPoint y: 318, endPoint x: 645, endPoint y: 321, distance: 265.1
click at [830, 319] on select "[Selecione...] Segunda Terça Quarta Quinta Sexta Sábado Domingo" at bounding box center [621, 322] width 591 height 17
select select "0"
click at [326, 314] on select "[Selecione...] Segunda Terça Quarta Quinta Sexta Sábado Domingo" at bounding box center [621, 322] width 591 height 17
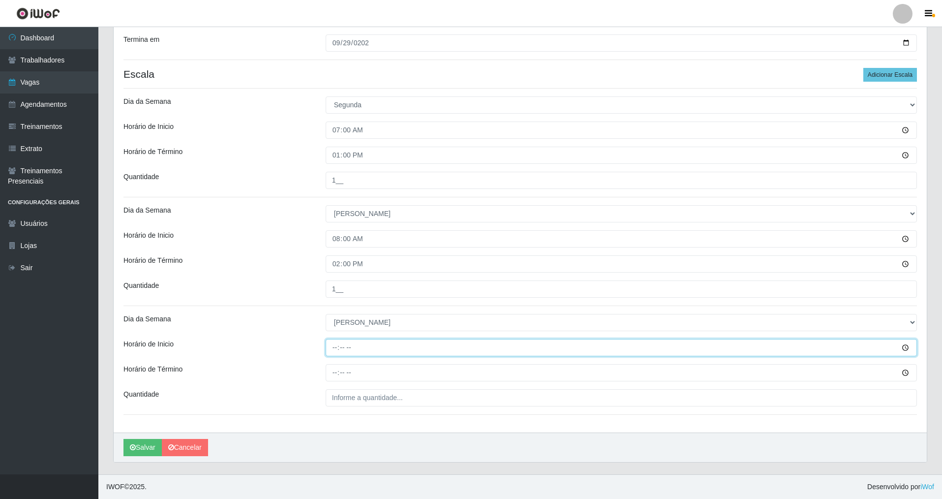
click at [328, 354] on input "Horário de Inicio" at bounding box center [621, 347] width 591 height 17
type input "15:00"
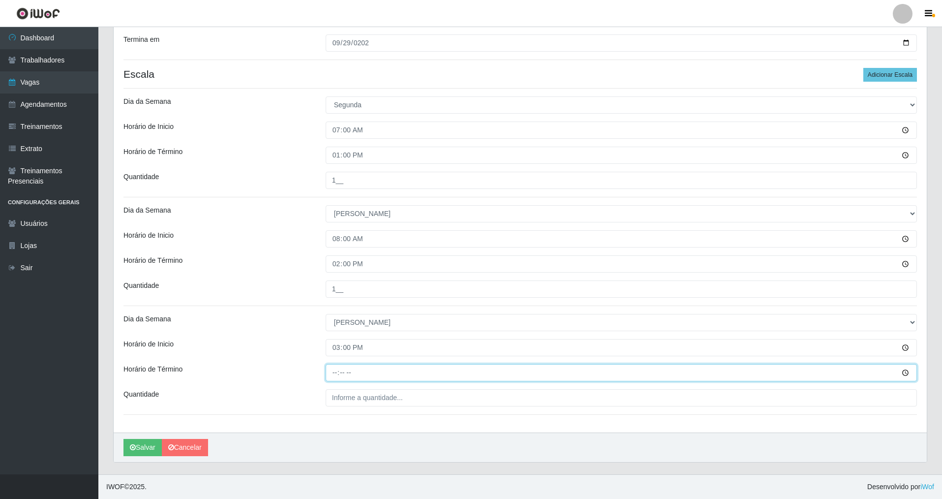
click at [332, 368] on input "Horário de Término" at bounding box center [621, 372] width 591 height 17
type input "21:00"
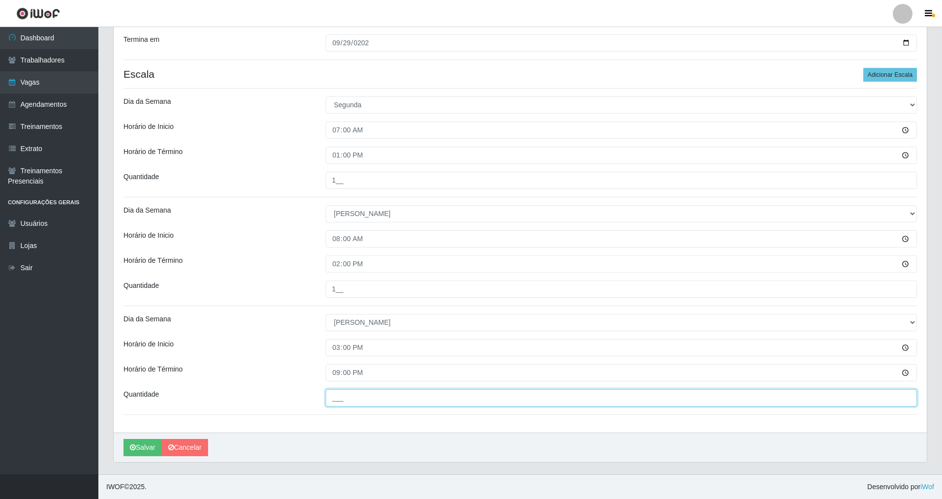
click at [338, 396] on input "___" at bounding box center [621, 397] width 591 height 17
type input "2__"
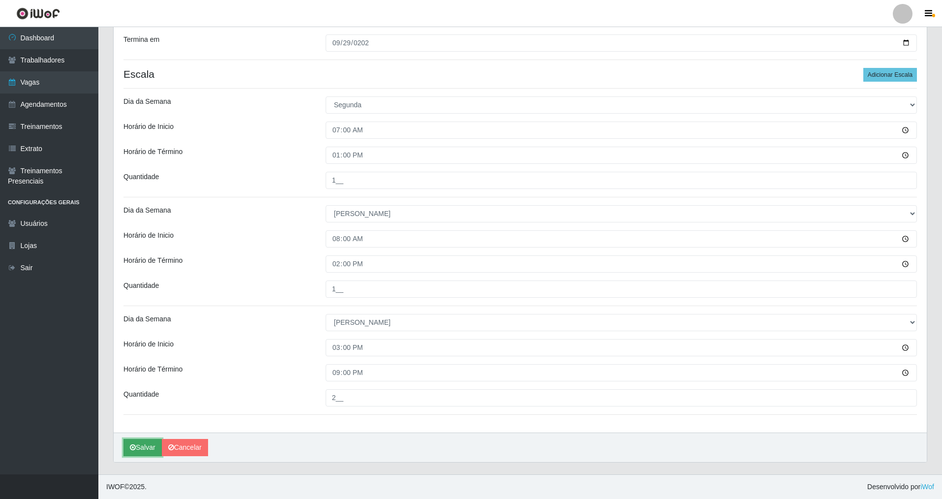
click at [129, 445] on button "Salvar" at bounding box center [142, 447] width 38 height 17
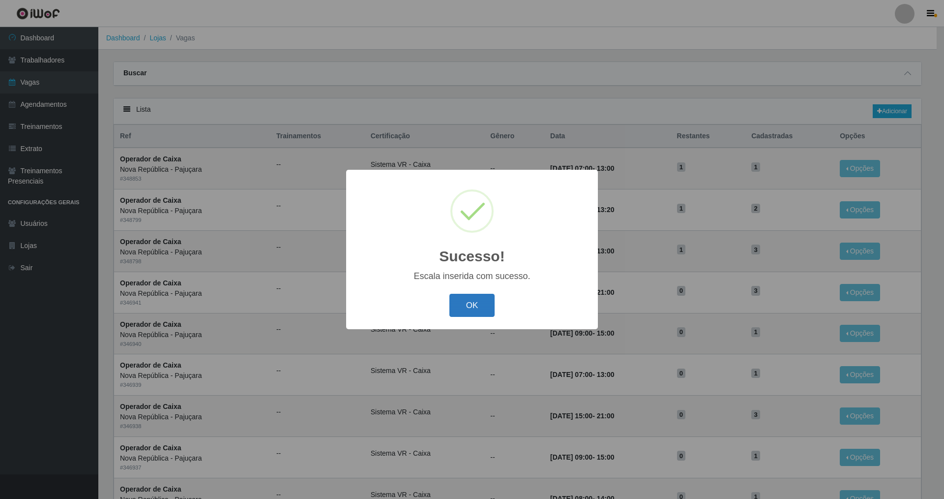
drag, startPoint x: 481, startPoint y: 305, endPoint x: 469, endPoint y: 301, distance: 12.0
click at [480, 305] on button "OK" at bounding box center [473, 305] width 46 height 23
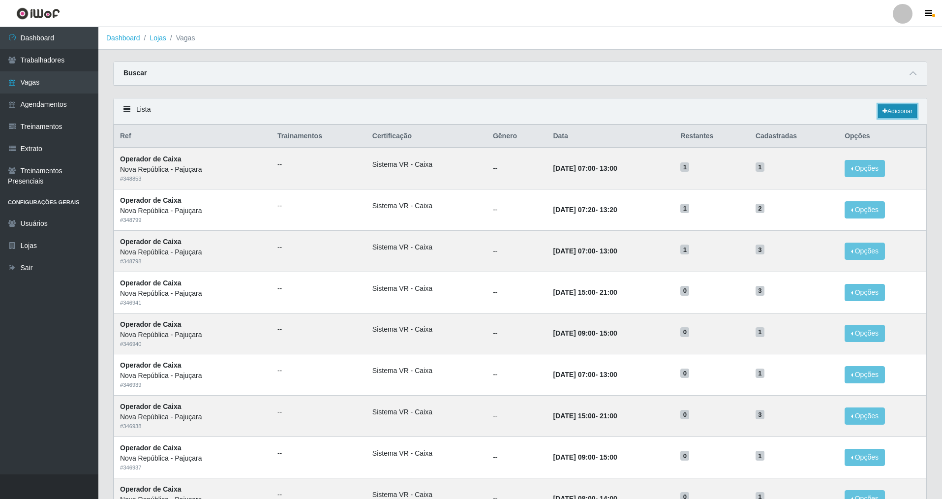
click at [894, 108] on link "Adicionar" at bounding box center [897, 111] width 39 height 14
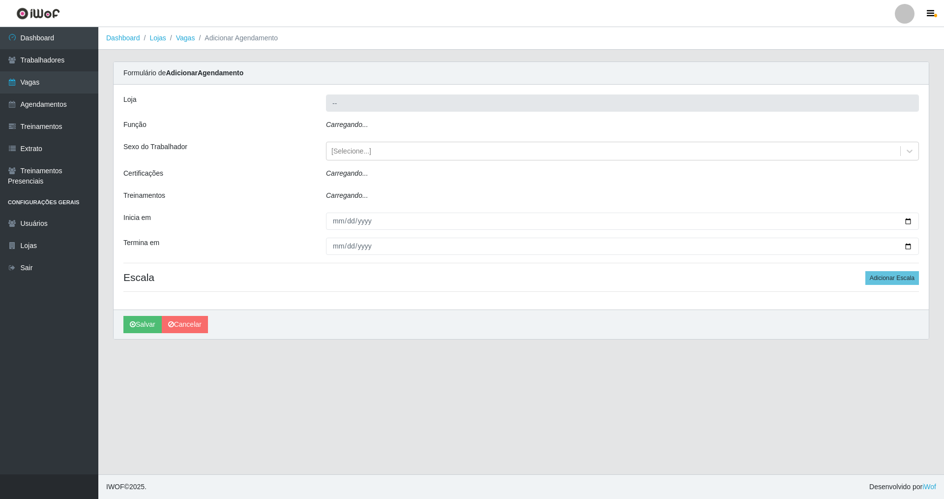
type input "Nova República - Pajuçara"
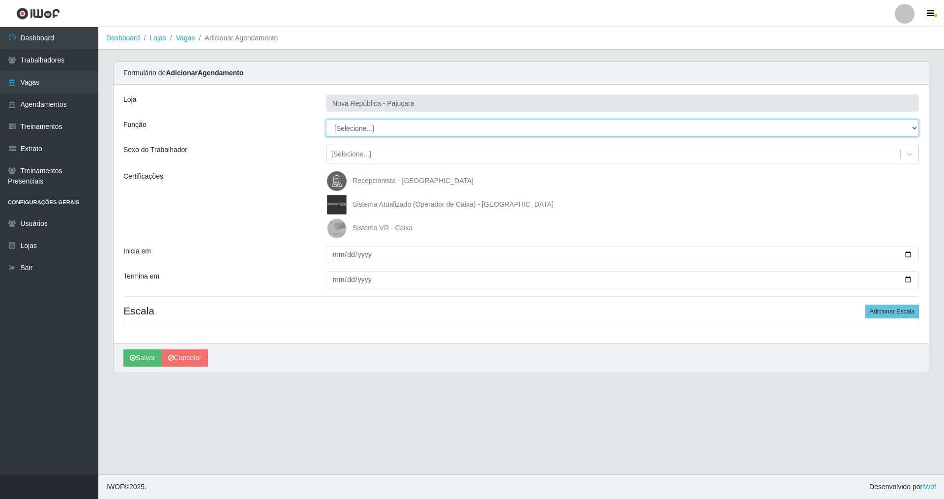
drag, startPoint x: 913, startPoint y: 123, endPoint x: 506, endPoint y: 136, distance: 408.0
click at [816, 123] on select "[Selecione...] Balconista Operador de Caixa Repositor" at bounding box center [622, 128] width 593 height 17
select select "22"
click at [326, 120] on select "[Selecione...] Balconista Operador de Caixa Repositor" at bounding box center [622, 128] width 593 height 17
click at [329, 226] on img at bounding box center [339, 228] width 24 height 20
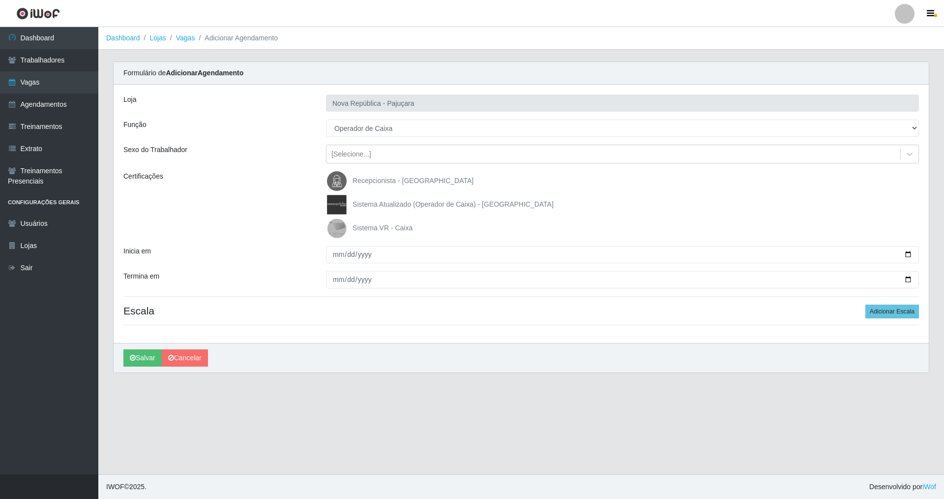
click at [0, 0] on input "Sistema VR - Caixa" at bounding box center [0, 0] width 0 height 0
click at [337, 250] on input "Inicia em" at bounding box center [622, 254] width 593 height 17
type input "[DATE]"
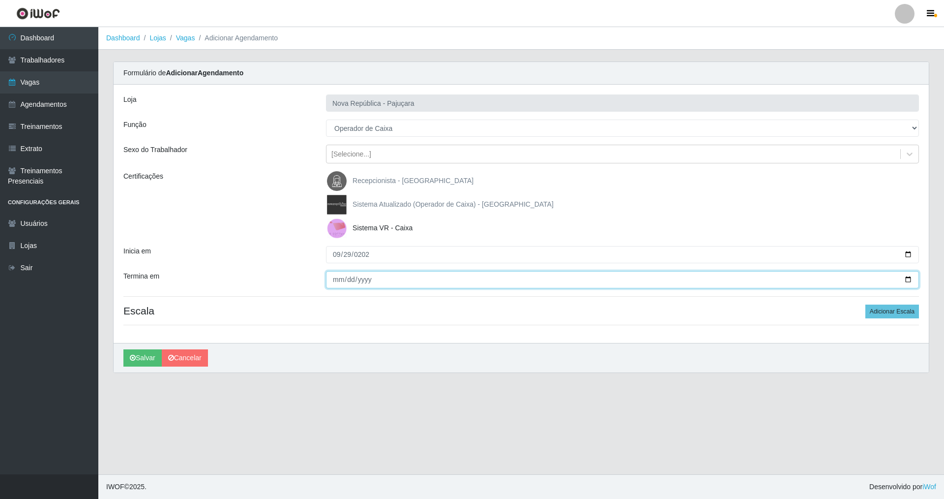
click at [332, 286] on input "Termina em" at bounding box center [622, 279] width 593 height 17
type input "[DATE]"
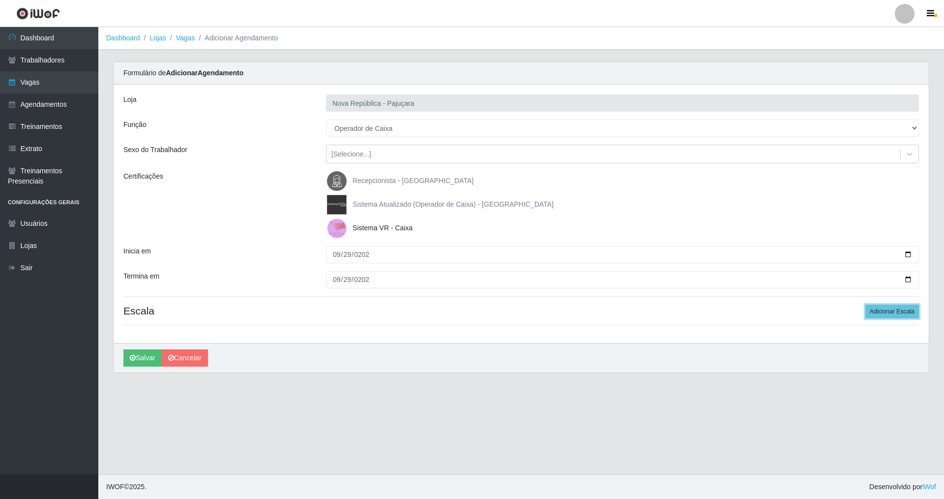
drag, startPoint x: 882, startPoint y: 304, endPoint x: 649, endPoint y: 263, distance: 237.4
click at [870, 303] on div "Loja Nova República - Pajuçara Função [Selecione...] Balconista Operador de Cai…" at bounding box center [522, 214] width 816 height 258
click at [903, 312] on button "Adicionar Escala" at bounding box center [893, 311] width 54 height 14
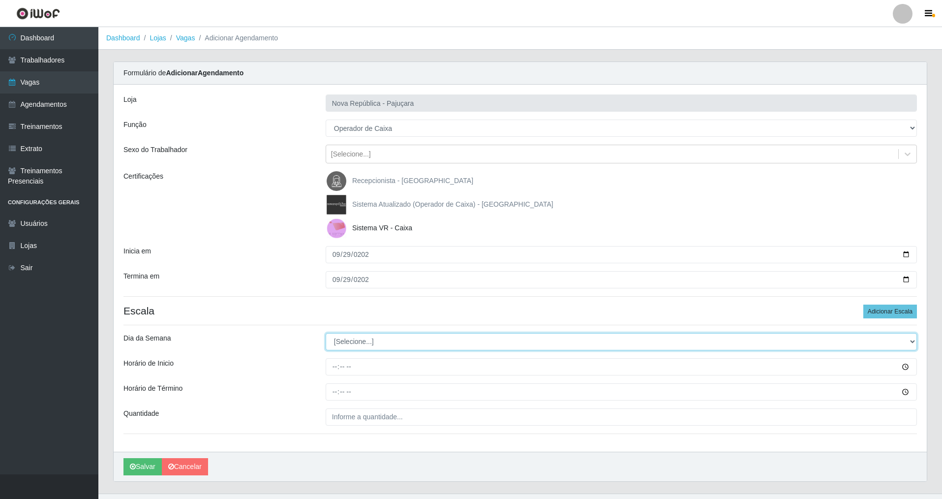
drag, startPoint x: 908, startPoint y: 339, endPoint x: 727, endPoint y: 339, distance: 181.5
click at [772, 339] on select "[Selecione...] Segunda Terça Quarta Quinta Sexta Sábado Domingo" at bounding box center [621, 341] width 591 height 17
select select "1"
click at [326, 333] on select "[Selecione...] Segunda Terça Quarta Quinta Sexta Sábado Domingo" at bounding box center [621, 341] width 591 height 17
click at [333, 368] on input "Horário de Inicio" at bounding box center [621, 366] width 591 height 17
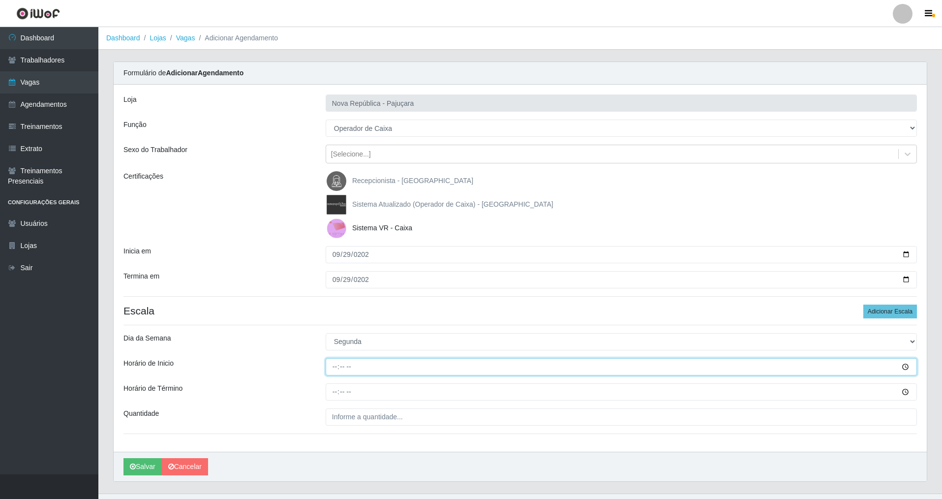
type input "08:00"
click at [332, 395] on input "Horário de Término" at bounding box center [621, 391] width 591 height 17
type input "14:00"
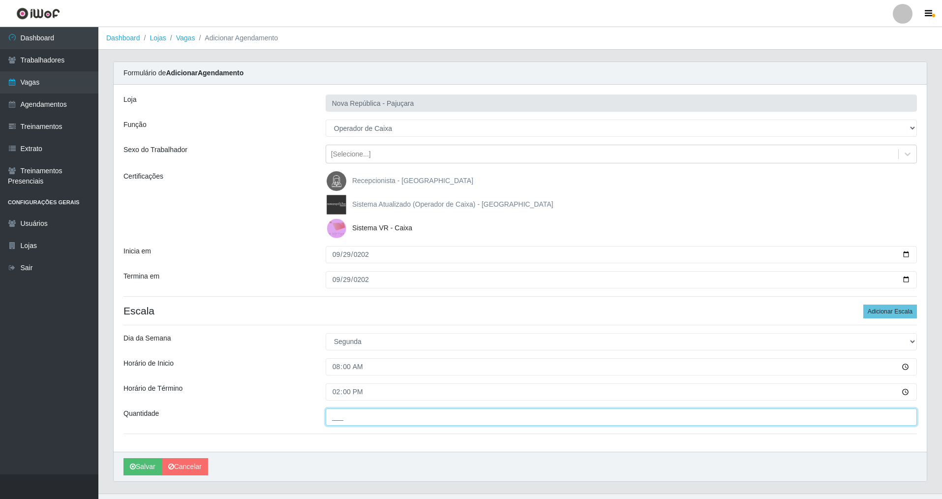
click at [335, 417] on input "___" at bounding box center [621, 416] width 591 height 17
type input "1__"
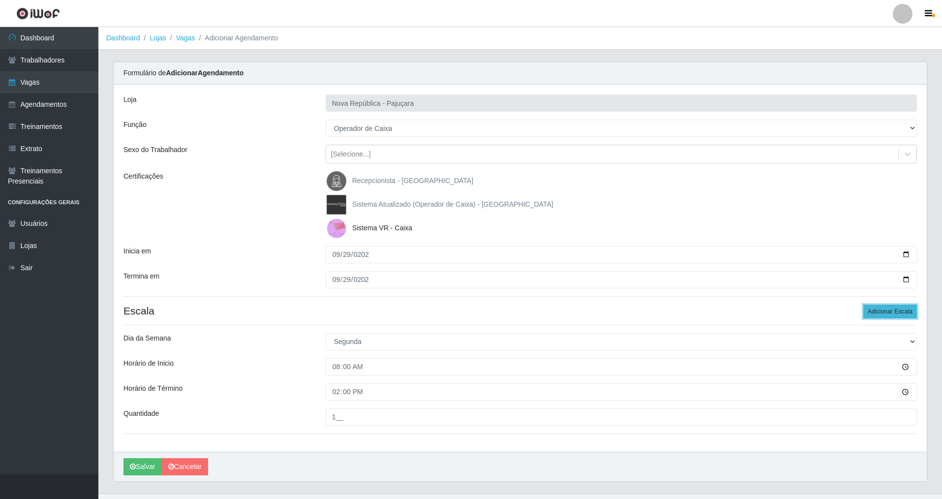
click at [878, 315] on button "Adicionar Escala" at bounding box center [890, 311] width 54 height 14
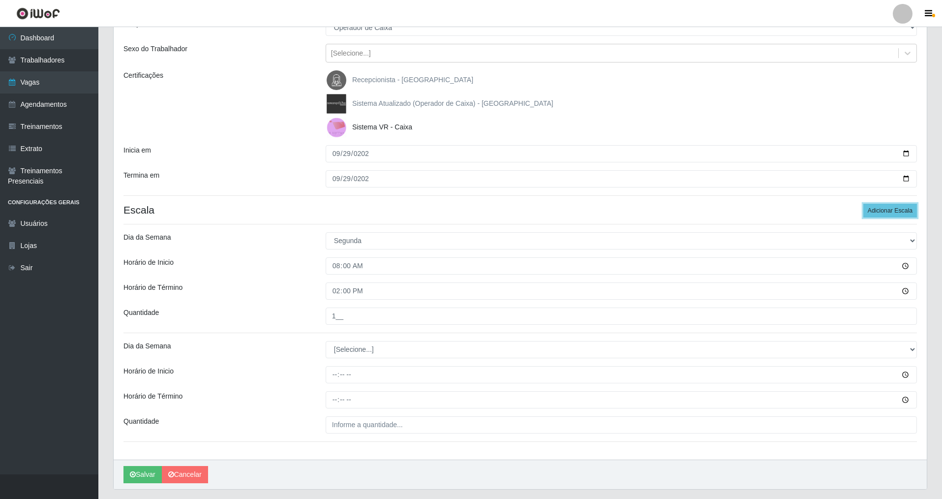
scroll to position [112, 0]
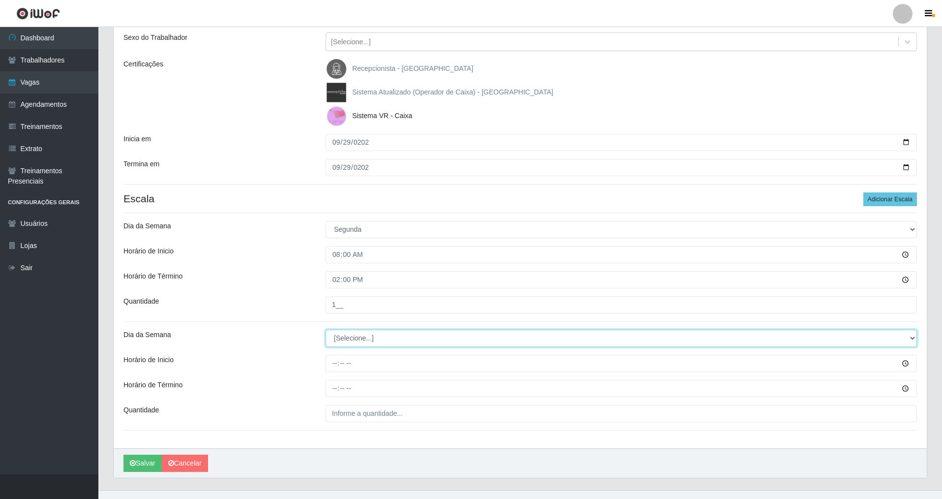
drag, startPoint x: 910, startPoint y: 333, endPoint x: 847, endPoint y: 333, distance: 63.9
click at [872, 333] on select "[Selecione...] Segunda Terça Quarta Quinta Sexta Sábado Domingo" at bounding box center [621, 338] width 591 height 17
select select "1"
click at [326, 330] on select "[Selecione...] Segunda Terça Quarta Quinta Sexta Sábado Domingo" at bounding box center [621, 338] width 591 height 17
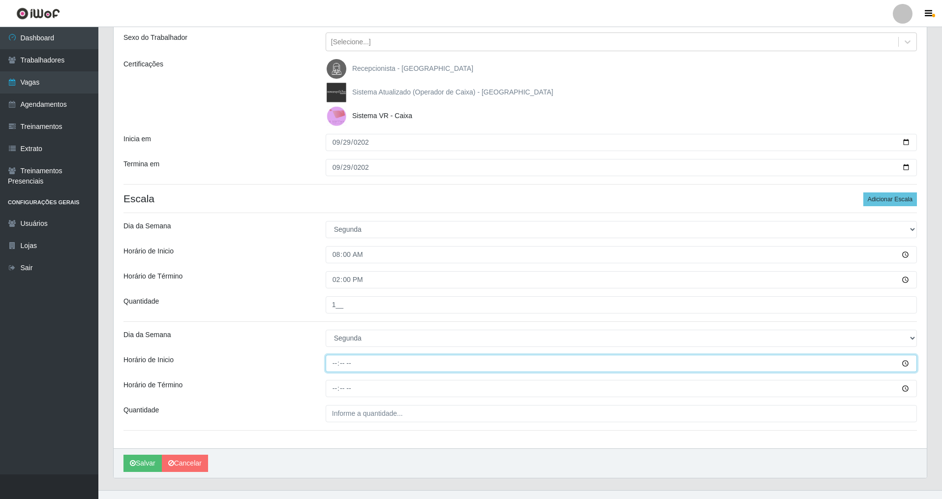
drag, startPoint x: 333, startPoint y: 363, endPoint x: 327, endPoint y: 380, distance: 18.2
click at [329, 373] on div "Loja Nova República - Pajuçara Função [Selecione...] Balconista Operador de Cai…" at bounding box center [520, 210] width 813 height 476
type input "15:00"
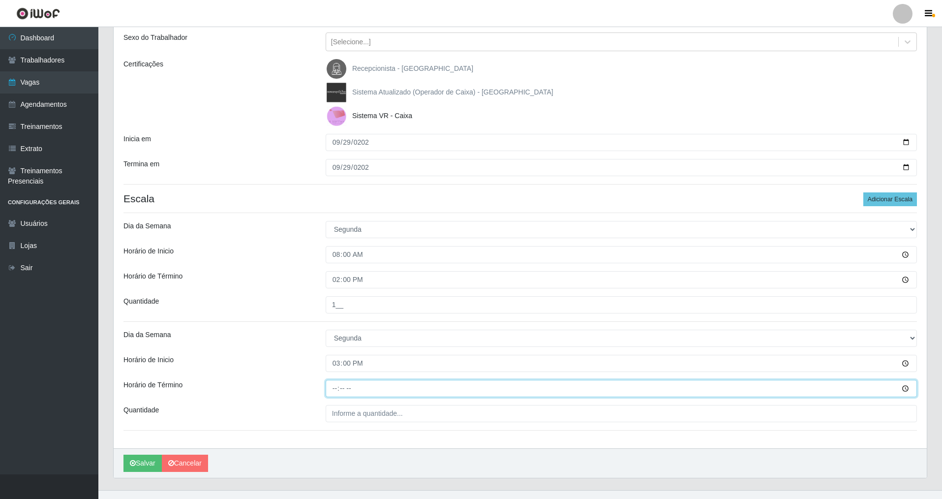
click at [334, 388] on input "Horário de Término" at bounding box center [621, 388] width 591 height 17
type input "21:00"
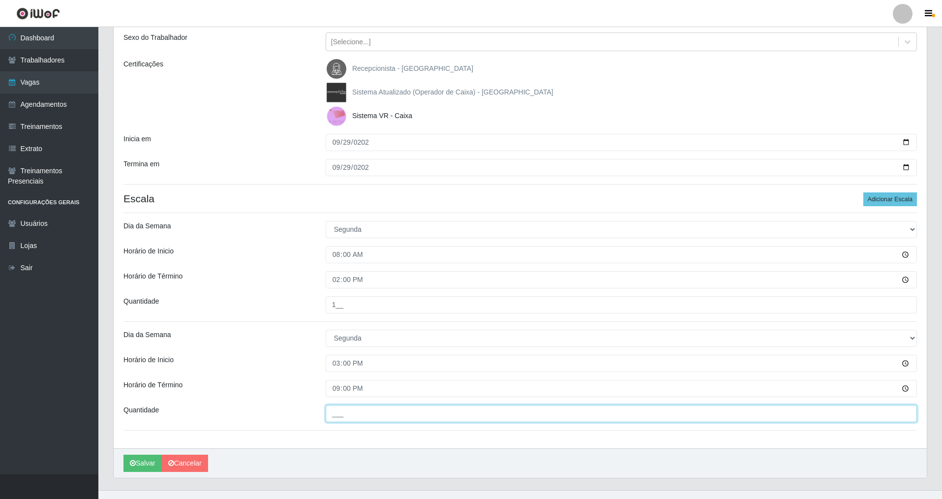
click at [338, 415] on input "___" at bounding box center [621, 413] width 591 height 17
type input "2__"
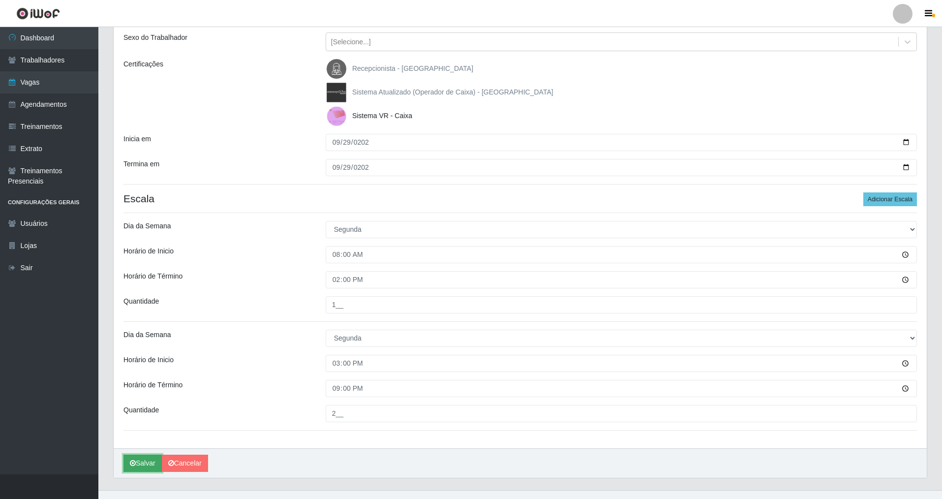
click at [138, 467] on button "Salvar" at bounding box center [142, 462] width 38 height 17
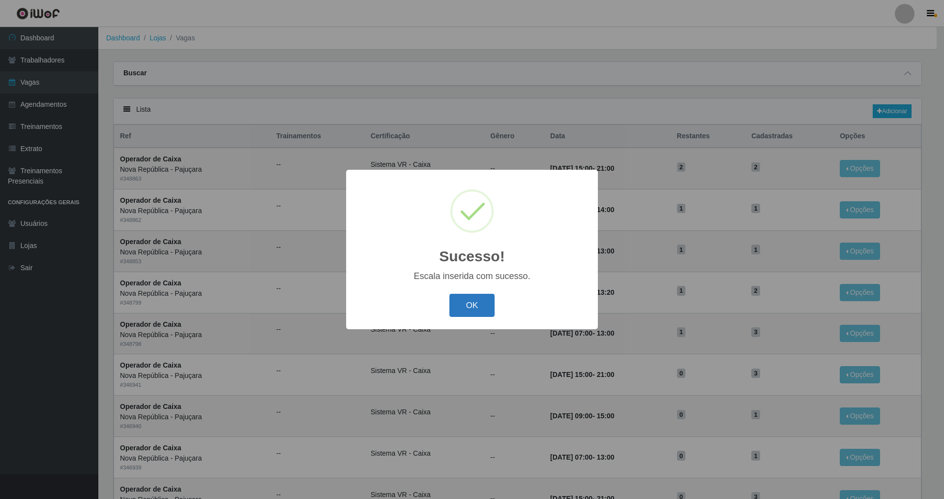
click at [479, 304] on button "OK" at bounding box center [473, 305] width 46 height 23
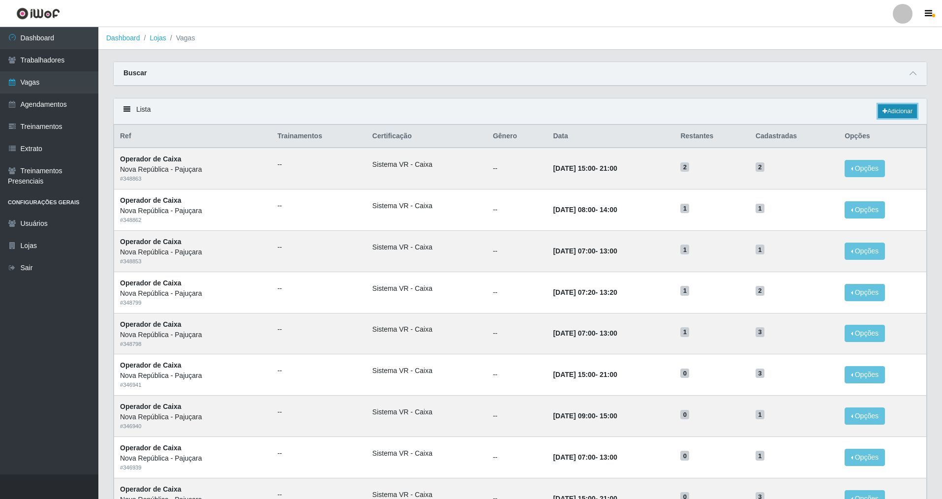
click at [895, 112] on link "Adicionar" at bounding box center [897, 111] width 39 height 14
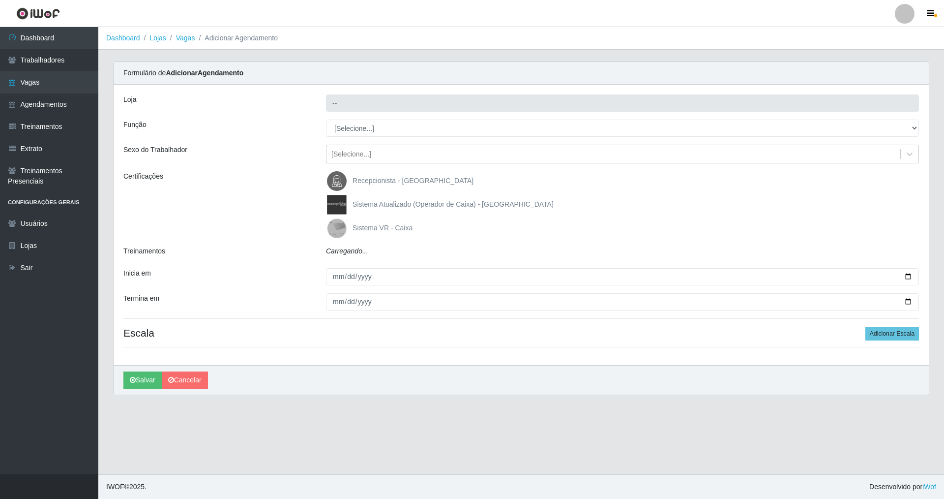
type input "Nova República - Pajuçara"
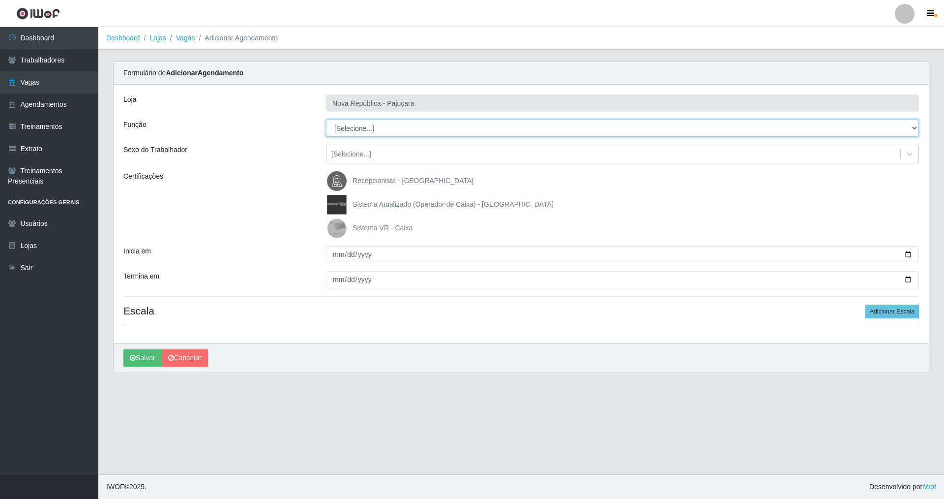
drag, startPoint x: 914, startPoint y: 125, endPoint x: 584, endPoint y: 132, distance: 329.6
click at [787, 128] on select "[Selecione...] Balconista Operador de Caixa Repositor" at bounding box center [622, 128] width 593 height 17
select select "22"
click at [326, 120] on select "[Selecione...] Balconista Operador de Caixa Repositor" at bounding box center [622, 128] width 593 height 17
click at [330, 226] on img at bounding box center [339, 228] width 24 height 20
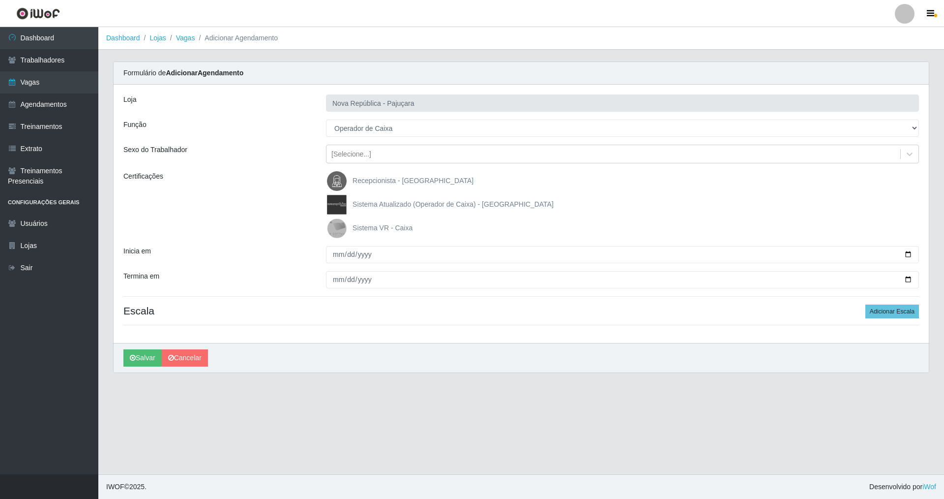
click at [0, 0] on input "Sistema VR - Caixa" at bounding box center [0, 0] width 0 height 0
click at [330, 255] on input "Inicia em" at bounding box center [622, 254] width 593 height 17
type input "[DATE]"
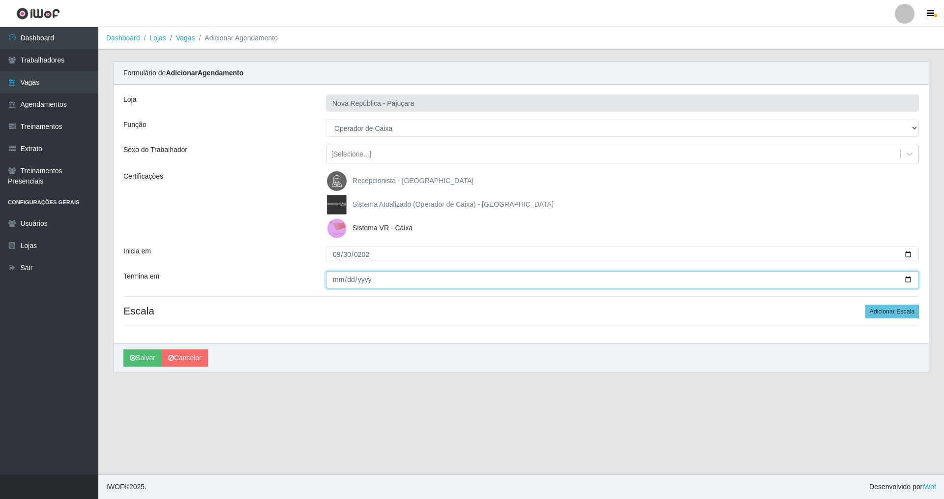
click at [338, 278] on input "Termina em" at bounding box center [622, 279] width 593 height 17
type input "[DATE]"
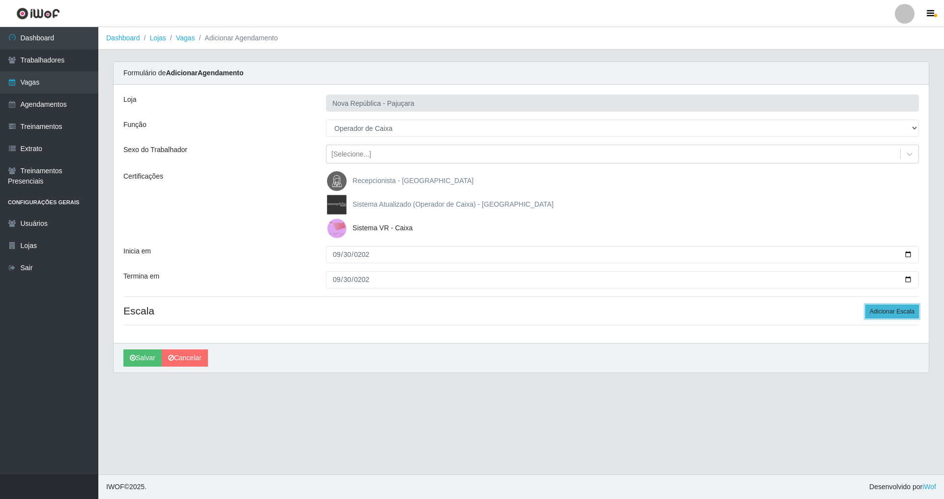
click at [876, 308] on button "Adicionar Escala" at bounding box center [893, 311] width 54 height 14
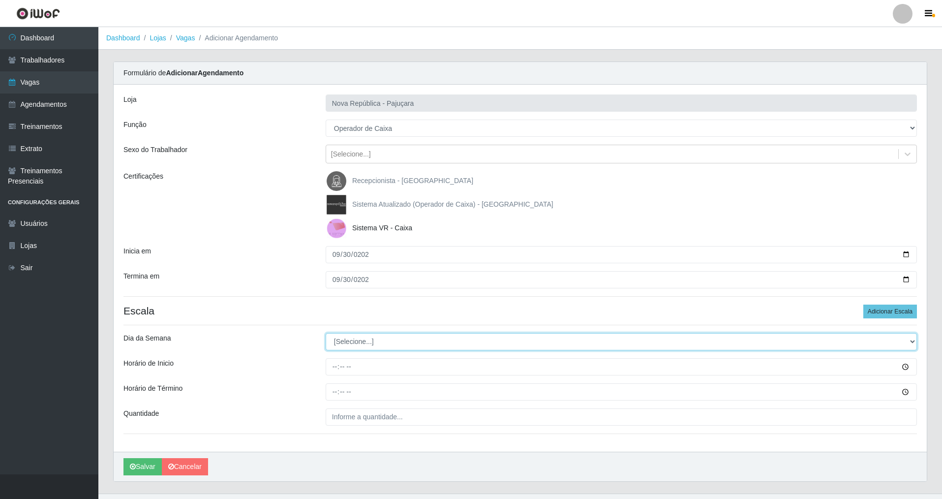
drag, startPoint x: 913, startPoint y: 342, endPoint x: 755, endPoint y: 322, distance: 160.2
click at [802, 323] on div "Loja Nova República - Pajuçara Função [Selecione...] Balconista Operador de Cai…" at bounding box center [520, 268] width 813 height 367
select select "2"
click at [326, 333] on select "[Selecione...] Segunda Terça Quarta Quinta Sexta Sábado Domingo" at bounding box center [621, 341] width 591 height 17
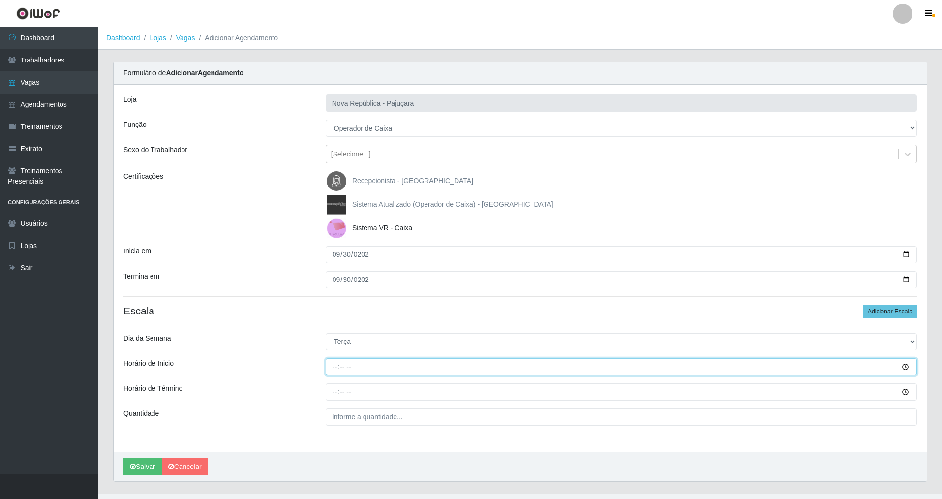
click at [327, 366] on input "Horário de Inicio" at bounding box center [621, 366] width 591 height 17
type input "07:00"
click at [330, 396] on input "Horário de Término" at bounding box center [621, 391] width 591 height 17
type input "13:00"
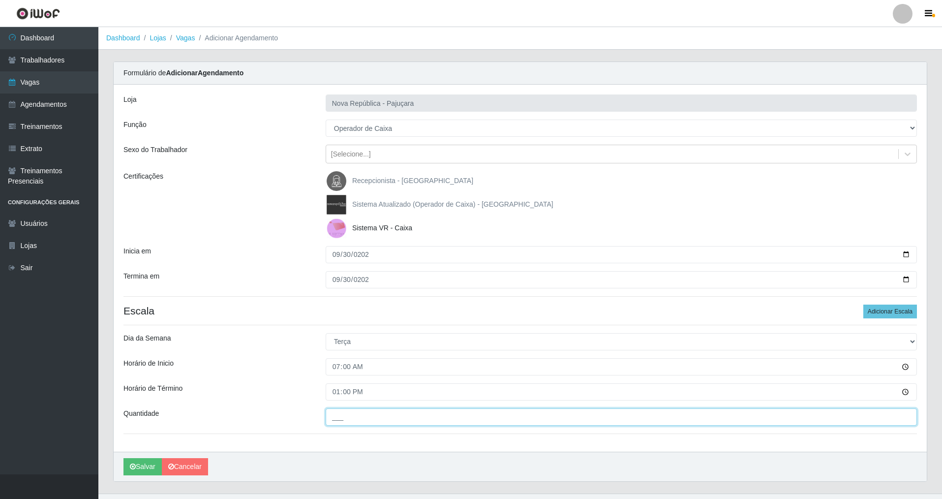
click at [344, 420] on input "___" at bounding box center [621, 416] width 591 height 17
type input "1__"
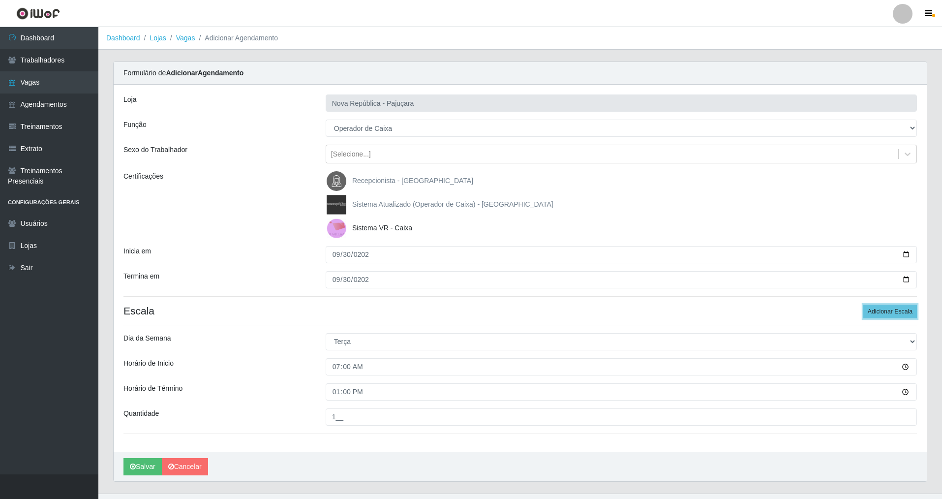
drag, startPoint x: 877, startPoint y: 309, endPoint x: 944, endPoint y: 343, distance: 75.0
click at [880, 310] on button "Adicionar Escala" at bounding box center [890, 311] width 54 height 14
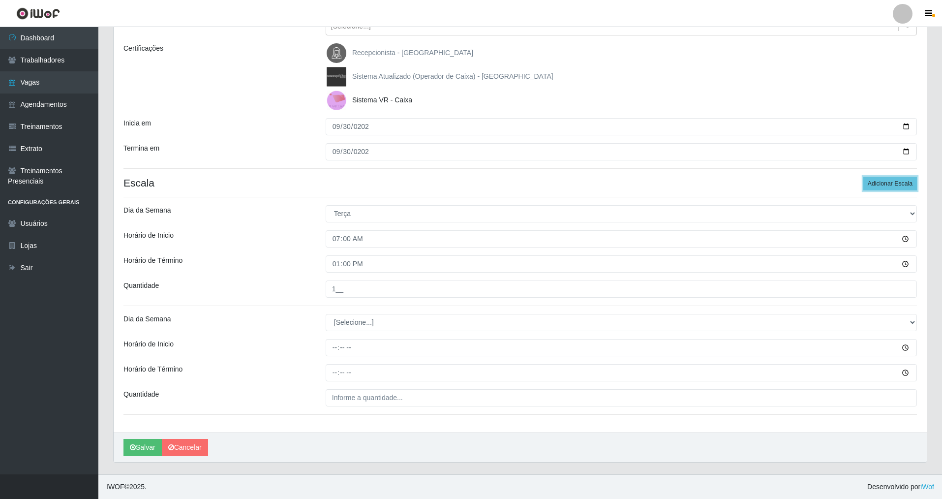
scroll to position [121, 0]
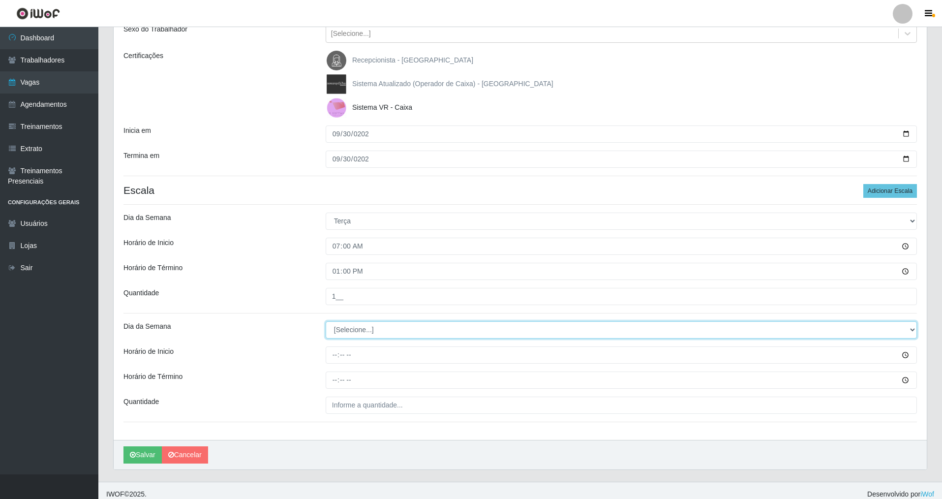
drag, startPoint x: 909, startPoint y: 332, endPoint x: 871, endPoint y: 334, distance: 38.5
click at [897, 331] on select "[Selecione...] Segunda Terça Quarta Quinta Sexta Sábado Domingo" at bounding box center [621, 329] width 591 height 17
select select "2"
click at [326, 321] on select "[Selecione...] Segunda Terça Quarta Quinta Sexta Sábado Domingo" at bounding box center [621, 329] width 591 height 17
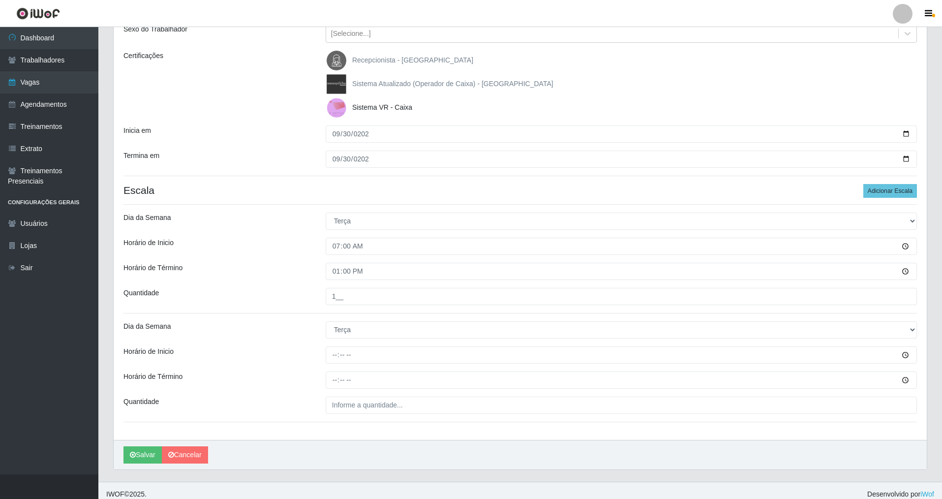
click at [335, 364] on div "Loja Nova República - Pajuçara Função [Selecione...] Balconista Operador de Cai…" at bounding box center [520, 202] width 813 height 476
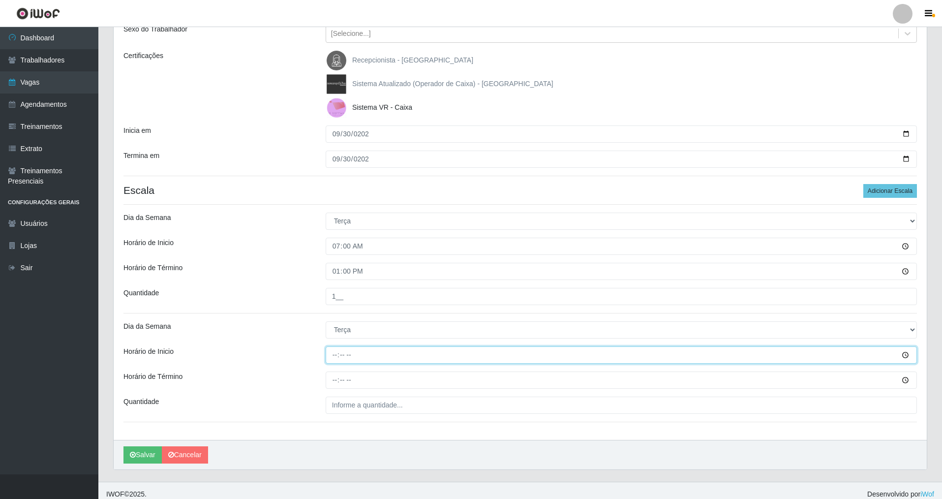
click at [331, 357] on input "Horário de Inicio" at bounding box center [621, 354] width 591 height 17
type input "08:00"
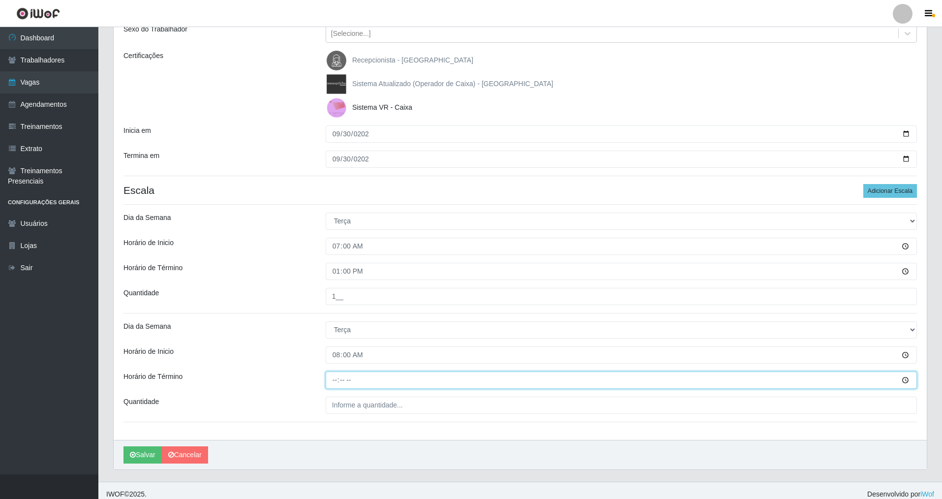
click at [334, 380] on input "Horário de Término" at bounding box center [621, 379] width 591 height 17
type input "14:00"
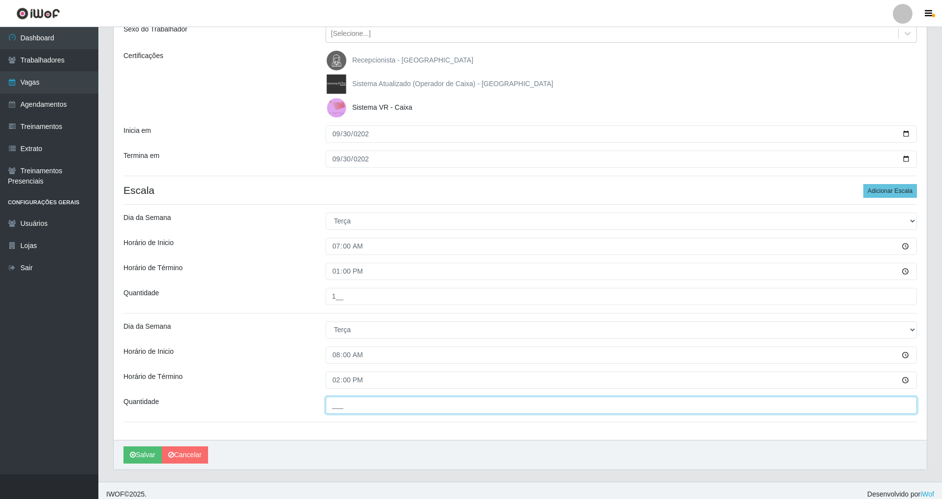
click at [333, 402] on input "___" at bounding box center [621, 404] width 591 height 17
type input "1__"
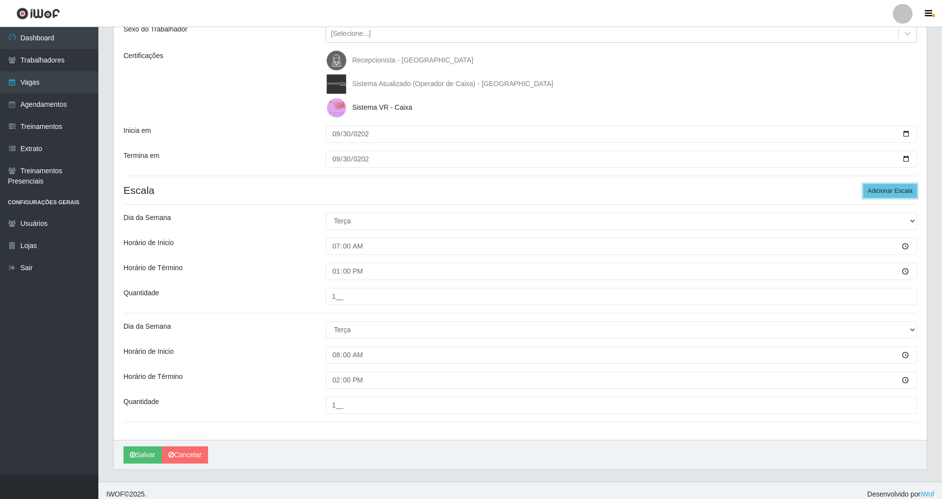
drag, startPoint x: 887, startPoint y: 192, endPoint x: 944, endPoint y: 401, distance: 217.0
click at [888, 196] on button "Adicionar Escala" at bounding box center [890, 191] width 54 height 14
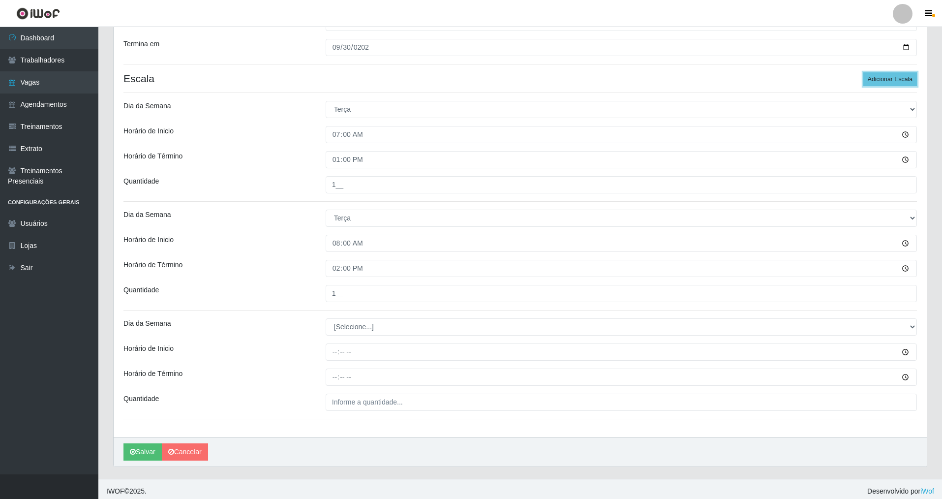
scroll to position [223, 0]
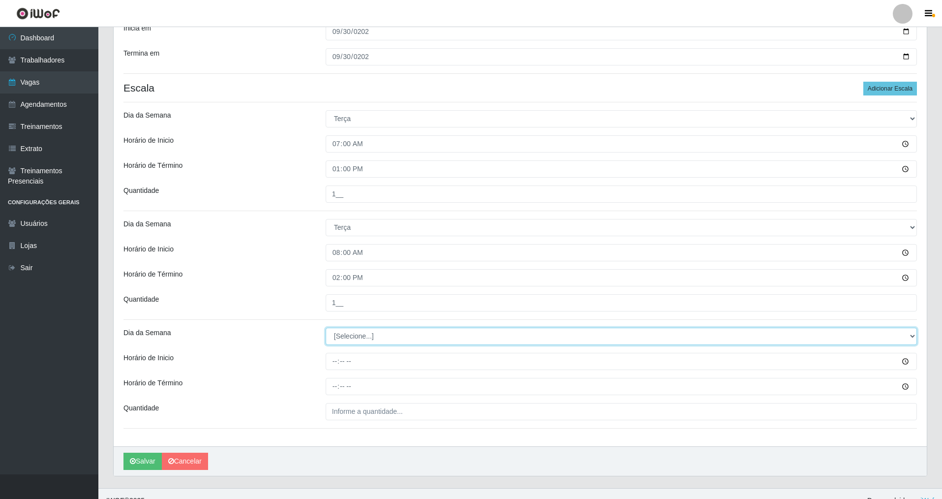
drag, startPoint x: 912, startPoint y: 332, endPoint x: 469, endPoint y: 336, distance: 443.2
click at [818, 336] on select "[Selecione...] Segunda Terça Quarta Quinta Sexta Sábado Domingo" at bounding box center [621, 336] width 591 height 17
select select "2"
click at [326, 328] on select "[Selecione...] Segunda Terça Quarta Quinta Sexta Sábado Domingo" at bounding box center [621, 336] width 591 height 17
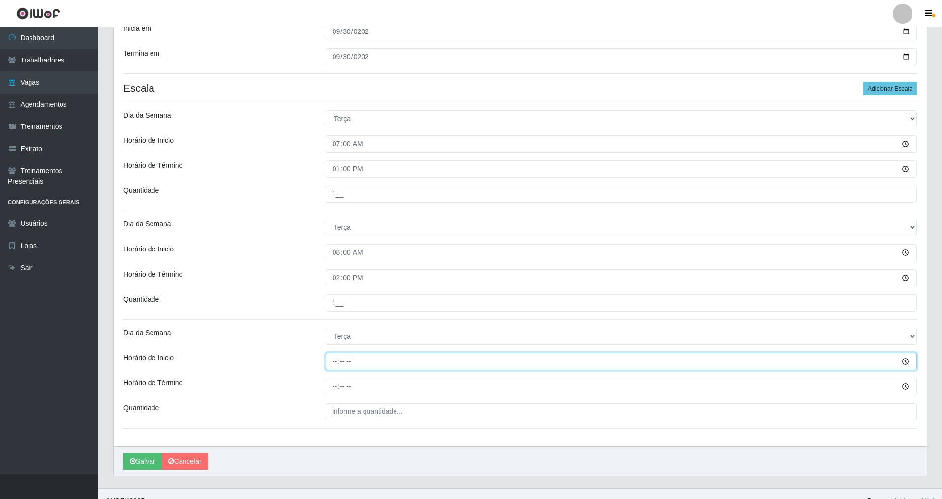
click at [334, 362] on input "Horário de Inicio" at bounding box center [621, 361] width 591 height 17
type input "15:00"
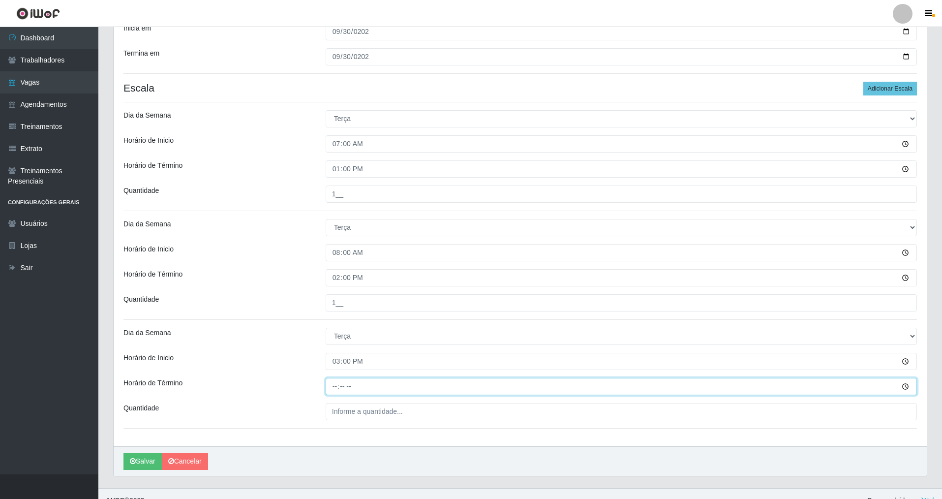
click at [335, 386] on input "Horário de Término" at bounding box center [621, 386] width 591 height 17
type input "21:00"
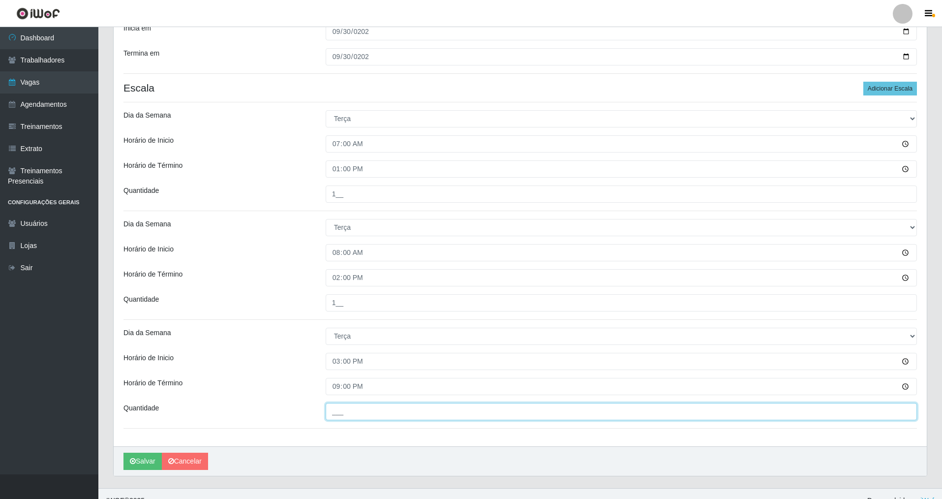
click at [335, 407] on input "___" at bounding box center [621, 411] width 591 height 17
type input "1__"
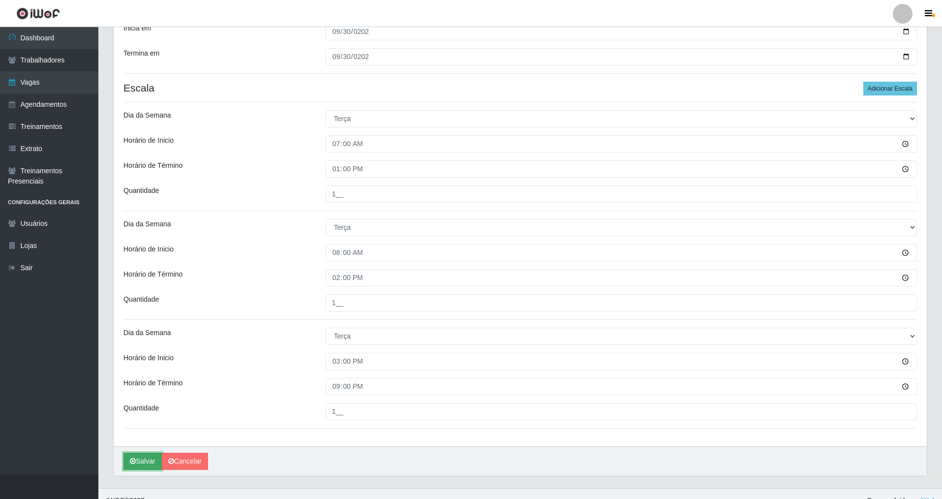
click at [144, 456] on button "Salvar" at bounding box center [142, 461] width 38 height 17
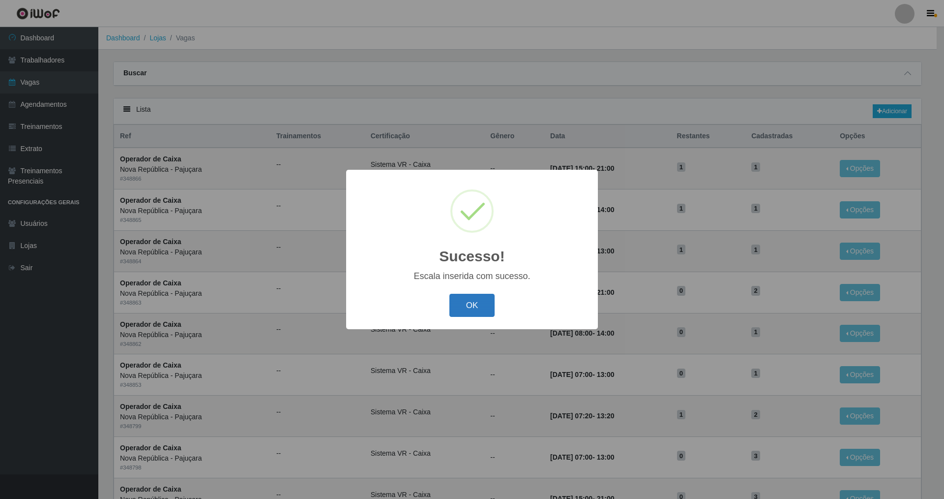
click at [474, 303] on button "OK" at bounding box center [473, 305] width 46 height 23
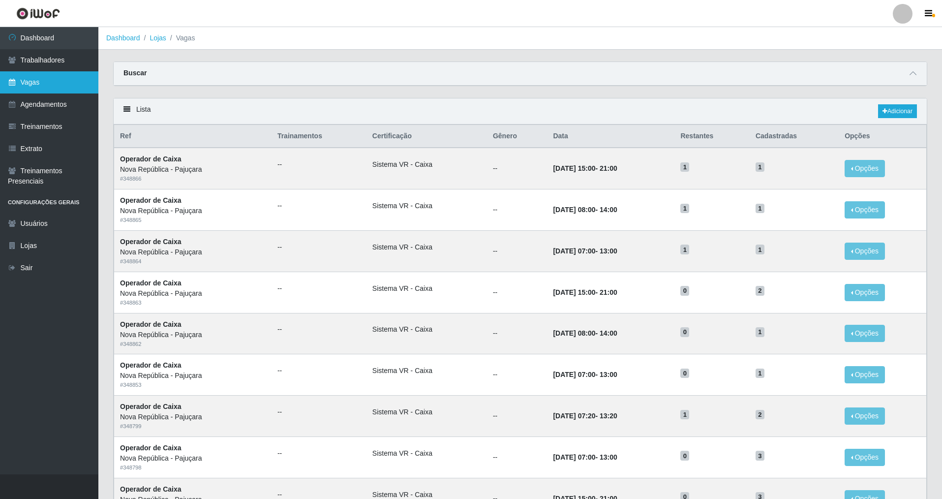
click at [70, 86] on link "Vagas" at bounding box center [49, 82] width 98 height 22
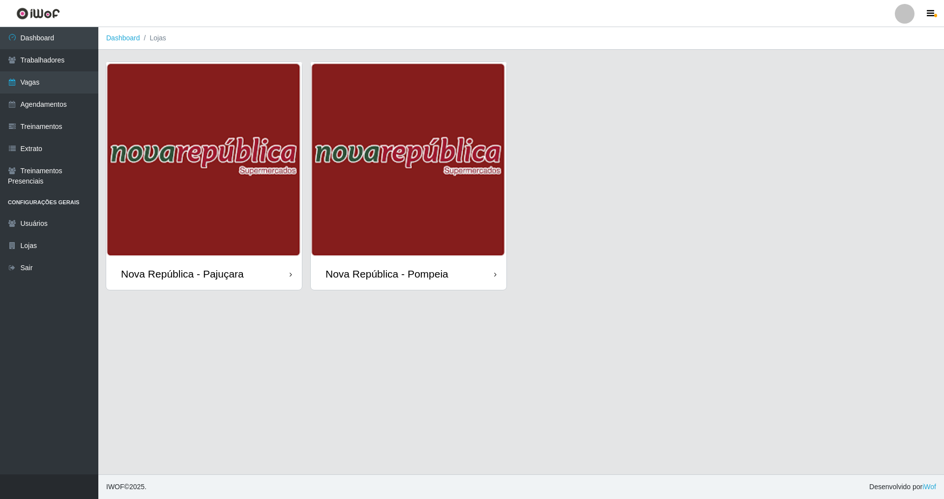
click at [365, 274] on div "Nova República - Pompeia" at bounding box center [387, 274] width 123 height 12
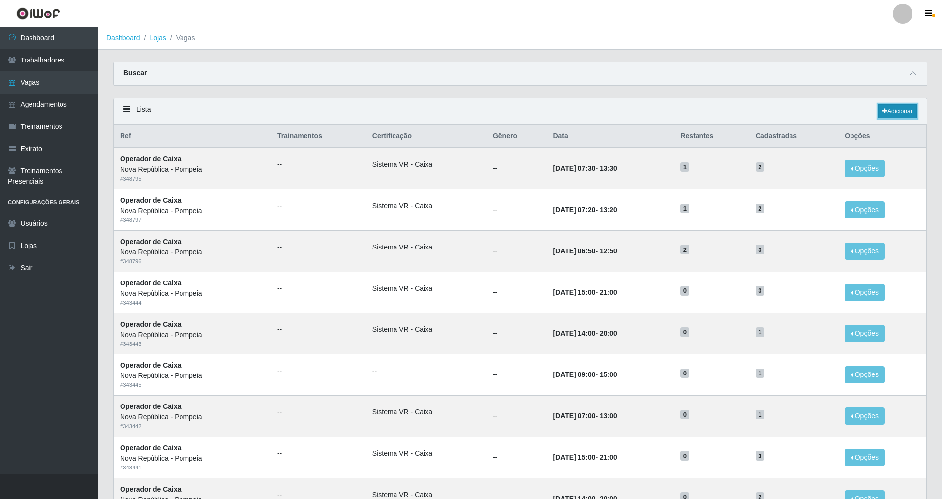
click at [902, 109] on link "Adicionar" at bounding box center [897, 111] width 39 height 14
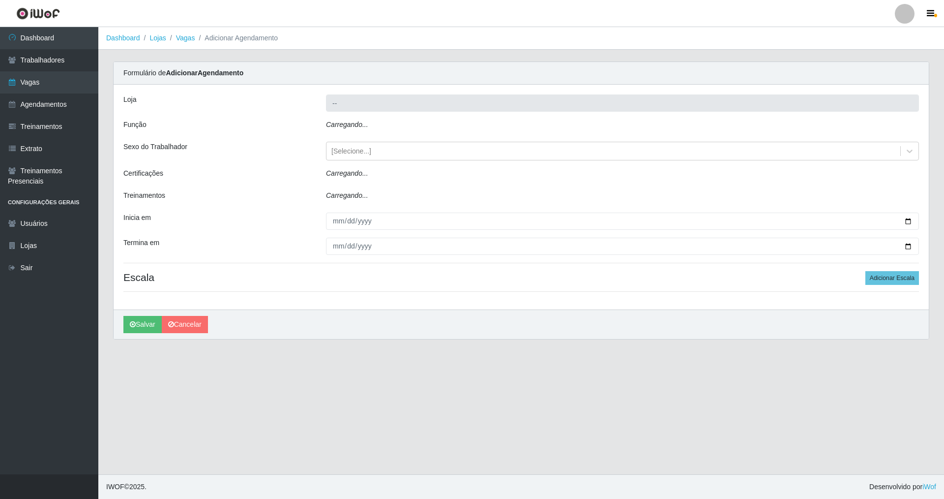
type input "Nova República - Pompeia"
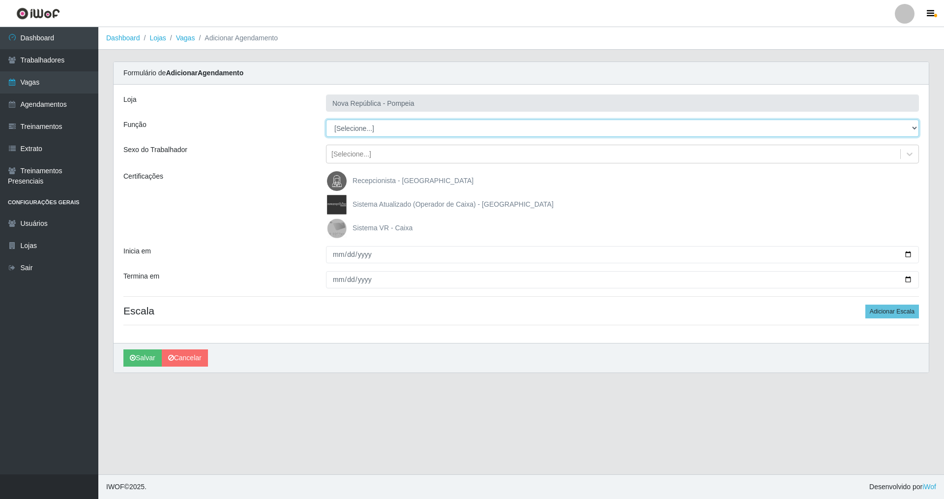
drag, startPoint x: 912, startPoint y: 129, endPoint x: 851, endPoint y: 125, distance: 61.1
click at [851, 125] on select "[Selecione...] Balconista Operador de Caixa Recepcionista Repositor" at bounding box center [622, 128] width 593 height 17
select select "22"
click at [326, 120] on select "[Selecione...] Balconista Operador de Caixa Recepcionista Repositor" at bounding box center [622, 128] width 593 height 17
drag, startPoint x: 338, startPoint y: 229, endPoint x: 333, endPoint y: 242, distance: 13.5
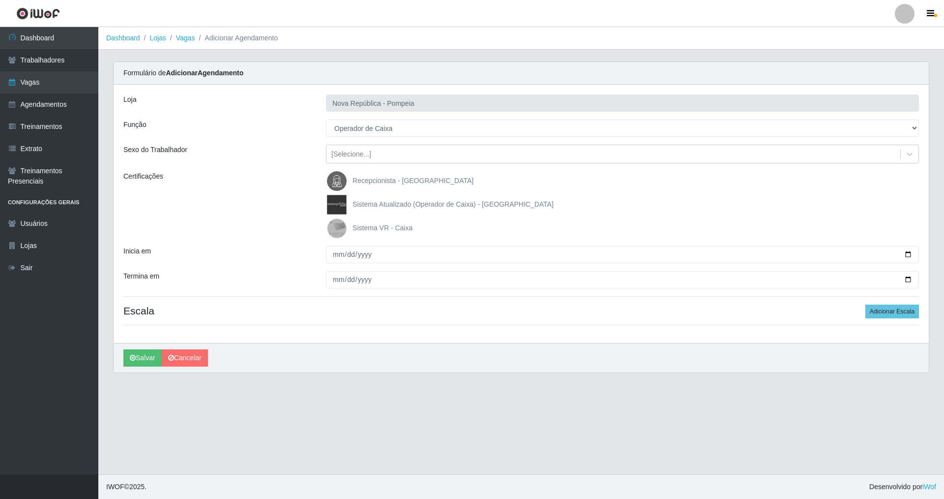
click at [337, 229] on img at bounding box center [339, 228] width 24 height 20
click at [0, 0] on input "Sistema VR - Caixa" at bounding box center [0, 0] width 0 height 0
click at [332, 257] on input "Inicia em" at bounding box center [622, 254] width 593 height 17
type input "[DATE]"
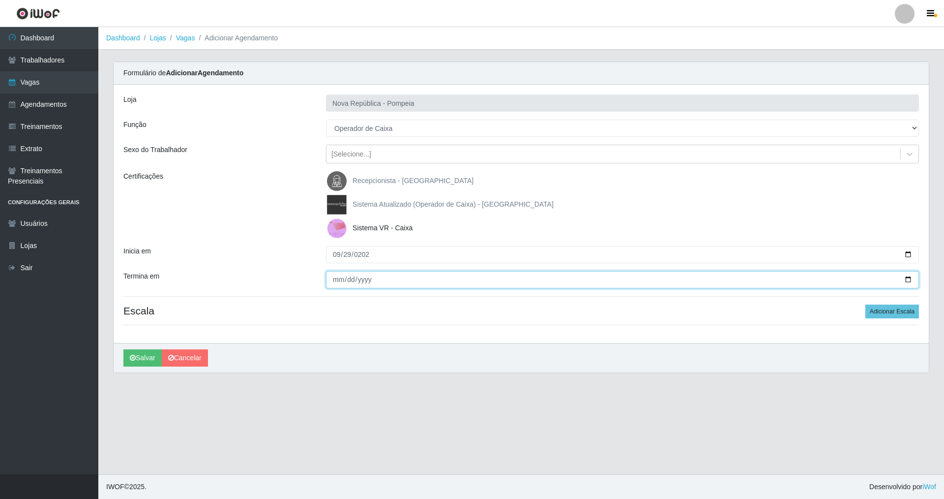
click at [335, 285] on input "Termina em" at bounding box center [622, 279] width 593 height 17
type input "[DATE]"
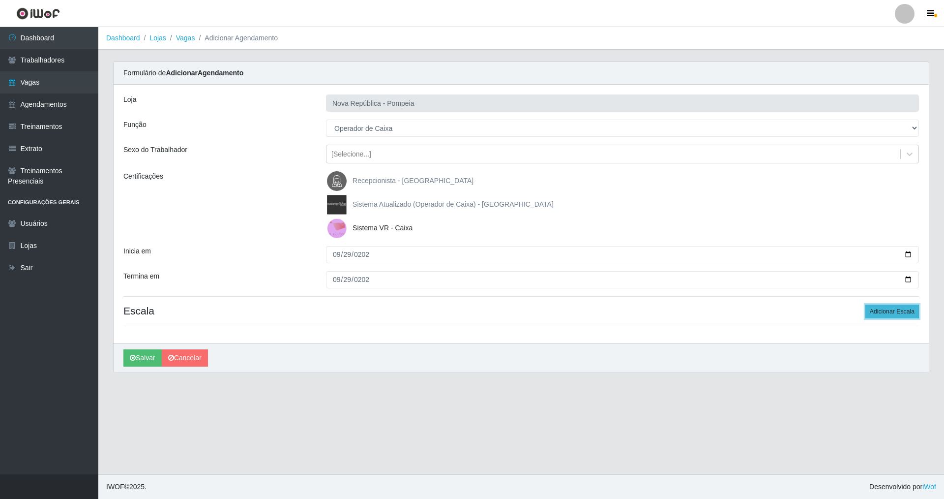
drag, startPoint x: 892, startPoint y: 308, endPoint x: 876, endPoint y: 309, distance: 16.3
click at [890, 309] on button "Adicionar Escala" at bounding box center [893, 311] width 54 height 14
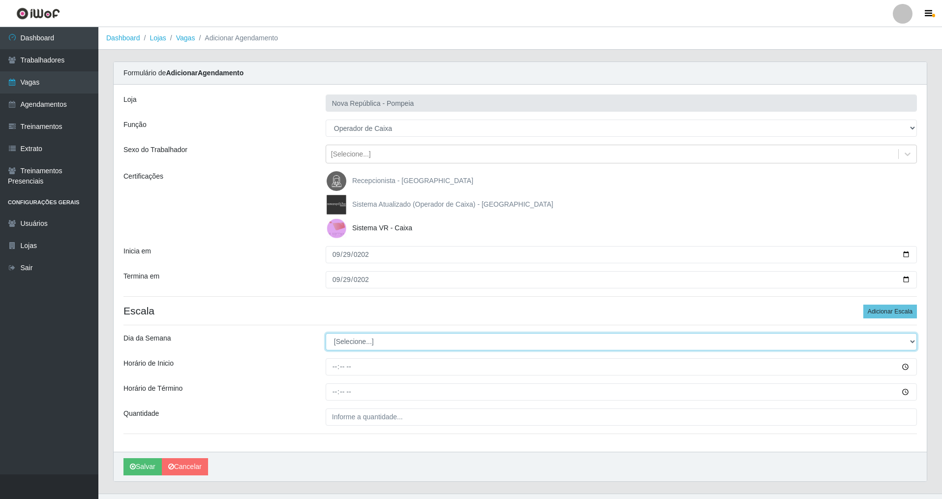
drag, startPoint x: 910, startPoint y: 341, endPoint x: 520, endPoint y: 350, distance: 390.6
click at [814, 330] on div "Loja Nova República - Pompeia Função [Selecione...] Balconista Operador de Caix…" at bounding box center [520, 268] width 813 height 367
select select "1"
click at [326, 333] on select "[Selecione...] Segunda Terça Quarta Quinta Sexta Sábado Domingo" at bounding box center [621, 341] width 591 height 17
click at [335, 368] on input "Horário de Inicio" at bounding box center [621, 366] width 591 height 17
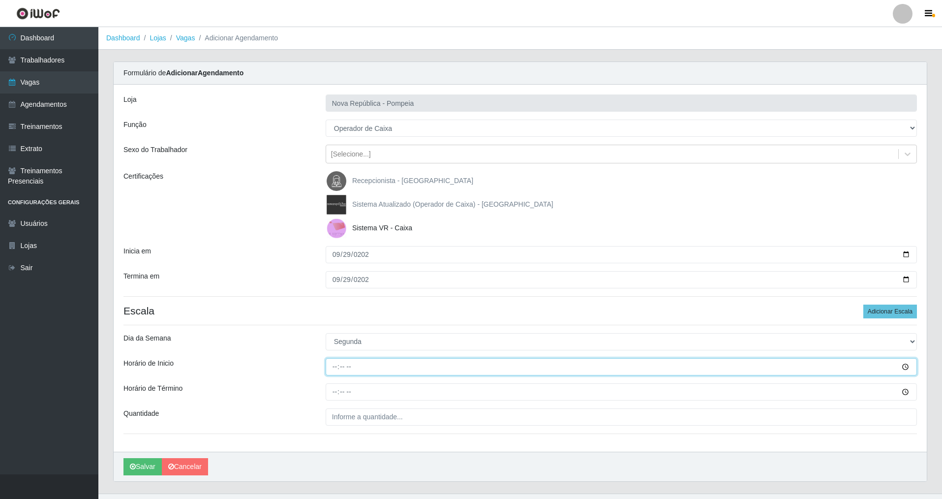
type input "07:00"
click at [334, 391] on input "Horário de Término" at bounding box center [621, 391] width 591 height 17
type input "13:00"
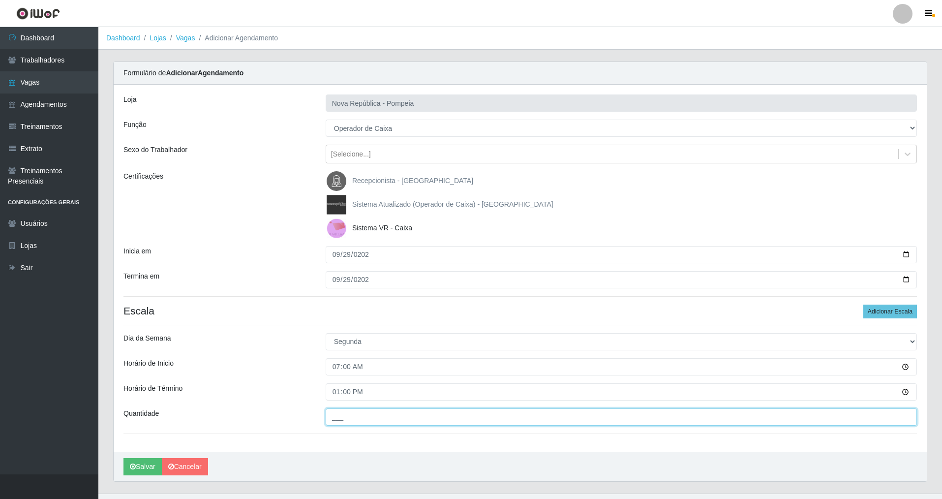
click at [339, 416] on input "___" at bounding box center [621, 416] width 591 height 17
type input "1__"
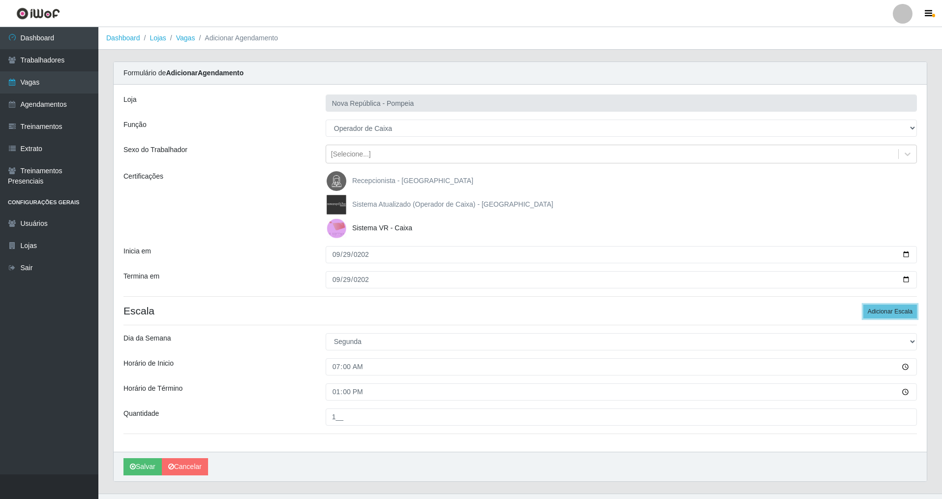
drag, startPoint x: 886, startPoint y: 310, endPoint x: 938, endPoint y: 322, distance: 53.0
click at [888, 310] on button "Adicionar Escala" at bounding box center [890, 311] width 54 height 14
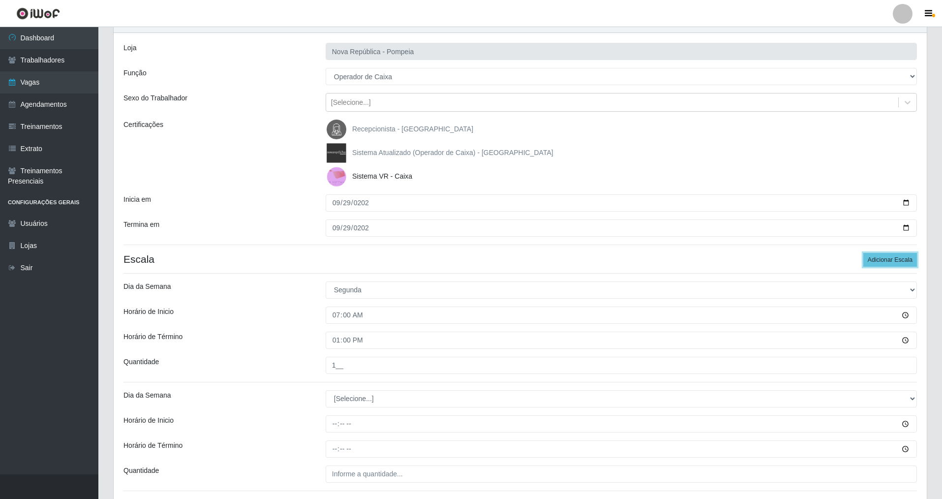
scroll to position [128, 0]
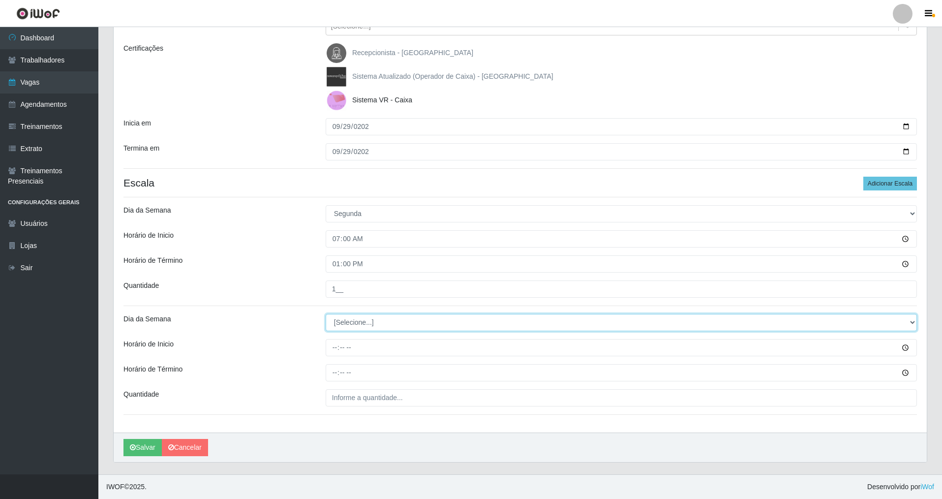
drag, startPoint x: 909, startPoint y: 320, endPoint x: 766, endPoint y: 299, distance: 145.2
click at [797, 303] on div "Loja Nova República - Pompeia Função [Selecione...] Balconista Operador de Caix…" at bounding box center [520, 195] width 813 height 476
select select "1"
click at [326, 314] on select "[Selecione...] Segunda Terça Quarta Quinta Sexta Sábado Domingo" at bounding box center [621, 322] width 591 height 17
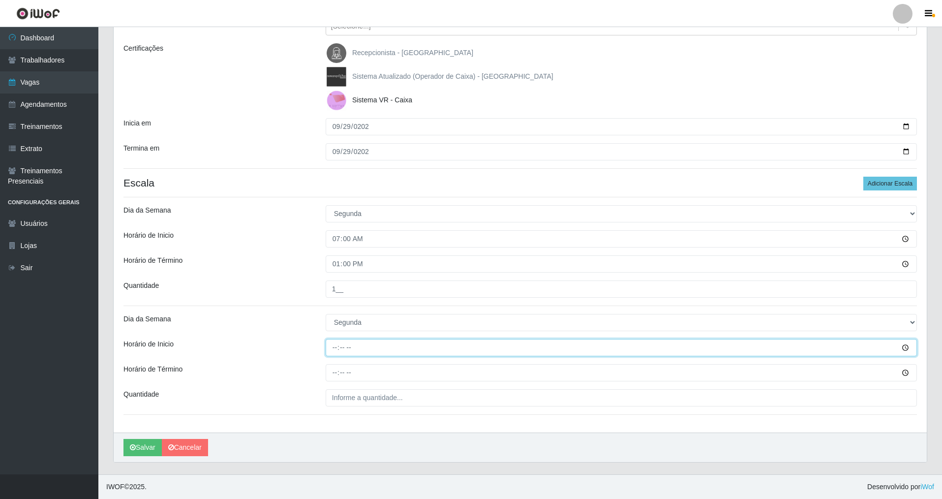
click at [333, 350] on input "Horário de Inicio" at bounding box center [621, 347] width 591 height 17
type input "08:00"
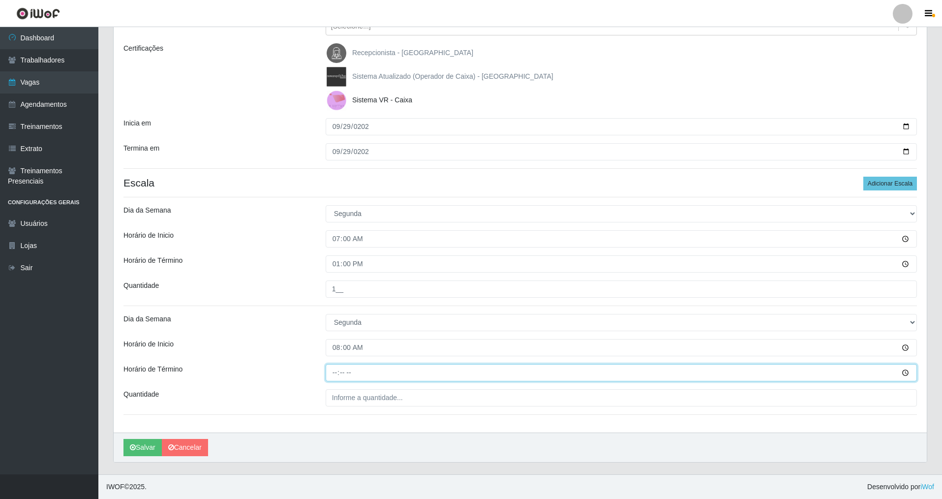
click at [336, 376] on input "Horário de Término" at bounding box center [621, 372] width 591 height 17
type input "14:00"
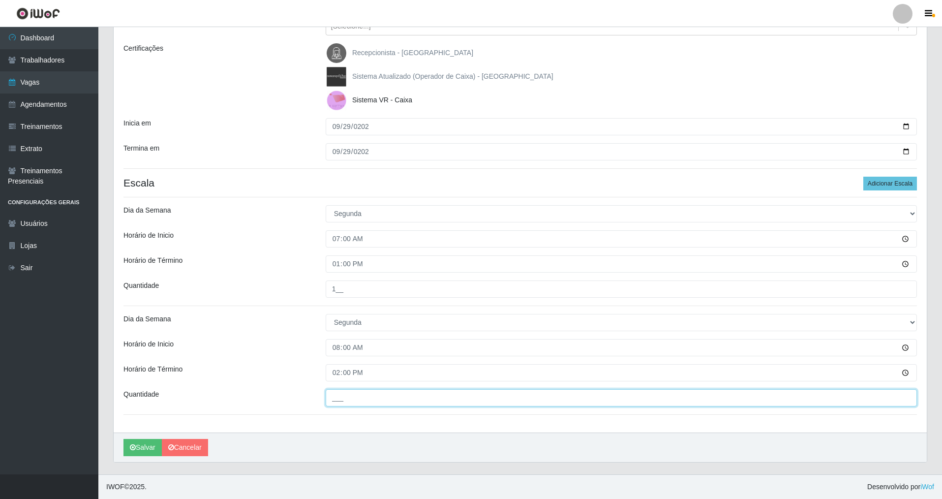
click at [332, 403] on input "___" at bounding box center [621, 397] width 591 height 17
type input "1__"
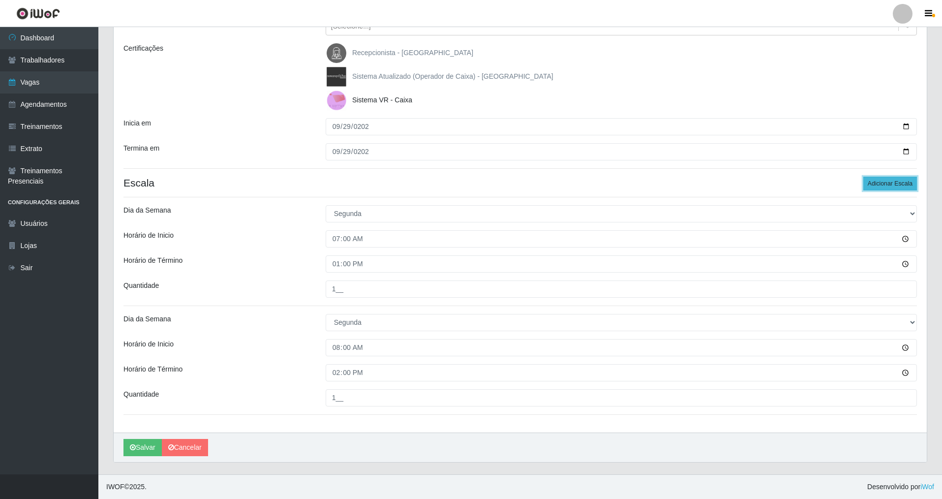
click at [886, 184] on button "Adicionar Escala" at bounding box center [890, 184] width 54 height 14
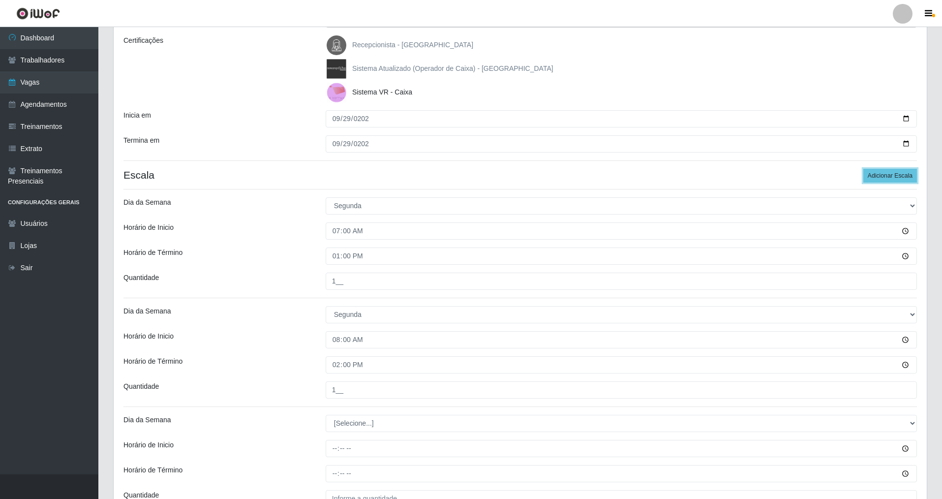
scroll to position [237, 0]
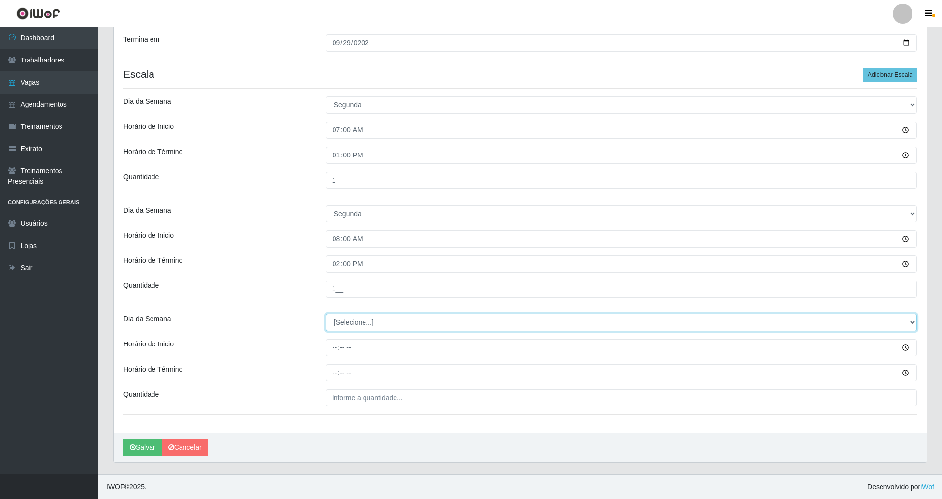
drag, startPoint x: 909, startPoint y: 324, endPoint x: 839, endPoint y: 324, distance: 70.3
click at [864, 324] on select "[Selecione...] Segunda Terça Quarta Quinta Sexta Sábado Domingo" at bounding box center [621, 322] width 591 height 17
select select "1"
click at [326, 314] on select "[Selecione...] Segunda Terça Quarta Quinta Sexta Sábado Domingo" at bounding box center [621, 322] width 591 height 17
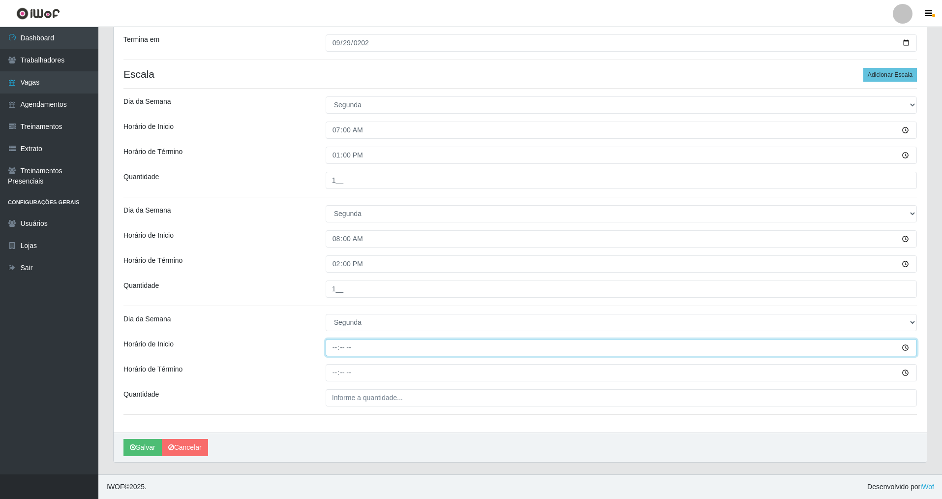
click at [329, 351] on input "Horário de Inicio" at bounding box center [621, 347] width 591 height 17
type input "09:00"
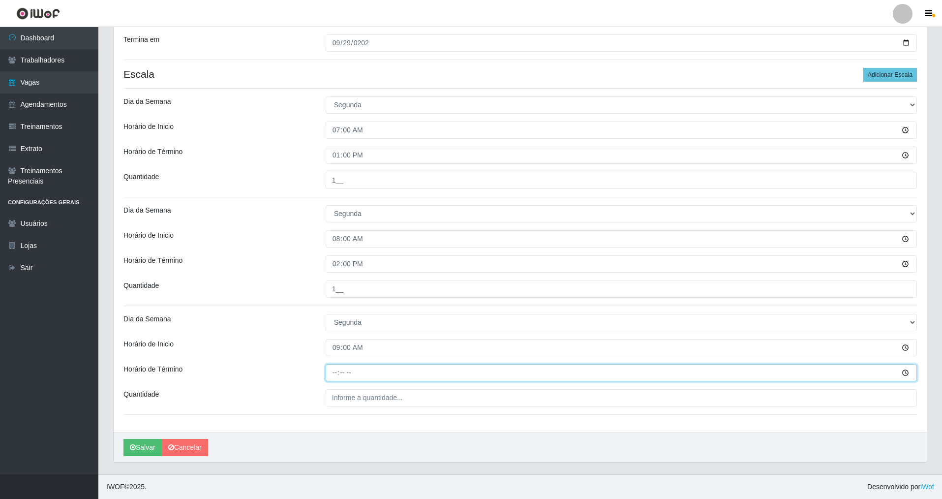
click at [336, 374] on input "Horário de Término" at bounding box center [621, 372] width 591 height 17
type input "15:00"
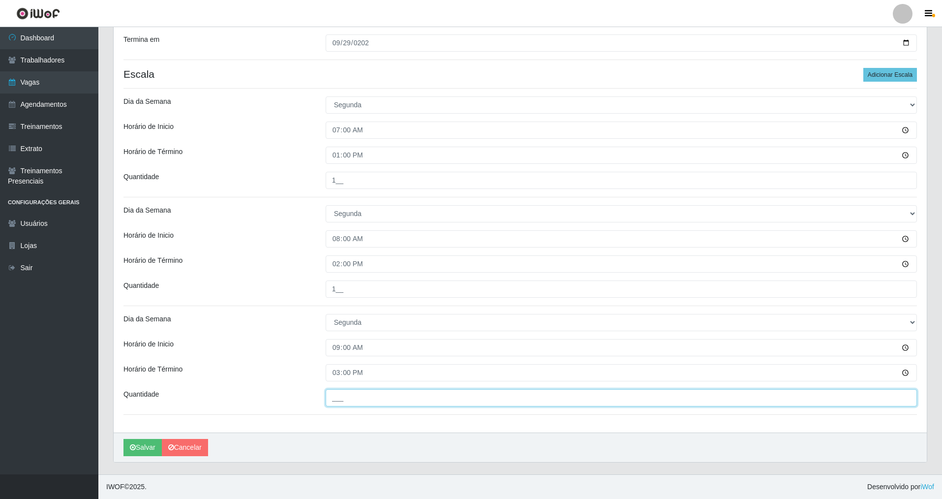
click at [334, 394] on input "___" at bounding box center [621, 397] width 591 height 17
type input "1__"
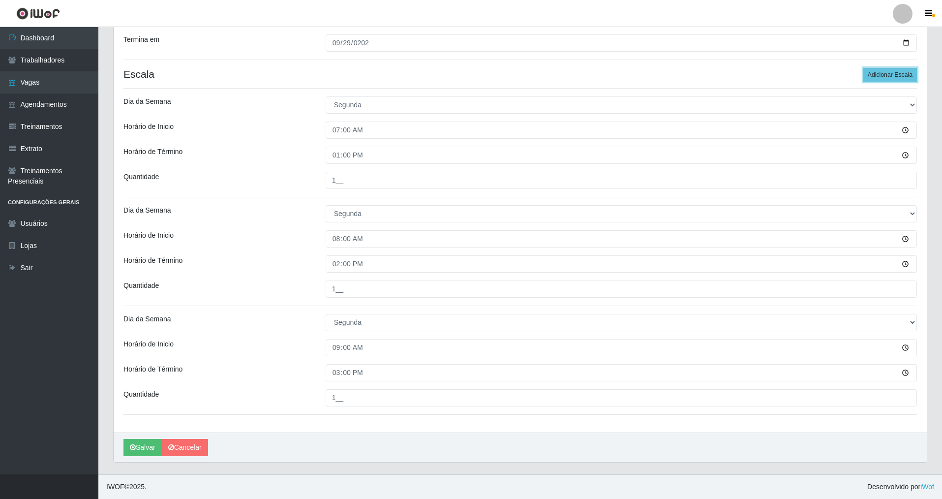
drag, startPoint x: 879, startPoint y: 74, endPoint x: 943, endPoint y: 134, distance: 88.1
click at [895, 88] on div "Loja Nova República - Pompeia Função [Selecione...] Balconista Operador de Caix…" at bounding box center [520, 140] width 813 height 584
drag, startPoint x: 909, startPoint y: 322, endPoint x: 889, endPoint y: 322, distance: 20.7
click at [903, 322] on select "[Selecione...] Segunda Terça Quarta Quinta Sexta Sábado Domingo" at bounding box center [621, 322] width 591 height 17
click at [326, 314] on select "[Selecione...] Segunda Terça Quarta Quinta Sexta Sábado Domingo" at bounding box center [621, 322] width 591 height 17
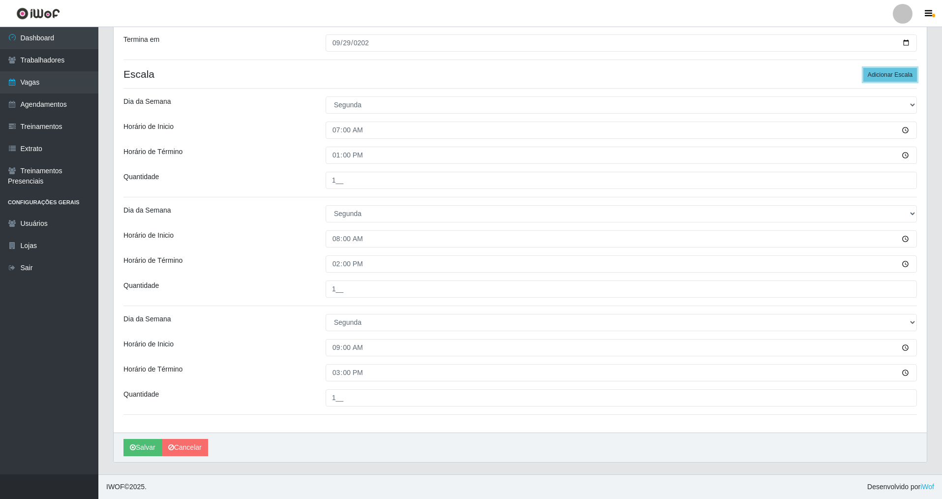
drag, startPoint x: 881, startPoint y: 73, endPoint x: 944, endPoint y: 143, distance: 93.7
click at [887, 78] on button "Adicionar Escala" at bounding box center [890, 75] width 54 height 14
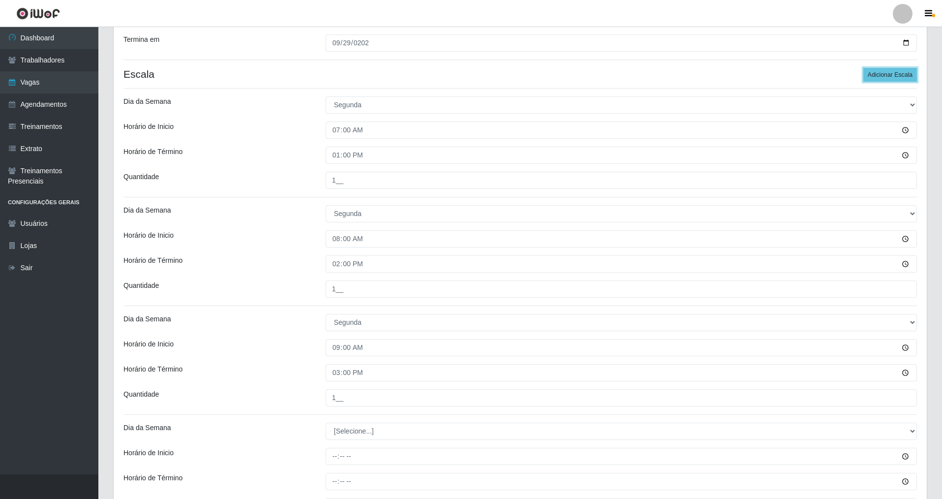
scroll to position [345, 0]
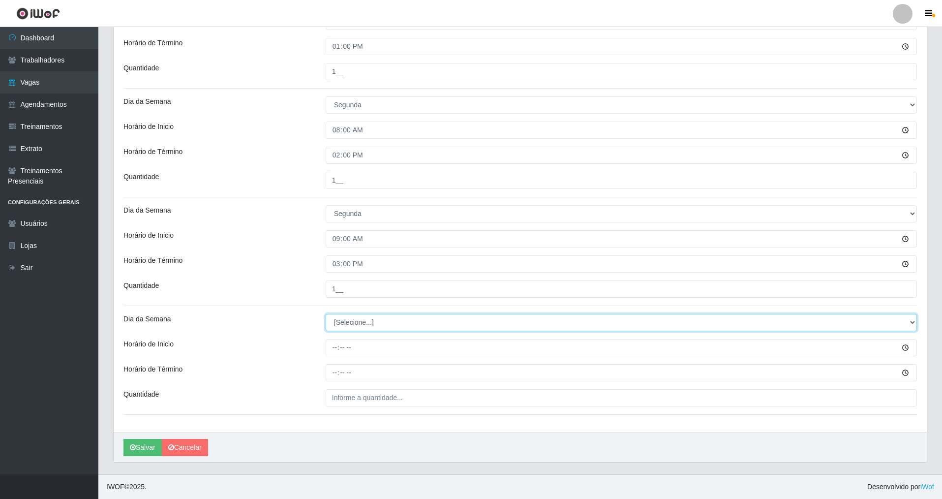
drag, startPoint x: 911, startPoint y: 318, endPoint x: 857, endPoint y: 326, distance: 54.7
click at [891, 320] on select "[Selecione...] Segunda Terça Quarta Quinta Sexta Sábado Domingo" at bounding box center [621, 322] width 591 height 17
select select "1"
click at [326, 314] on select "[Selecione...] Segunda Terça Quarta Quinta Sexta Sábado Domingo" at bounding box center [621, 322] width 591 height 17
click at [332, 357] on div "Loja Nova República - Pompeia Função [Selecione...] Balconista Operador de Caix…" at bounding box center [520, 85] width 813 height 693
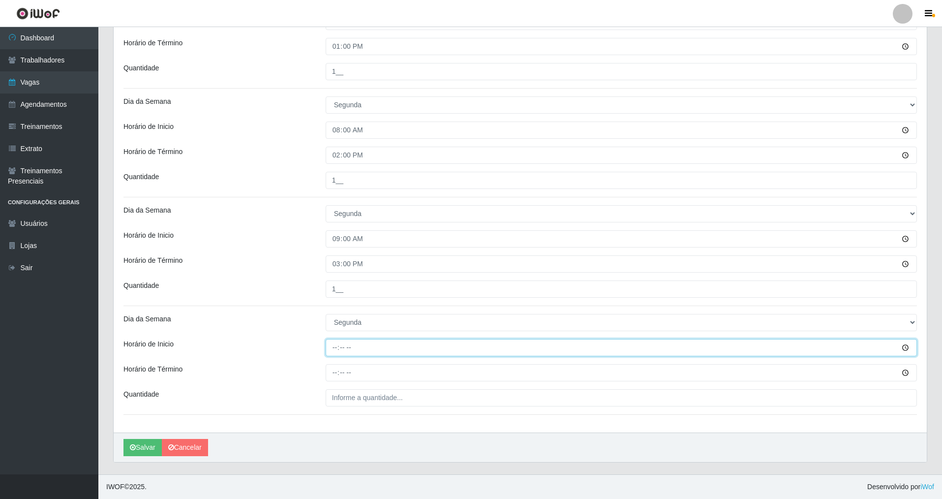
click at [330, 349] on input "Horário de Inicio" at bounding box center [621, 347] width 591 height 17
click at [333, 355] on input "14:00" at bounding box center [621, 347] width 591 height 17
click at [333, 350] on input "14:00" at bounding box center [621, 347] width 591 height 17
type input "15:00"
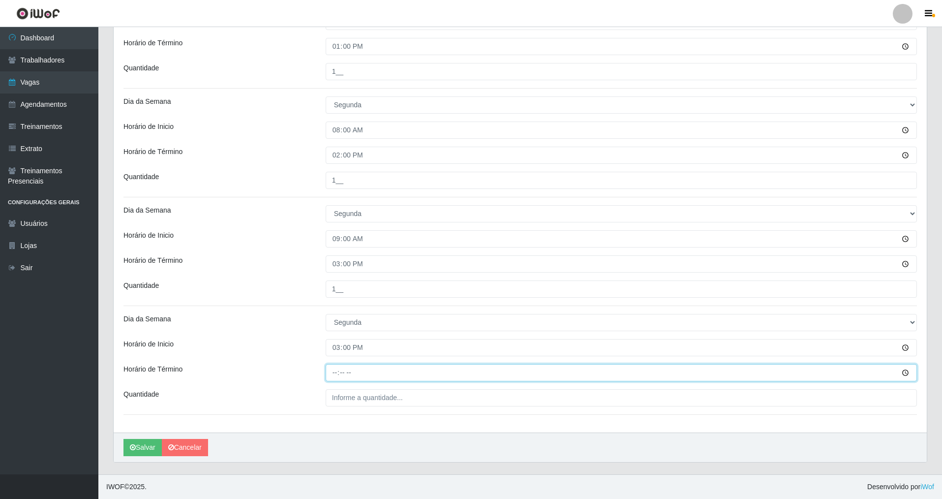
click at [331, 377] on input "Horário de Término" at bounding box center [621, 372] width 591 height 17
type input "21:00"
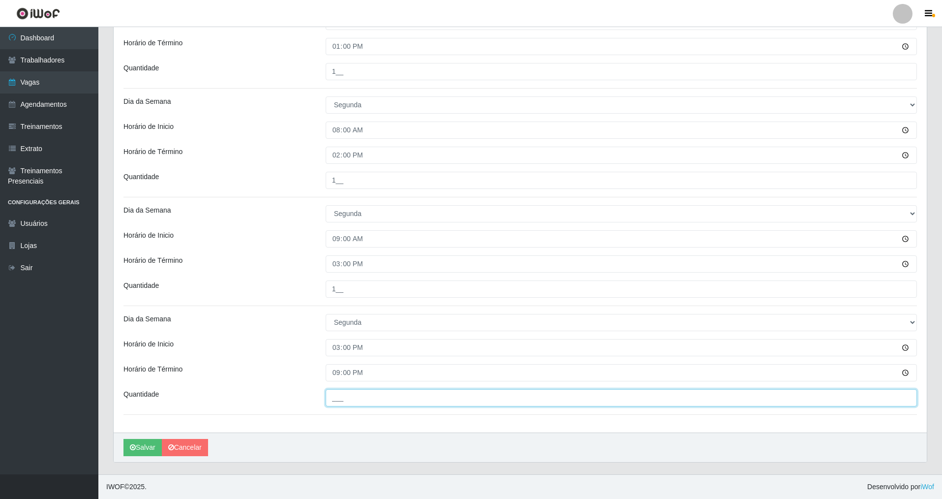
click at [335, 401] on input "___" at bounding box center [621, 397] width 591 height 17
type input "2__"
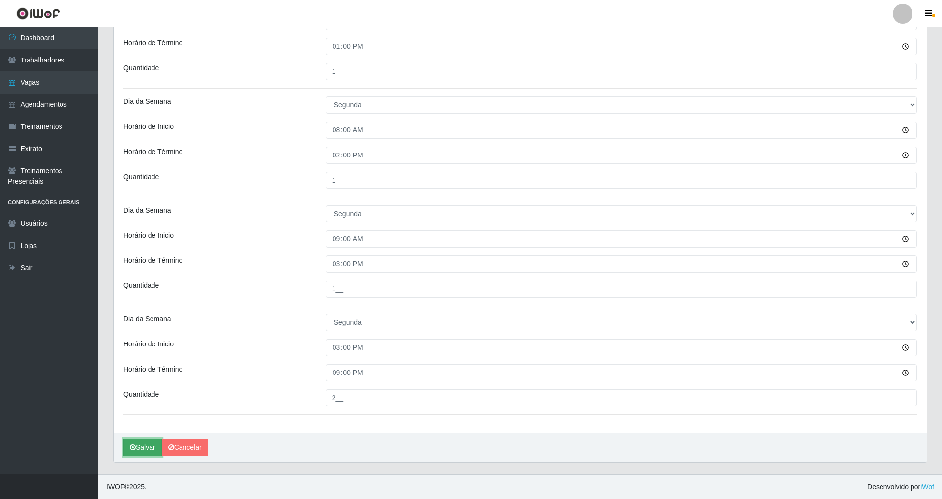
click at [143, 443] on button "Salvar" at bounding box center [142, 447] width 38 height 17
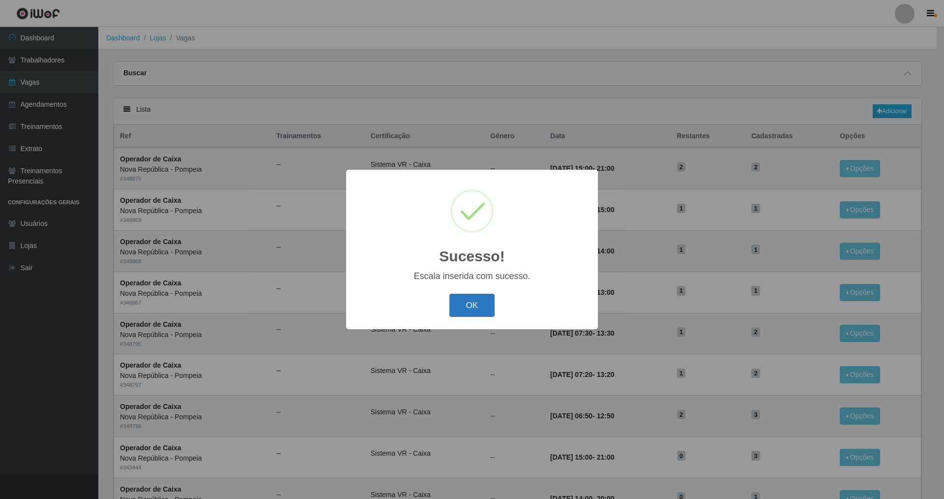
click at [463, 307] on button "OK" at bounding box center [473, 305] width 46 height 23
